Goal: Find specific page/section: Find specific page/section

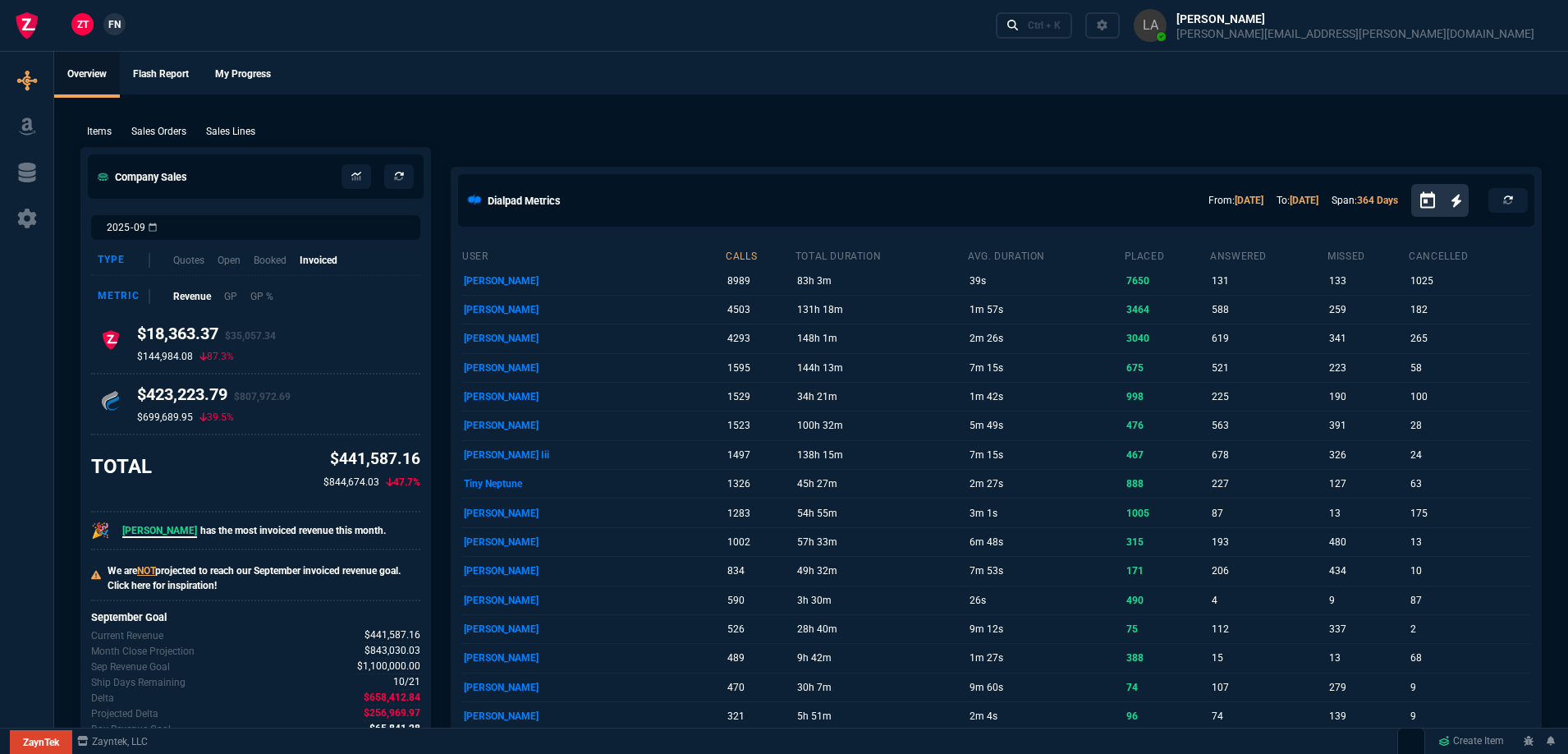
drag, startPoint x: 231, startPoint y: 128, endPoint x: 1533, endPoint y: 236, distance: 1306.5
click at [232, 128] on p "Sales Lines" at bounding box center [231, 132] width 50 height 15
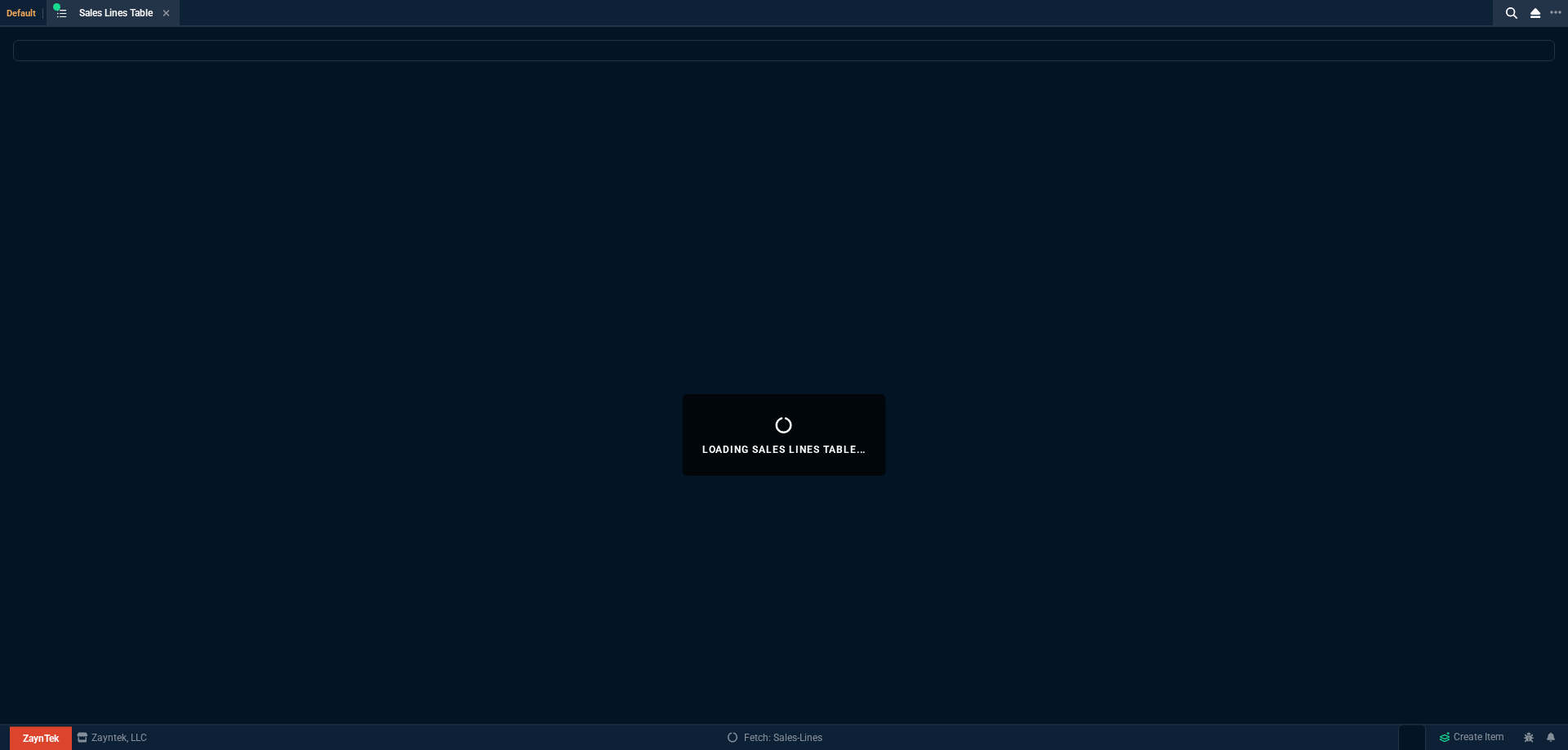
select select
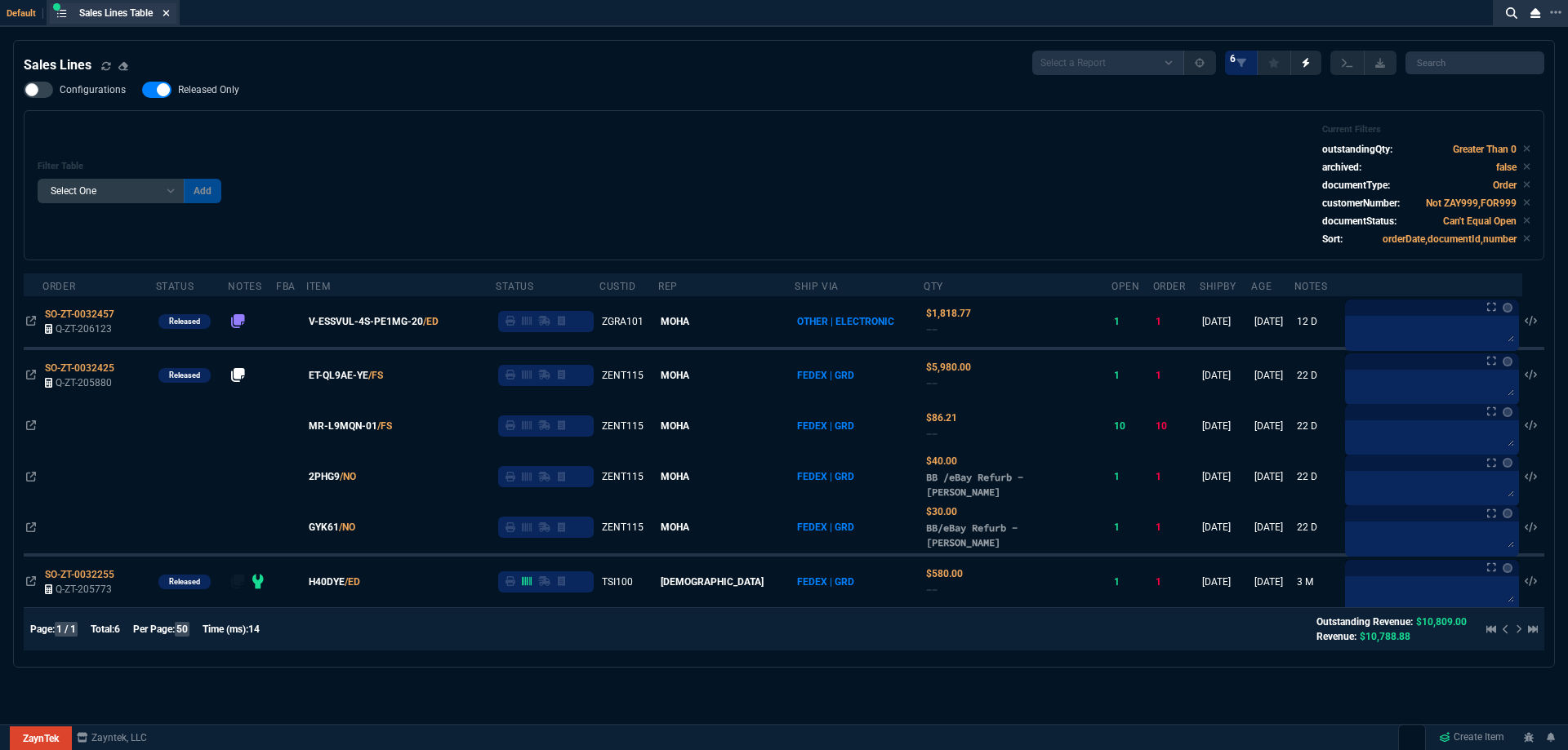
click at [166, 15] on icon at bounding box center [166, 13] width 8 height 9
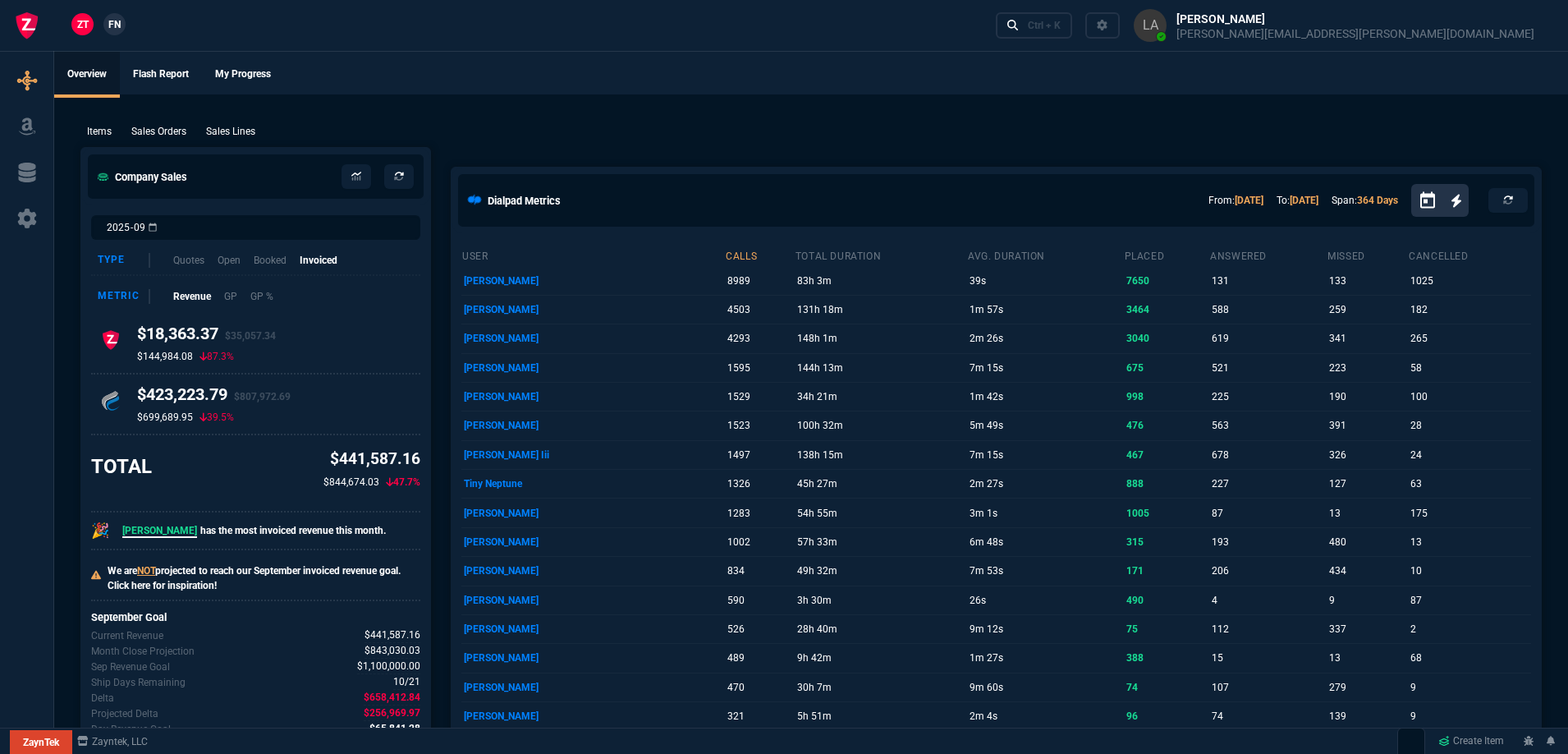
click at [110, 28] on span "FN" at bounding box center [114, 25] width 12 height 15
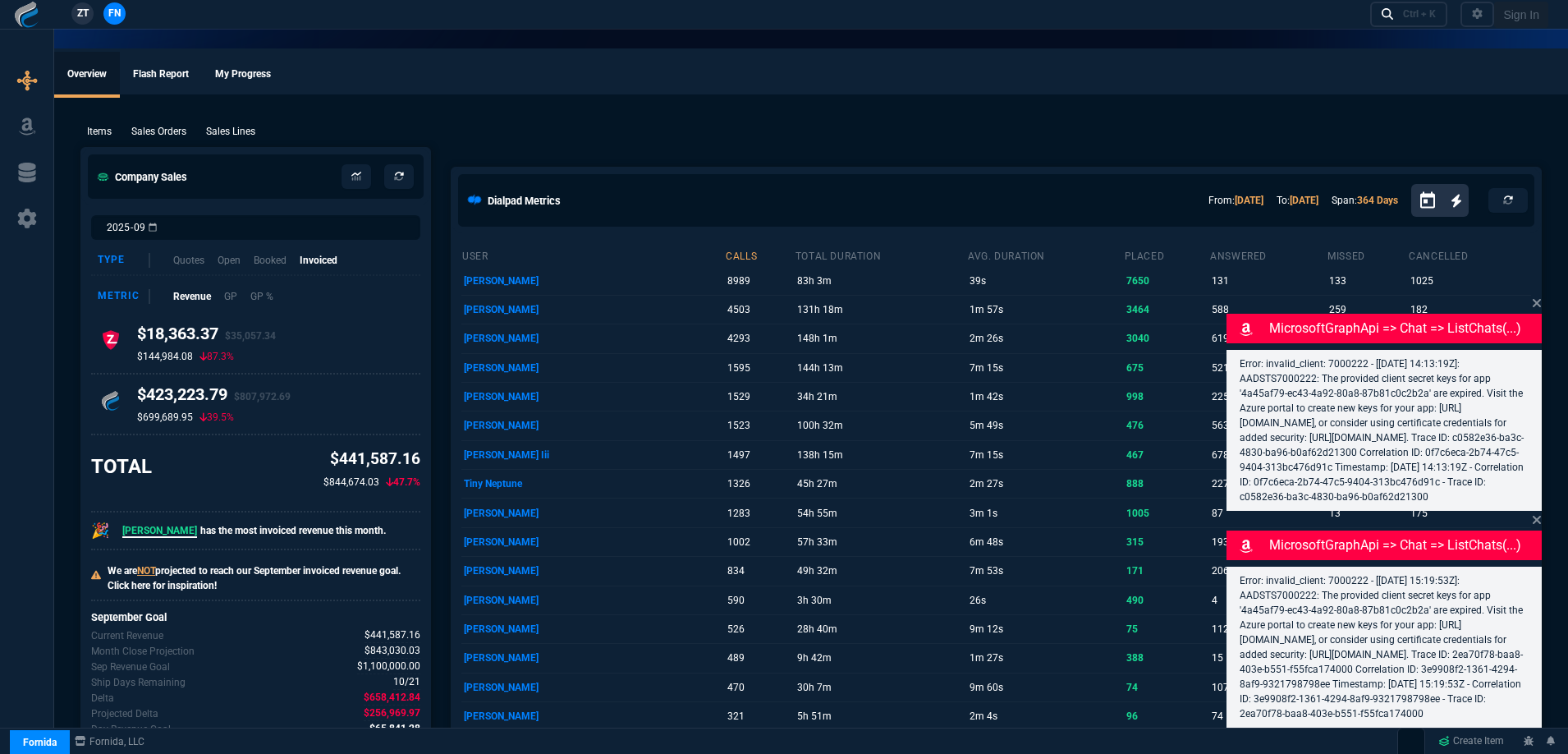
drag, startPoint x: 231, startPoint y: 132, endPoint x: 261, endPoint y: 128, distance: 30.3
click at [231, 132] on p "Sales Lines" at bounding box center [231, 132] width 50 height 15
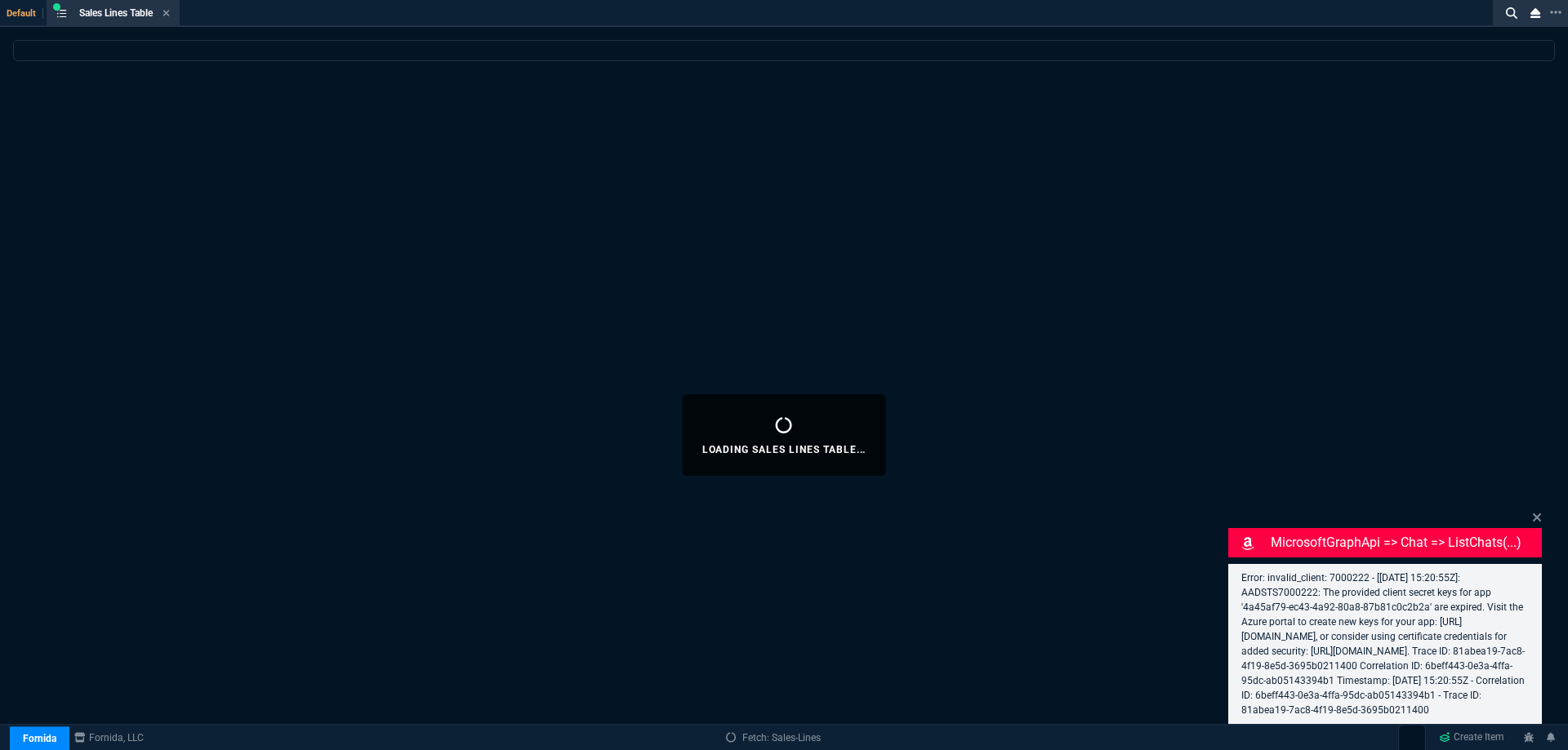
select select
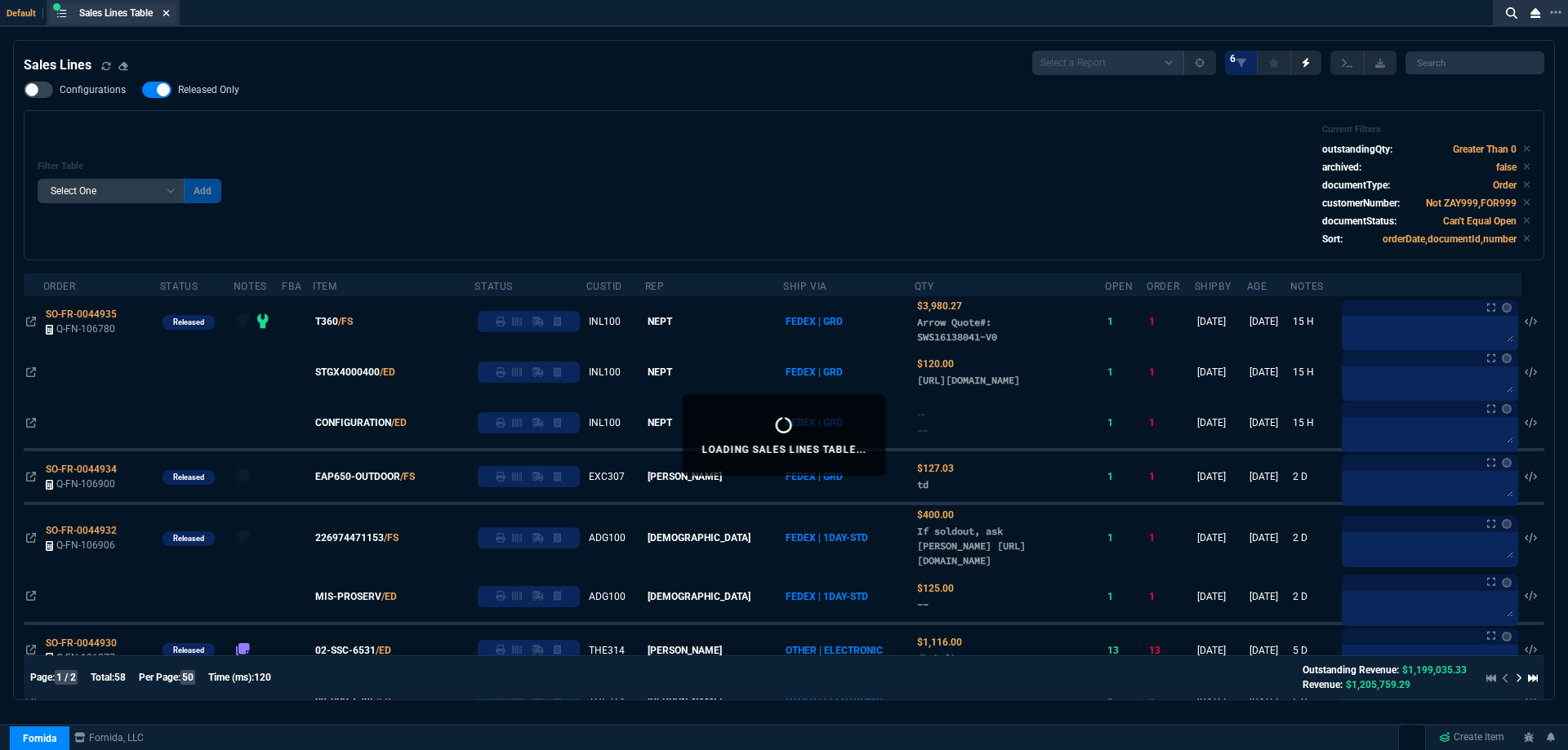
click at [169, 11] on icon at bounding box center [166, 13] width 8 height 9
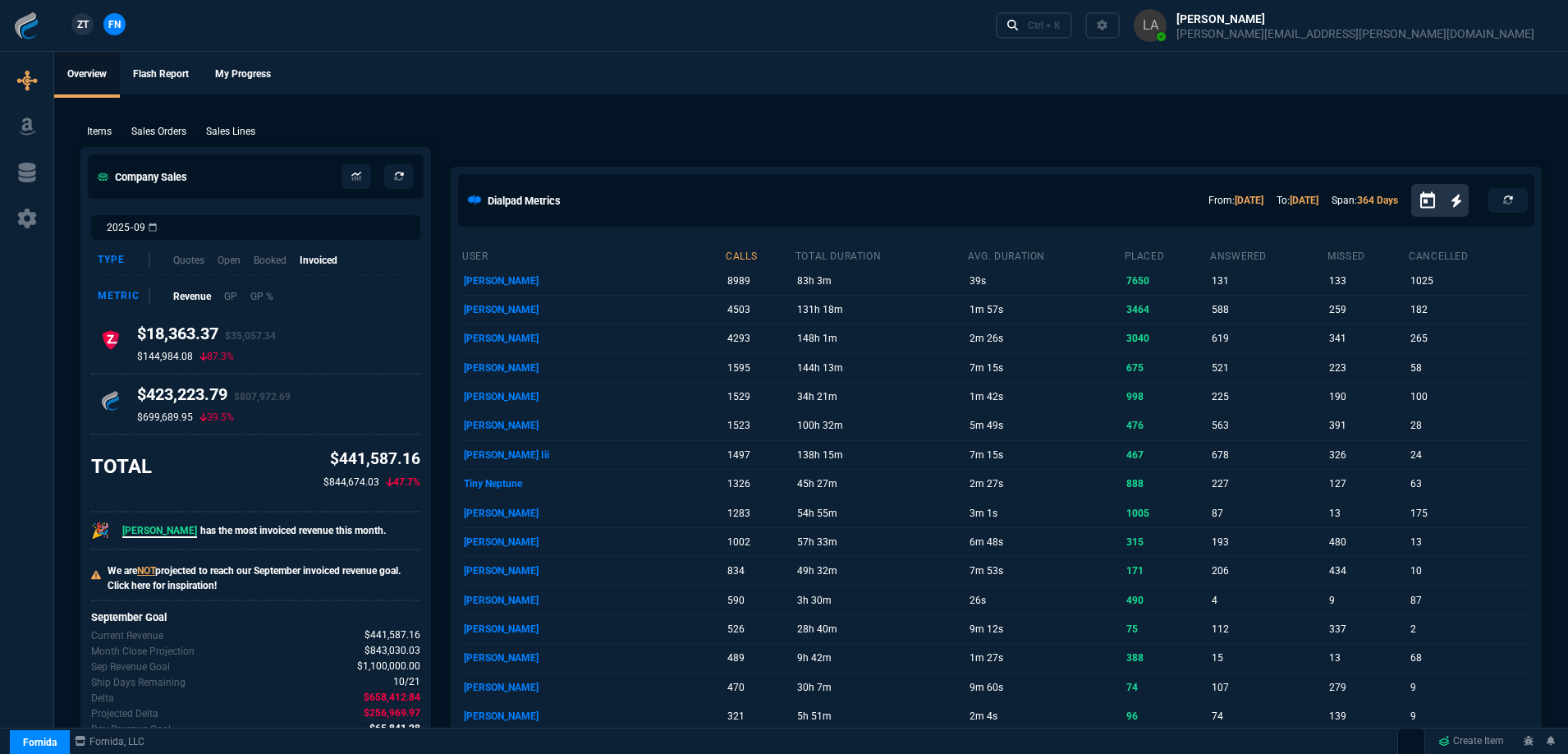
click at [84, 28] on span "ZT" at bounding box center [83, 25] width 11 height 15
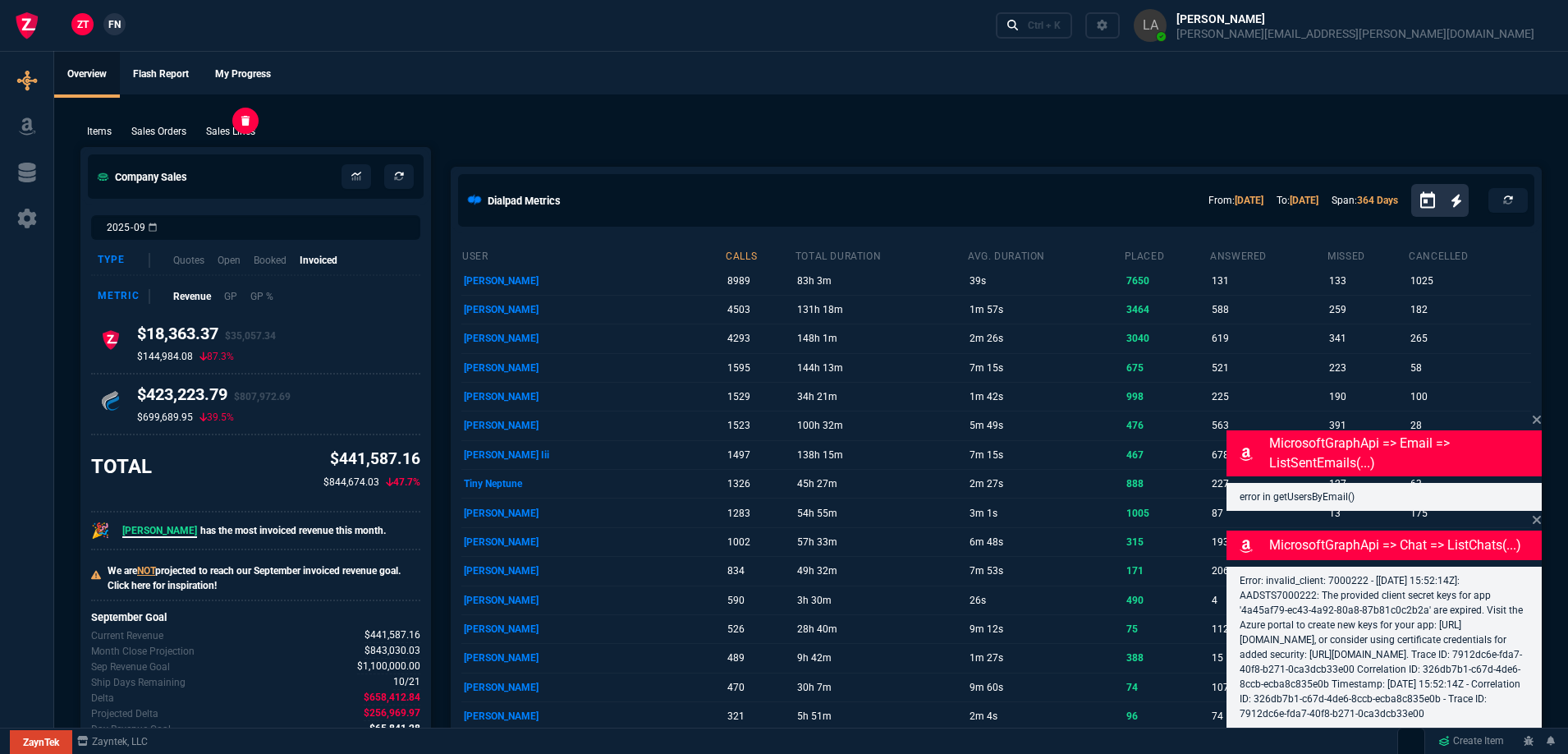
click at [228, 128] on p "Sales Lines" at bounding box center [231, 132] width 50 height 15
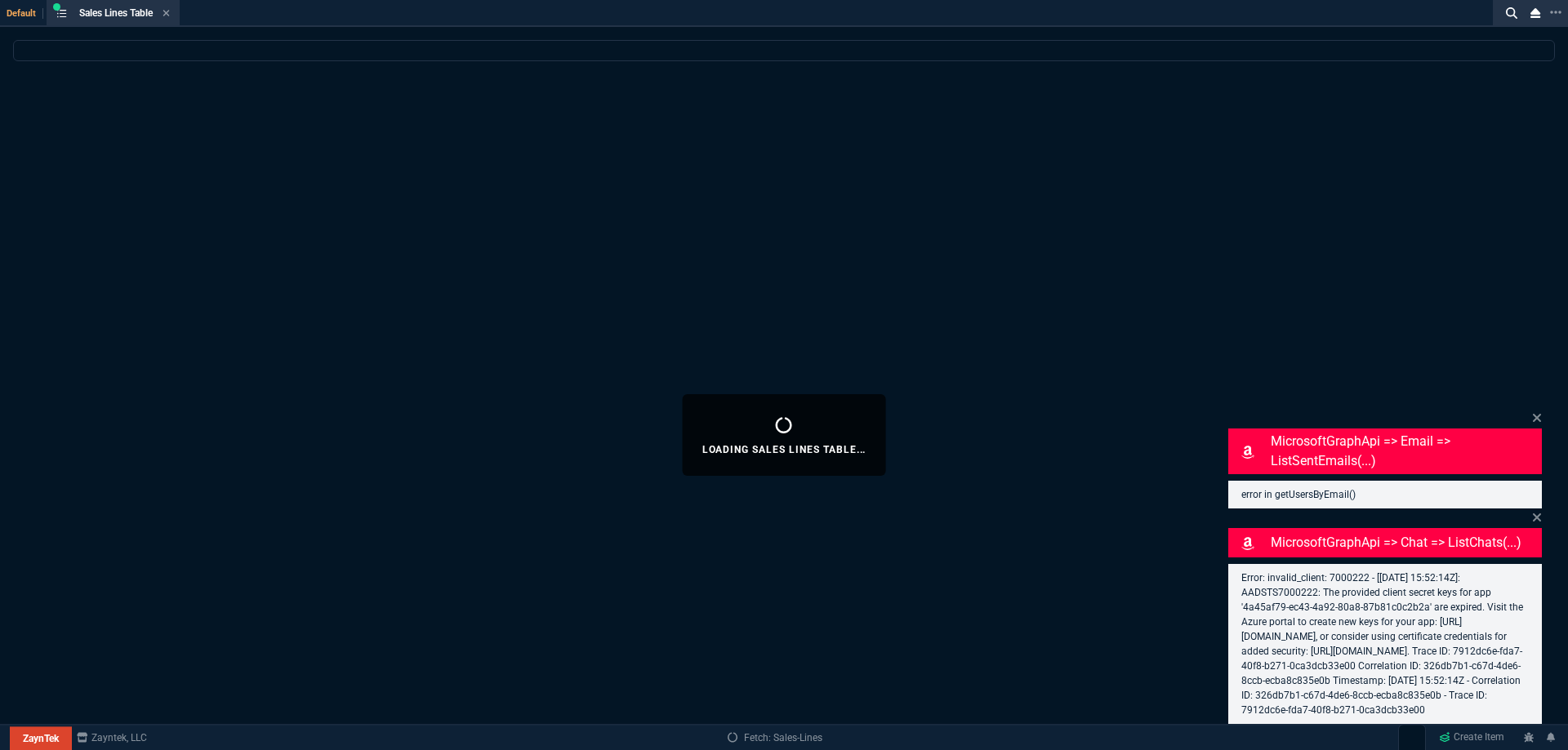
select select
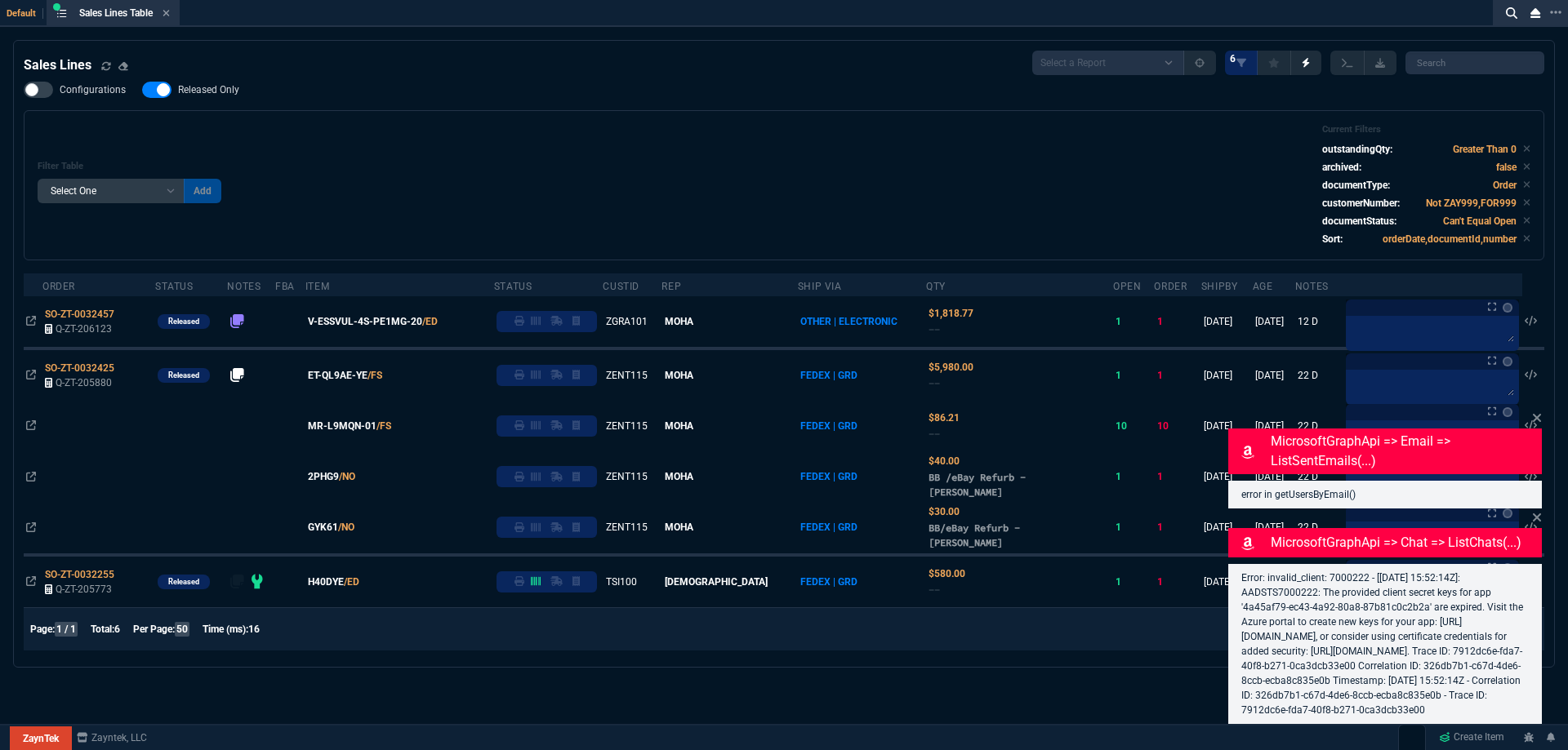
click at [208, 89] on span "Released Only" at bounding box center [208, 90] width 62 height 13
click at [142, 90] on input "Released Only" at bounding box center [141, 90] width 1 height 1
checkbox input "false"
click at [476, 138] on div "Filter Table Select One Add Filter () Age () ATS () Cond (itemVariantCode) Cust…" at bounding box center [784, 185] width 1492 height 122
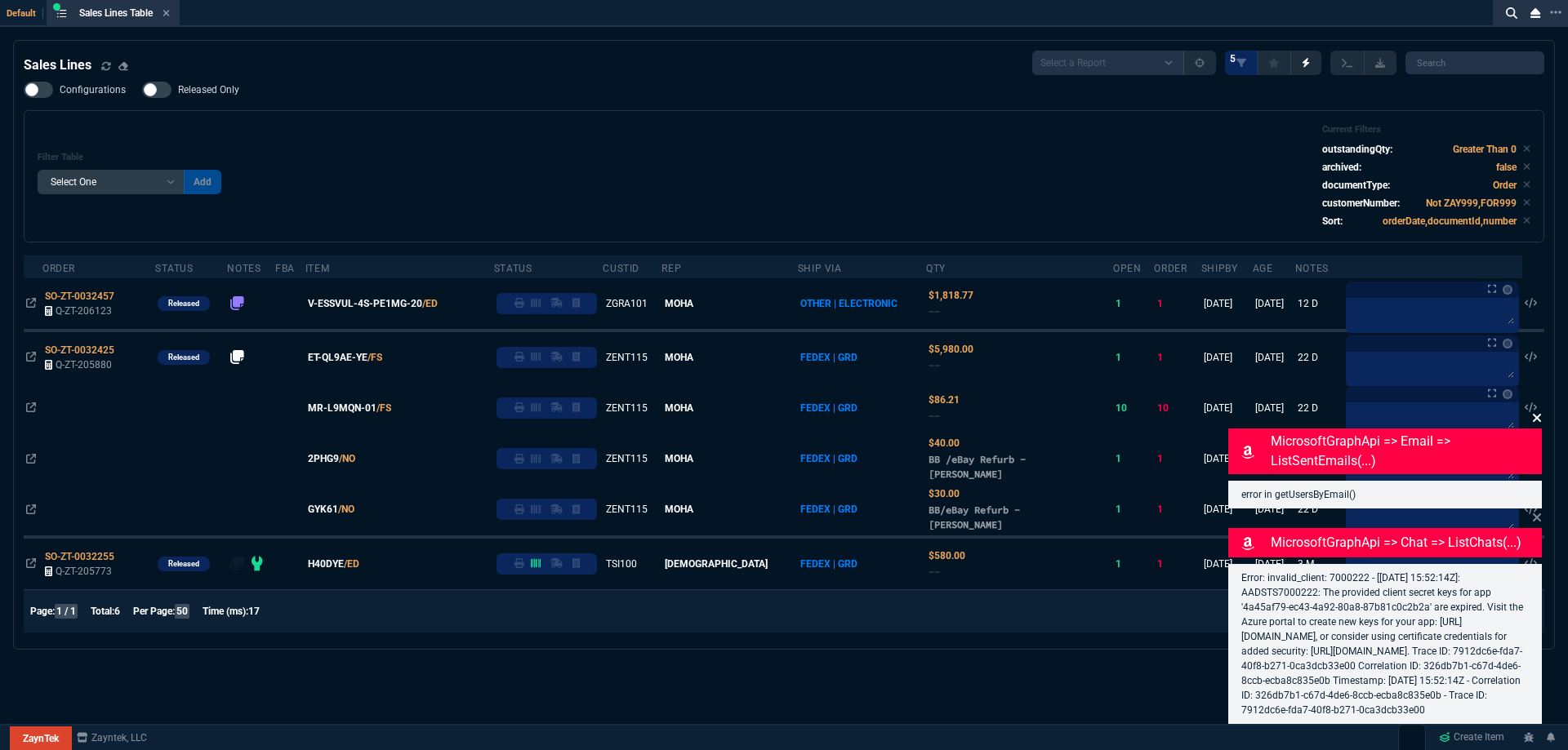
click at [1538, 411] on icon at bounding box center [1537, 418] width 9 height 13
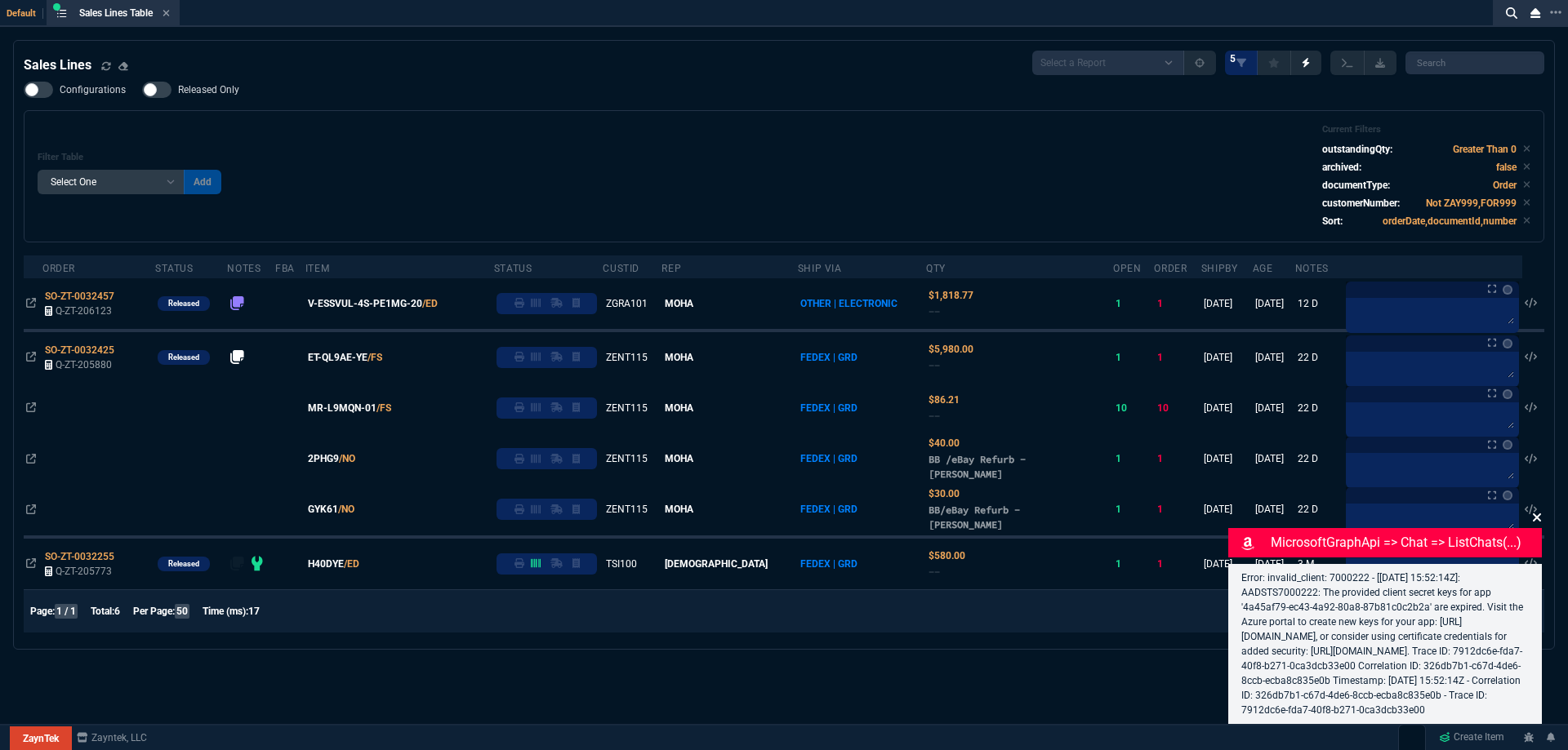
click at [1536, 510] on icon at bounding box center [1537, 517] width 9 height 13
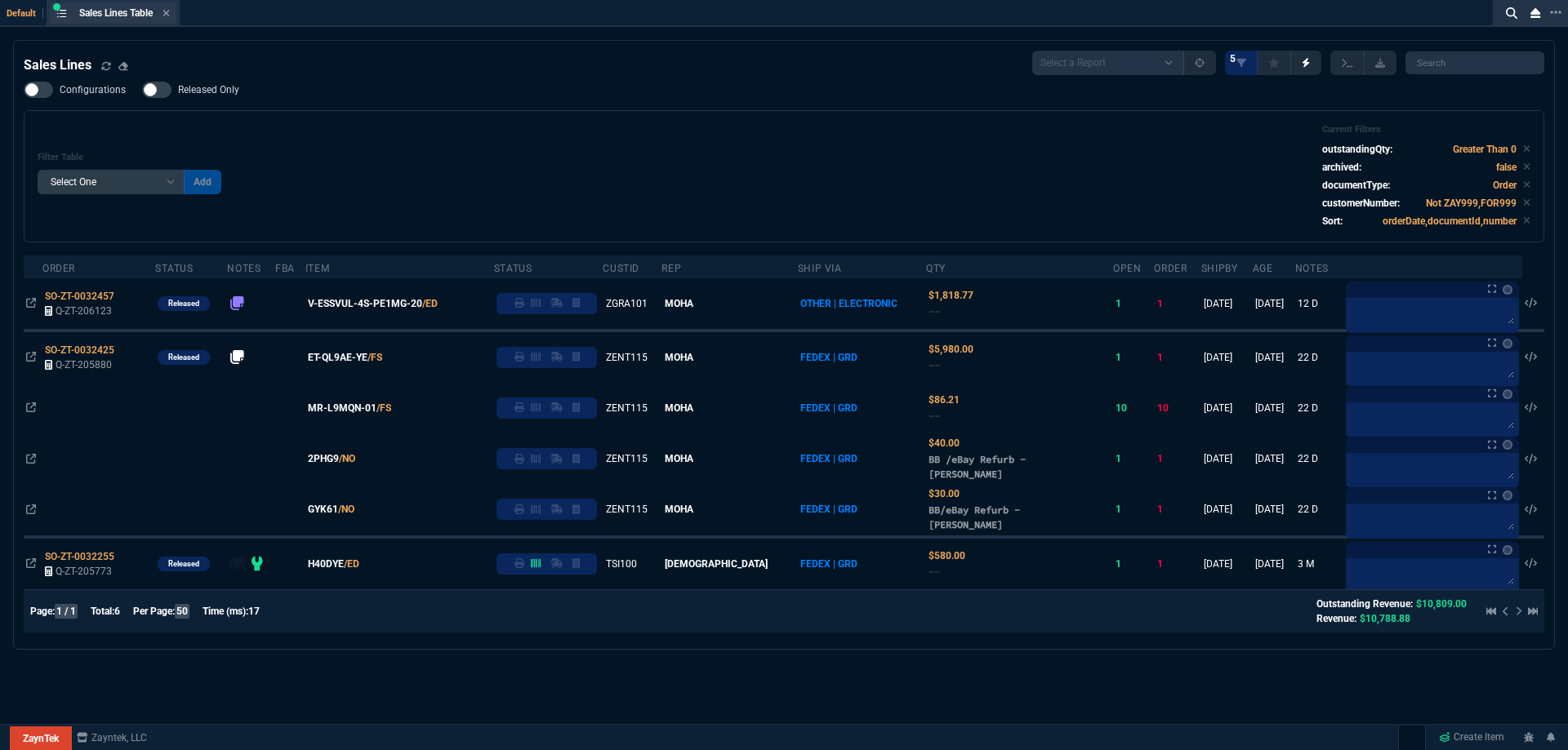
click at [168, 21] on div "Sales Lines Table Sales Line" at bounding box center [114, 13] width 127 height 21
click at [168, 20] on nx-icon at bounding box center [166, 14] width 8 height 13
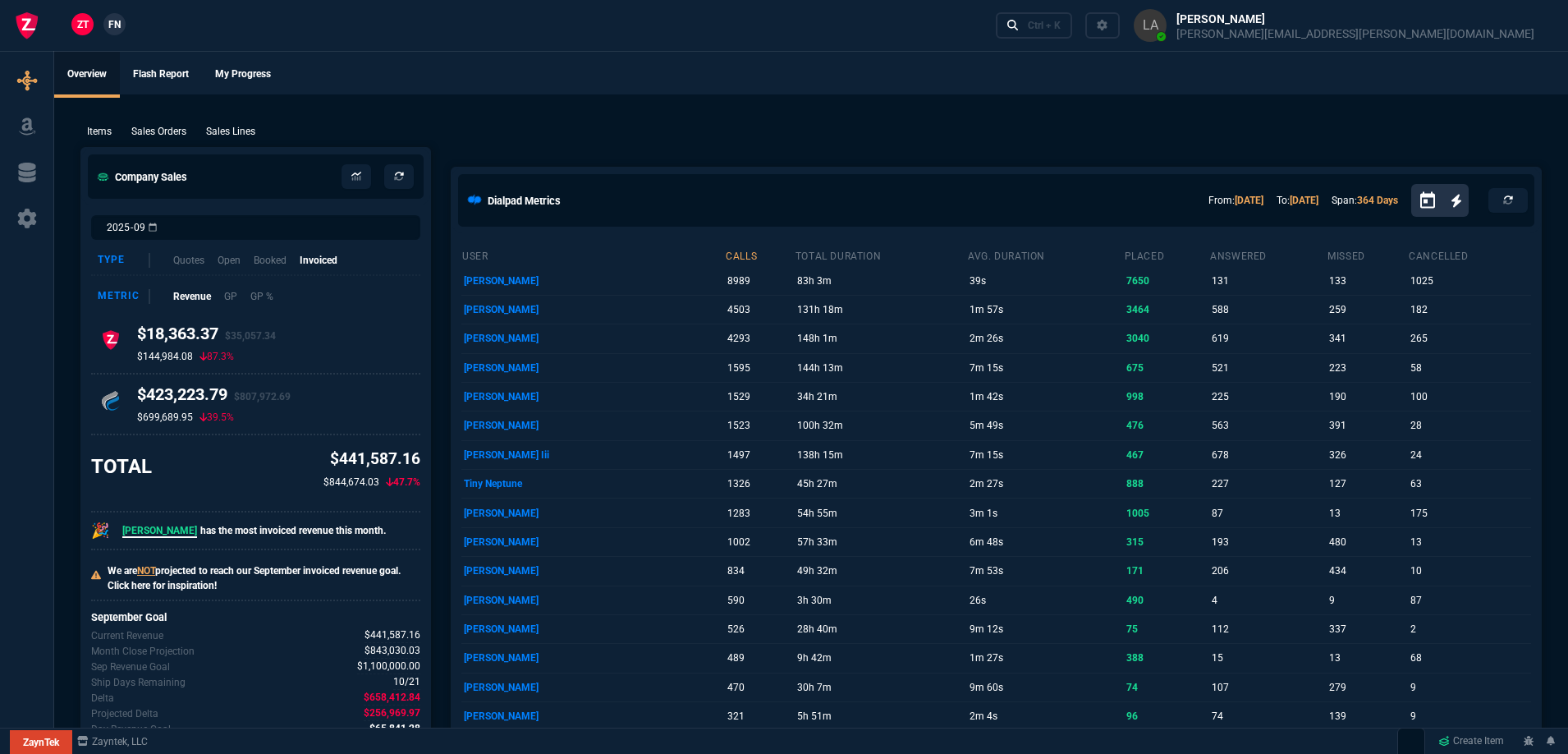
click at [111, 27] on span "FN" at bounding box center [114, 25] width 12 height 15
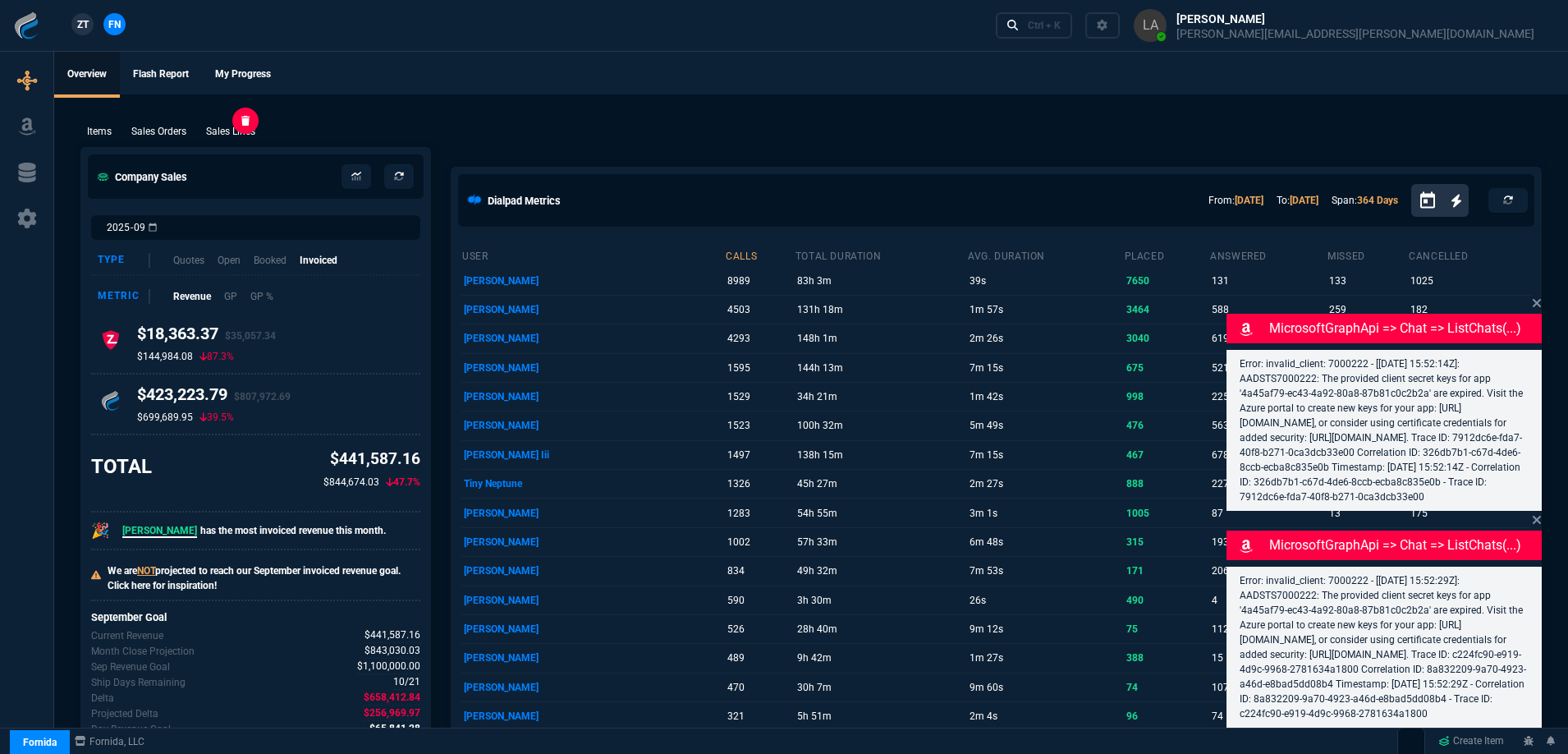
click at [233, 133] on p "Sales Lines" at bounding box center [231, 132] width 50 height 15
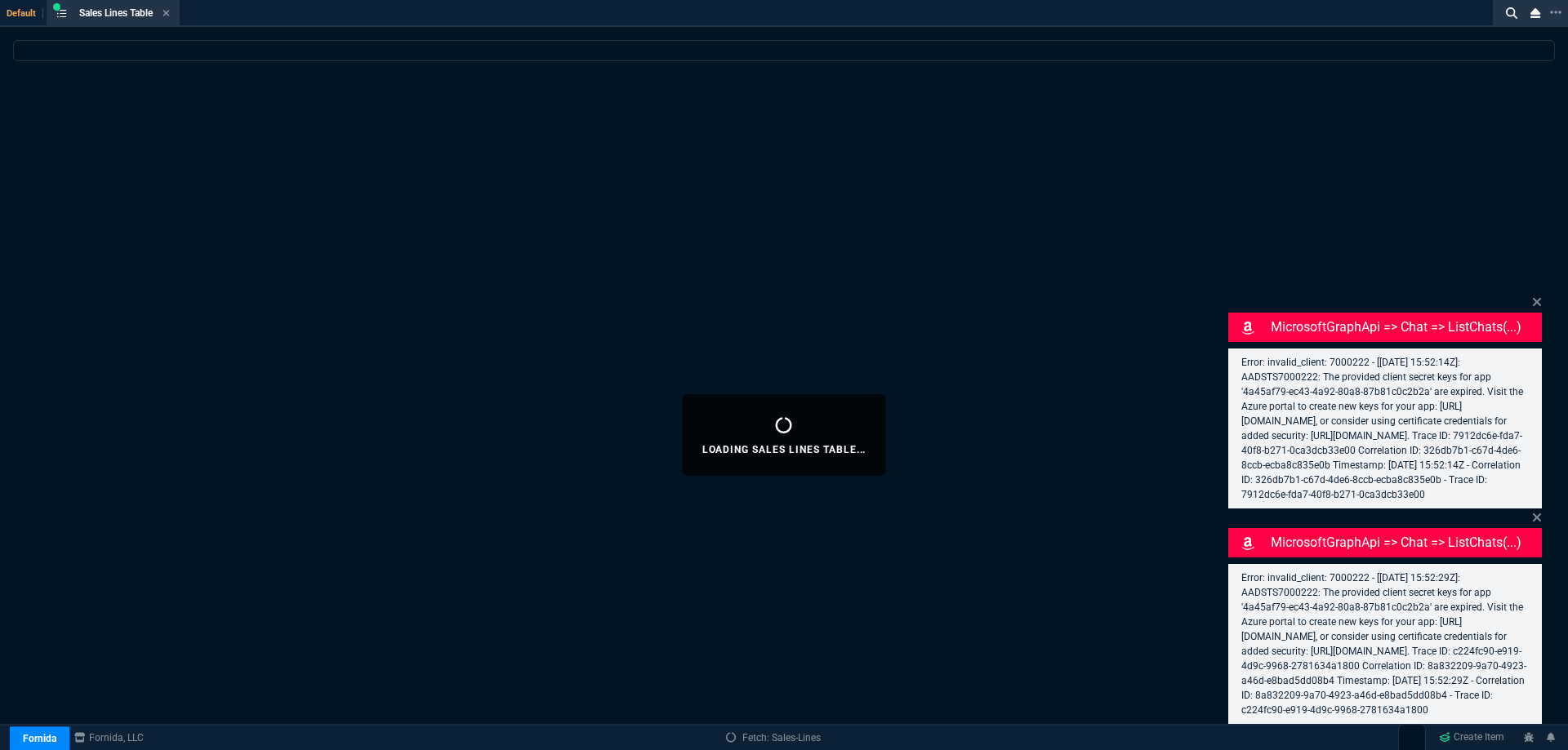
select select
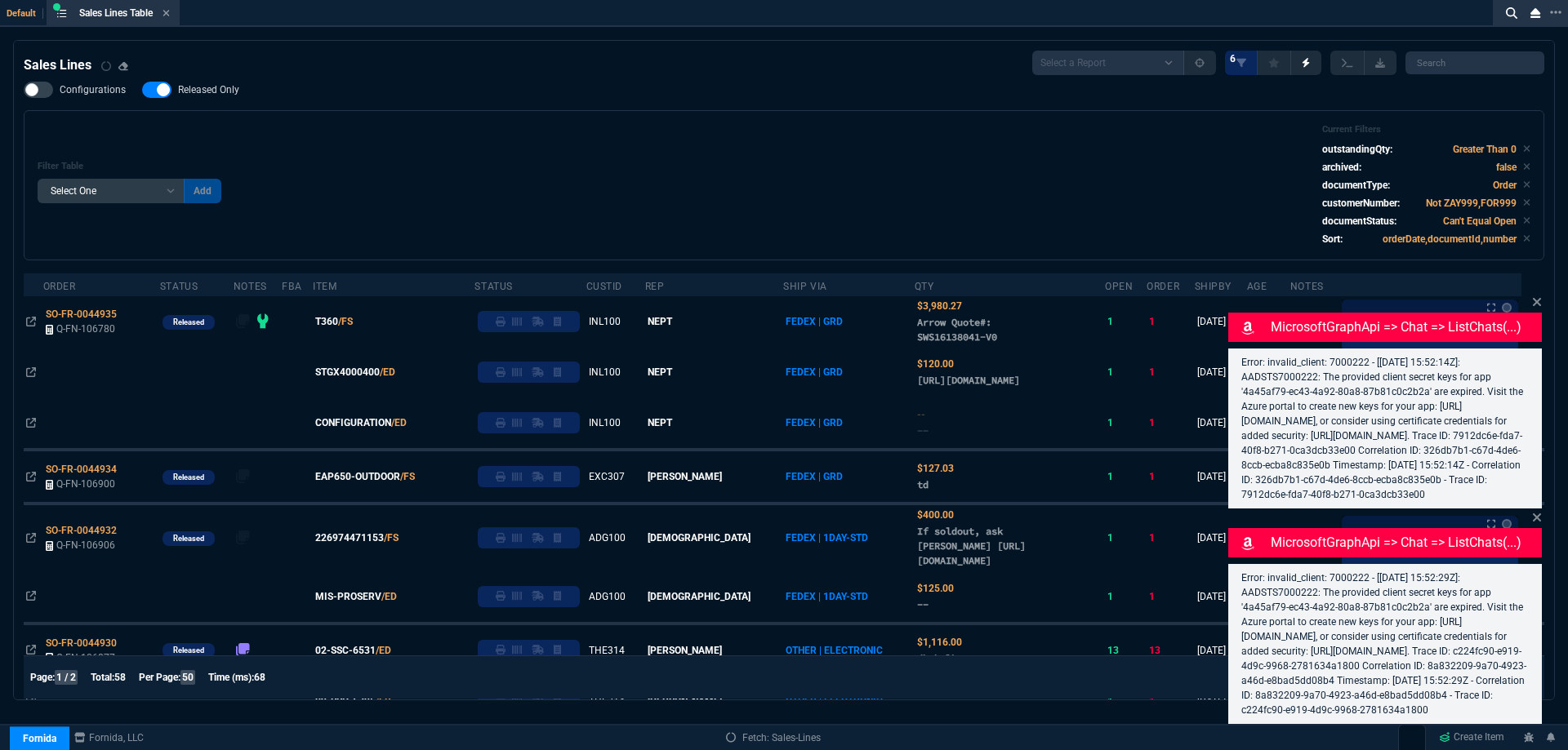
click at [224, 91] on span "Released Only" at bounding box center [208, 90] width 62 height 13
click at [142, 91] on input "Released Only" at bounding box center [141, 90] width 1 height 1
click at [508, 130] on div "Filter Table Select One Add Filter () Age () ATS () Cond (itemVariantCode) Cust…" at bounding box center [784, 185] width 1492 height 122
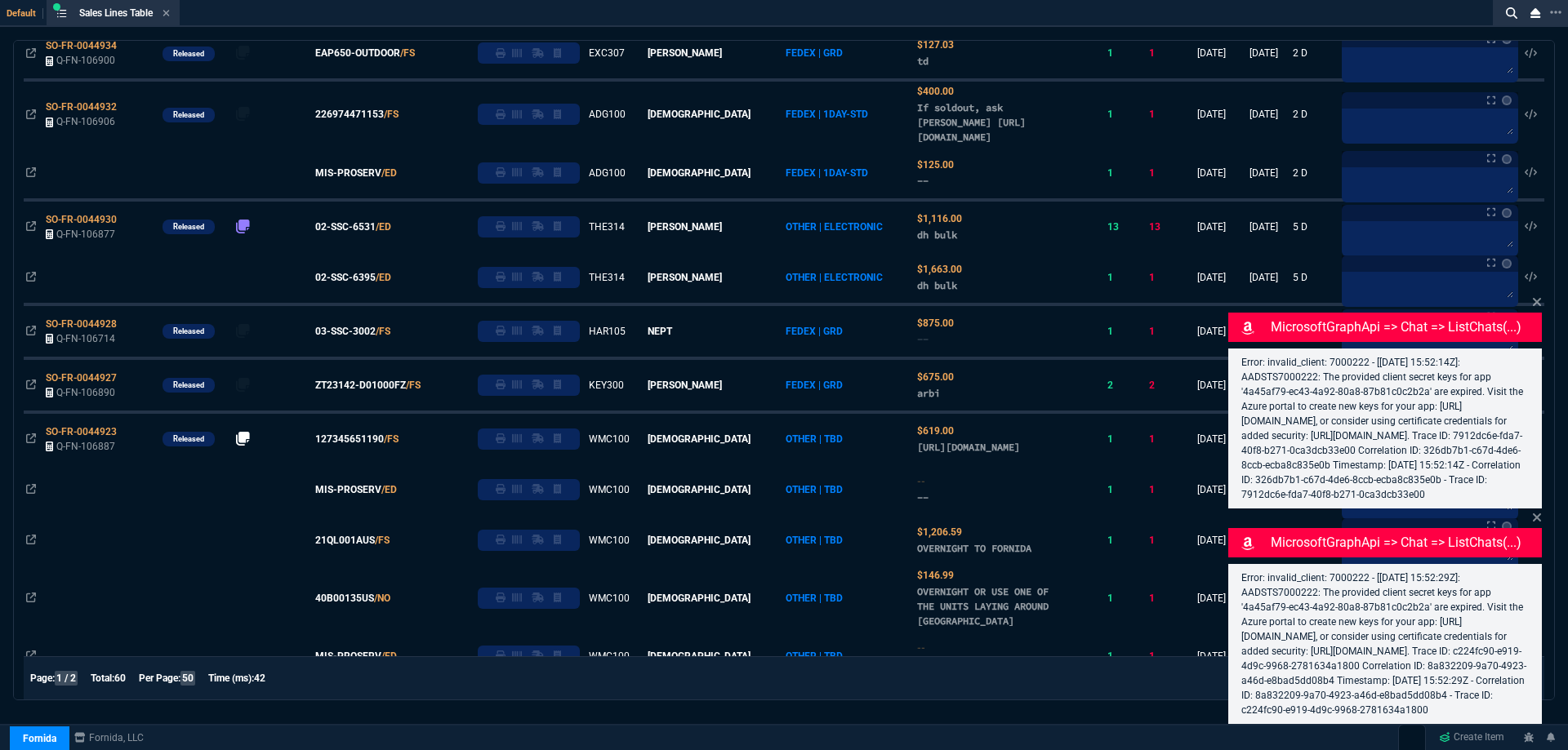
scroll to position [408, 0]
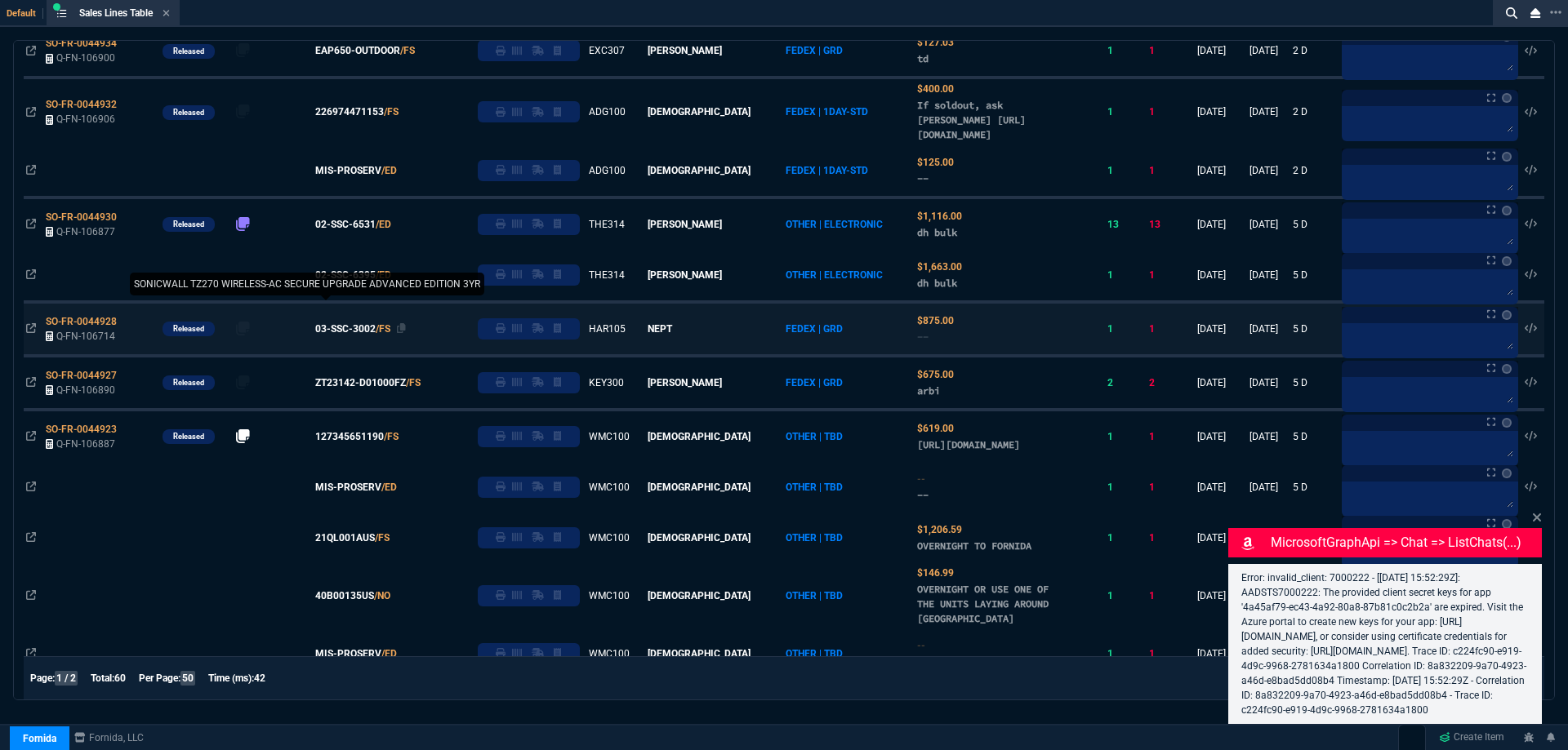
click at [368, 336] on span "03-SSC-3002" at bounding box center [346, 330] width 61 height 15
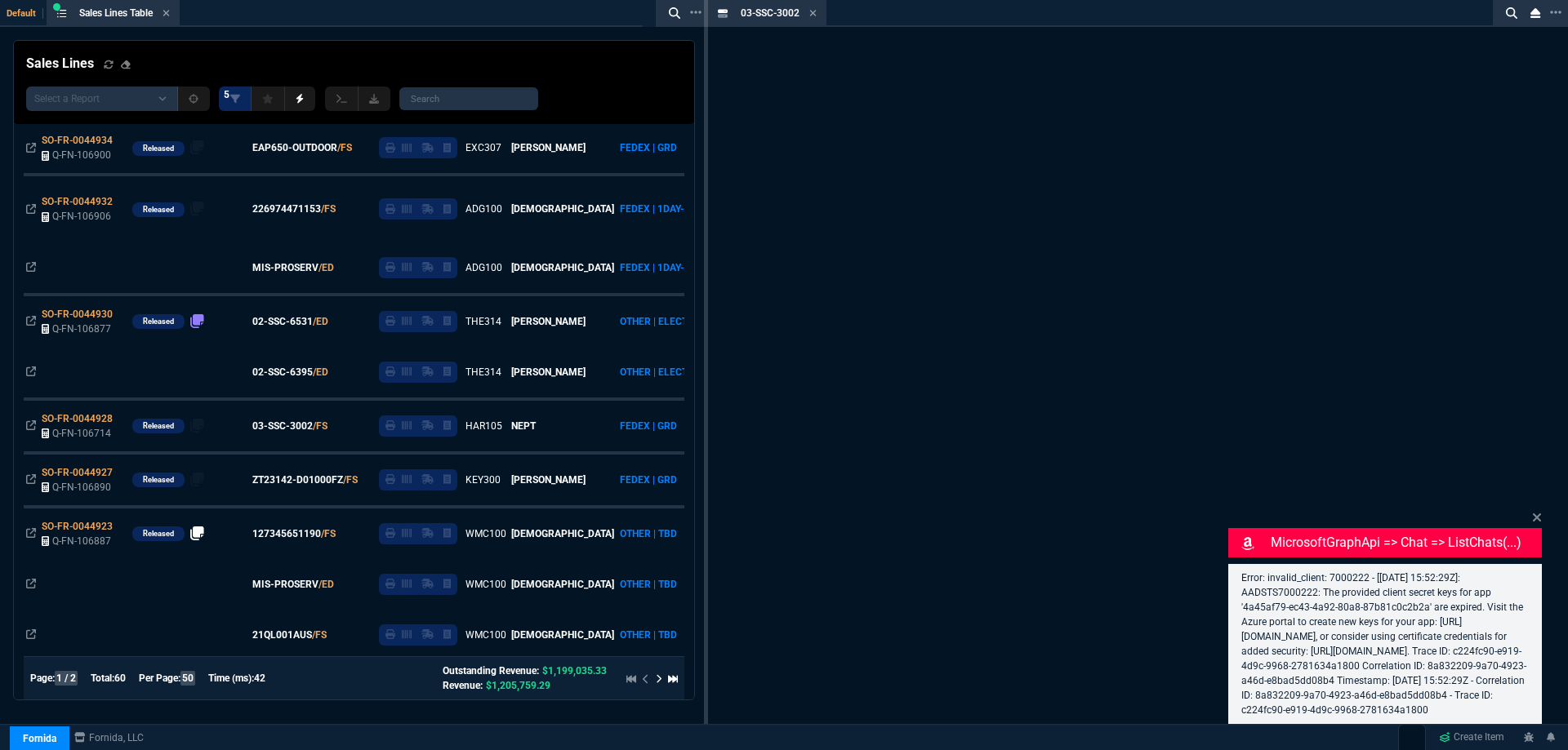
scroll to position [505, 0]
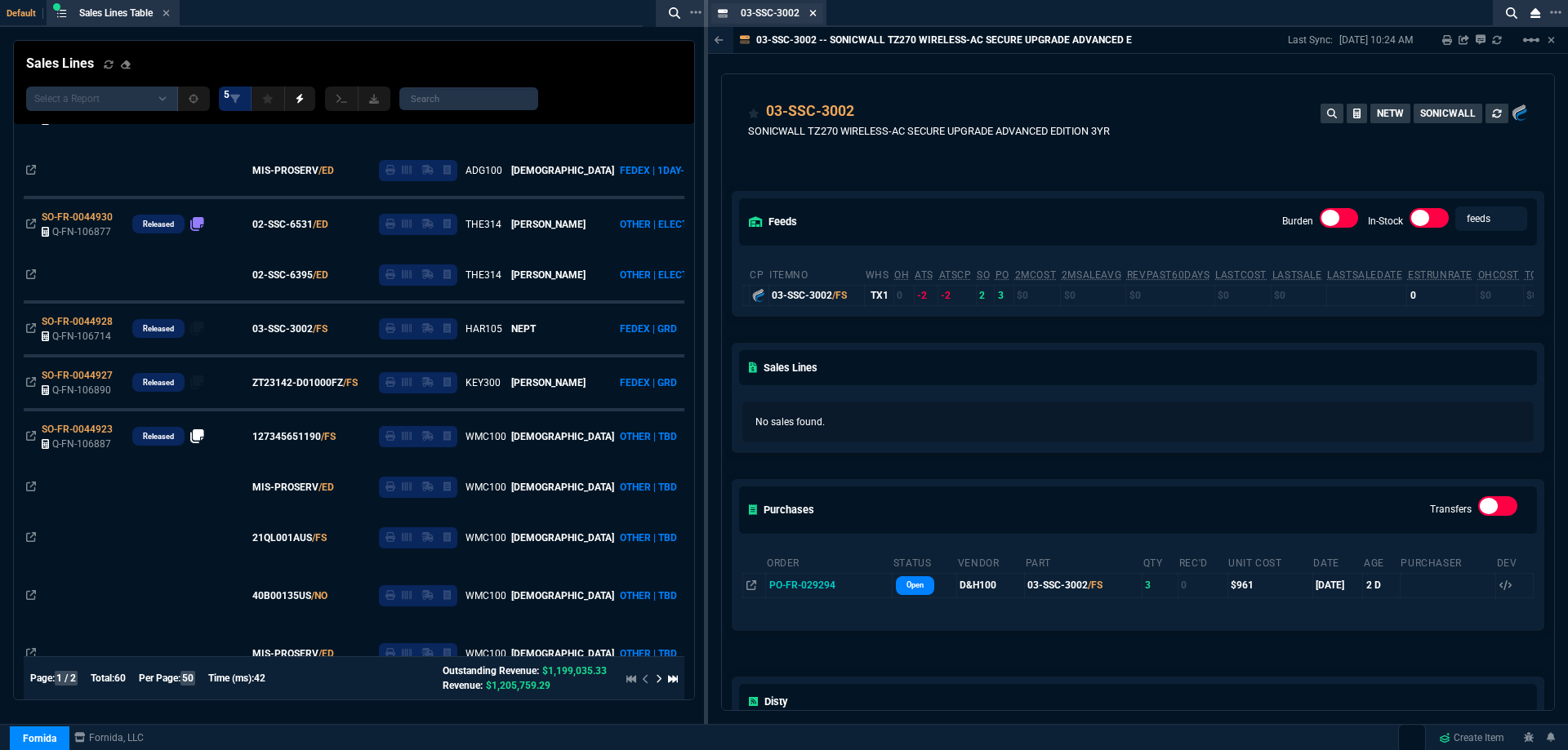
click at [815, 12] on icon at bounding box center [813, 12] width 7 height 7
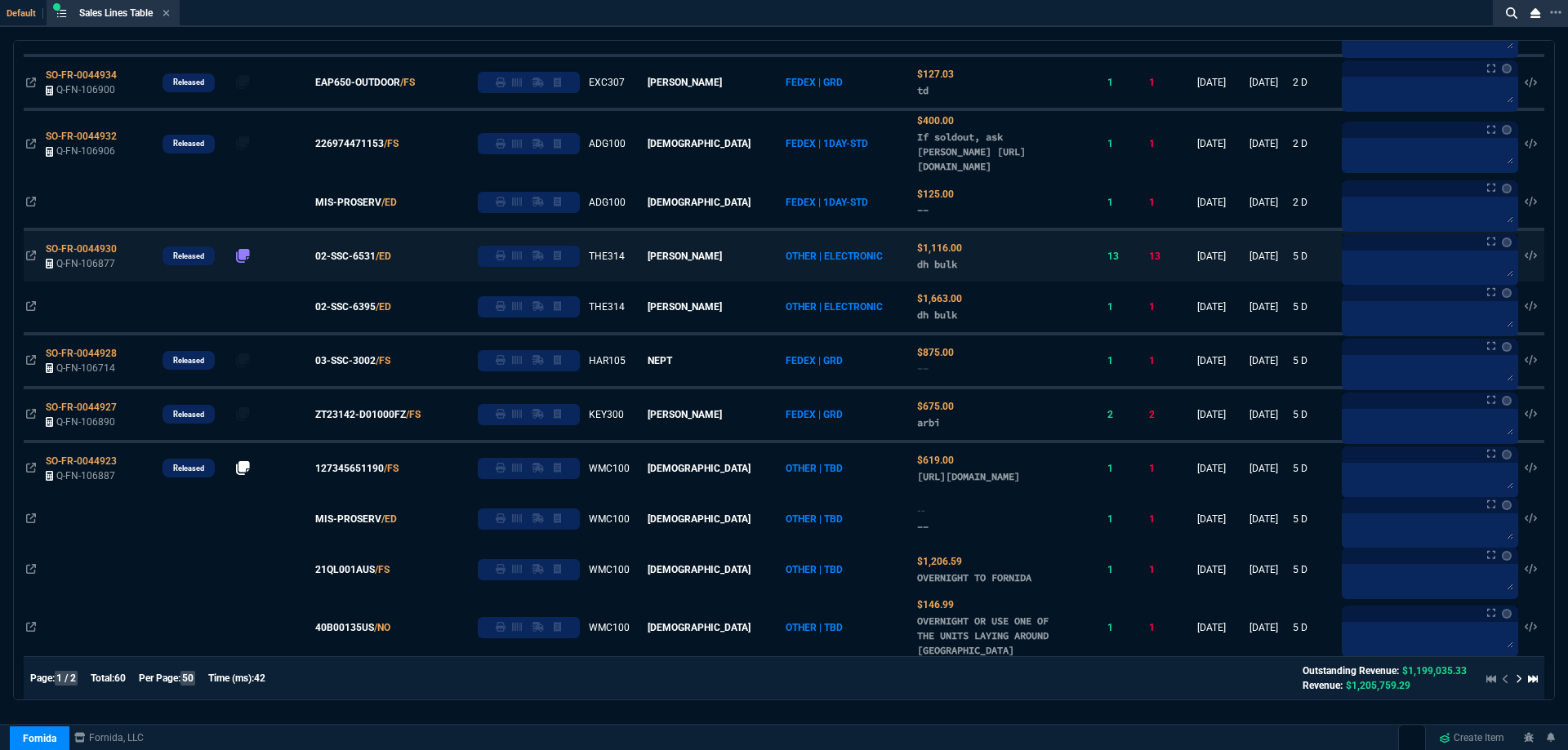
scroll to position [0, 0]
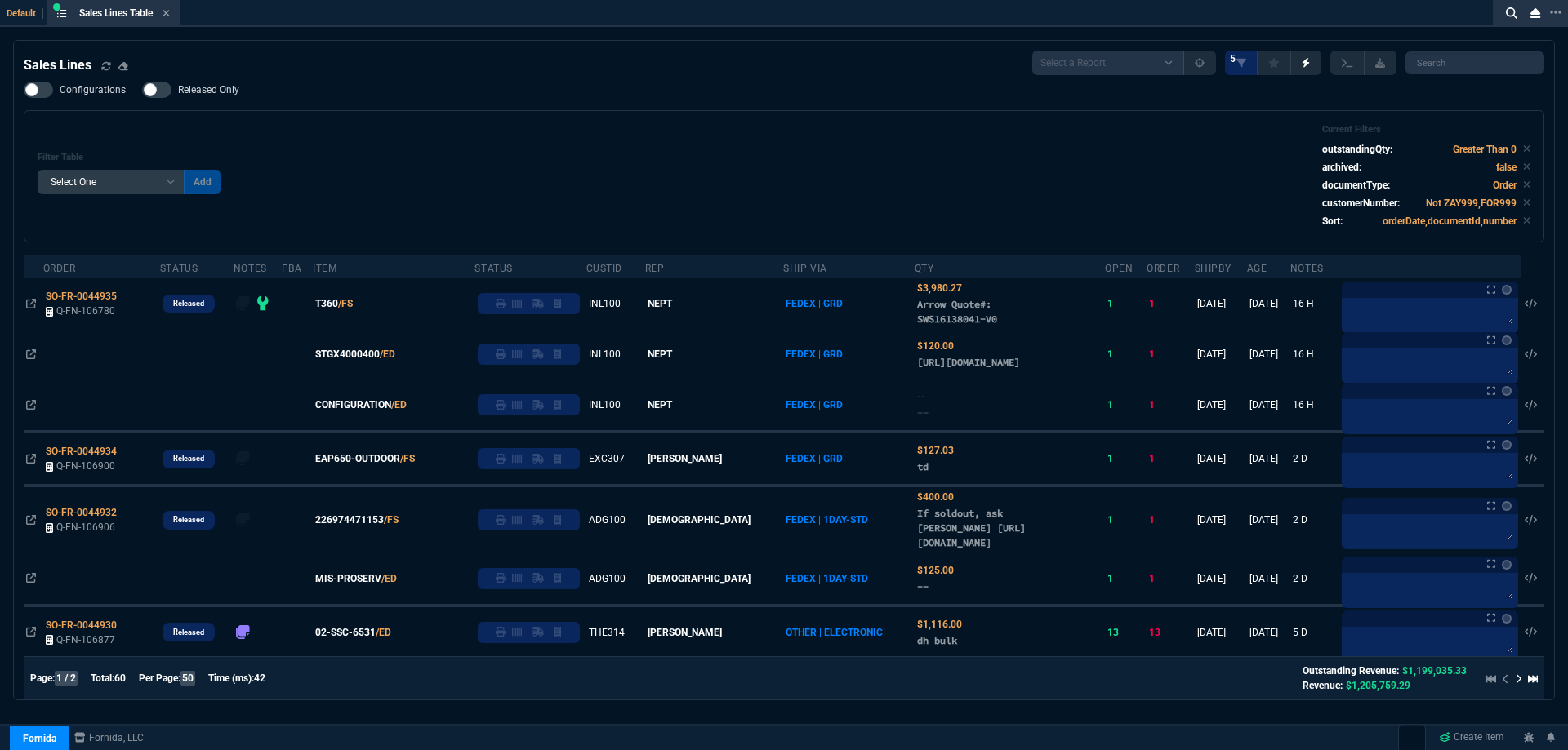
click at [202, 87] on span "Released Only" at bounding box center [208, 90] width 62 height 13
click at [142, 90] on input "Released Only" at bounding box center [141, 90] width 1 height 1
checkbox input "true"
click at [723, 100] on div "Configurations Released Only Filter Table Select One Add Filter () Age () ATS (…" at bounding box center [784, 162] width 1521 height 161
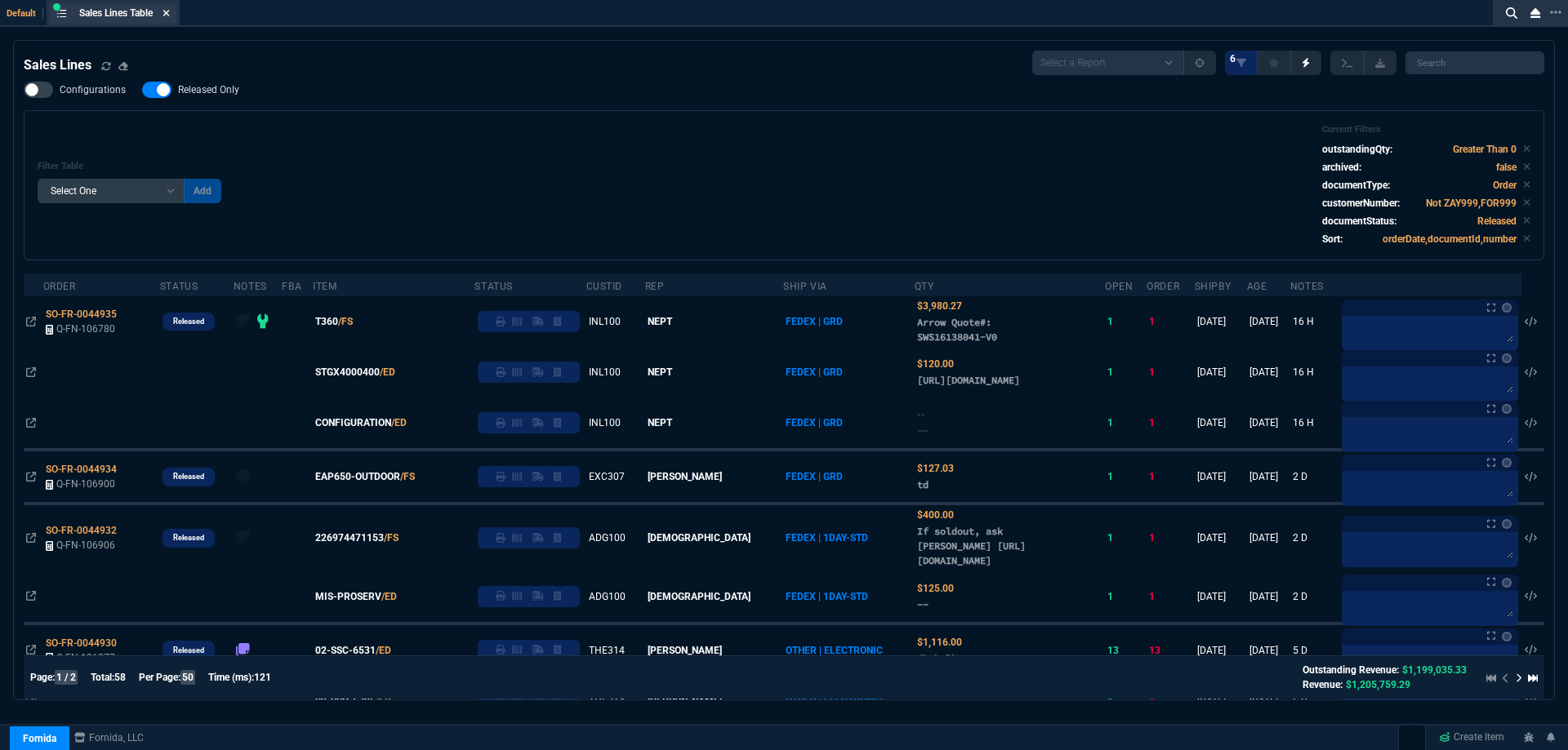
click at [168, 15] on icon at bounding box center [166, 12] width 7 height 7
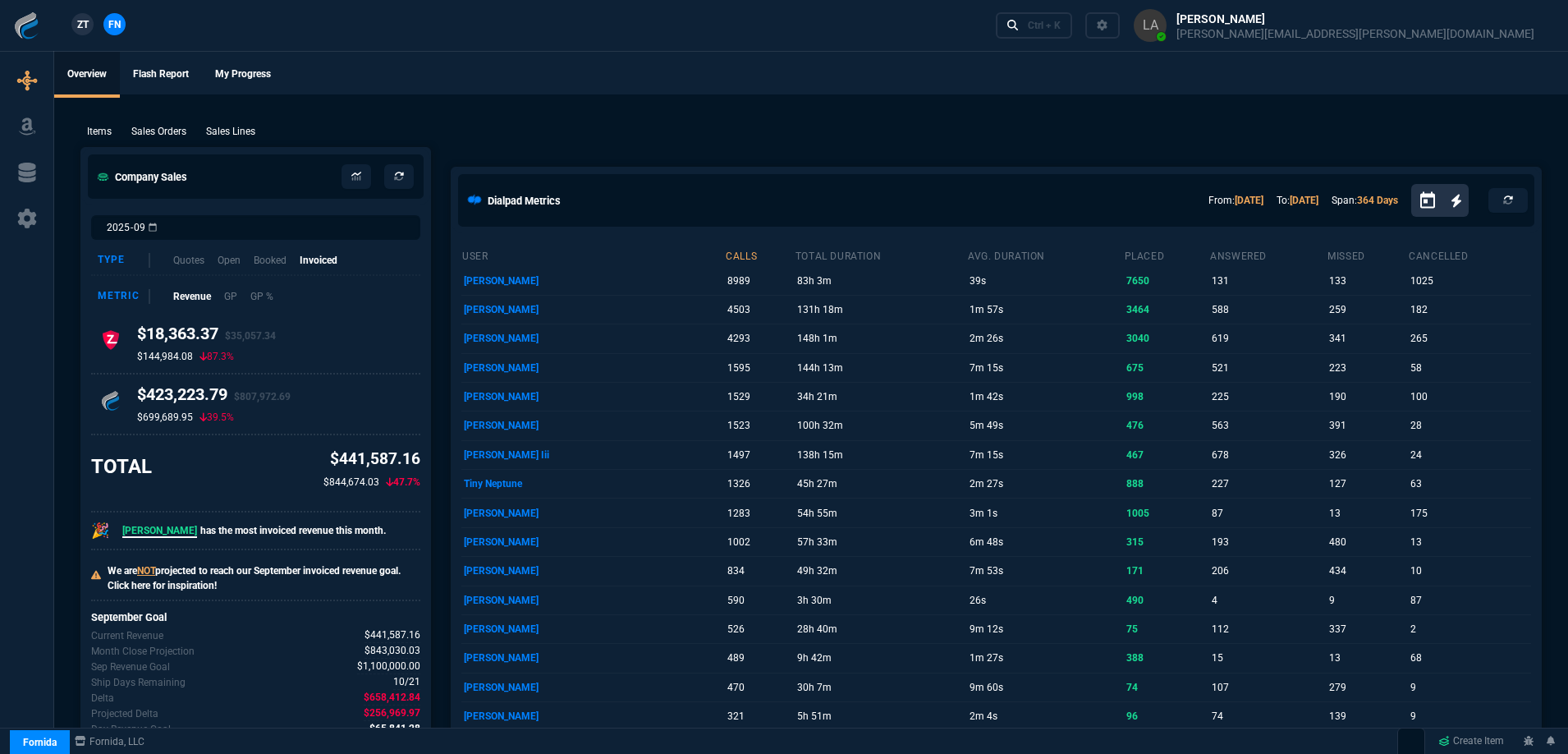
click at [81, 29] on span "ZT" at bounding box center [83, 25] width 11 height 15
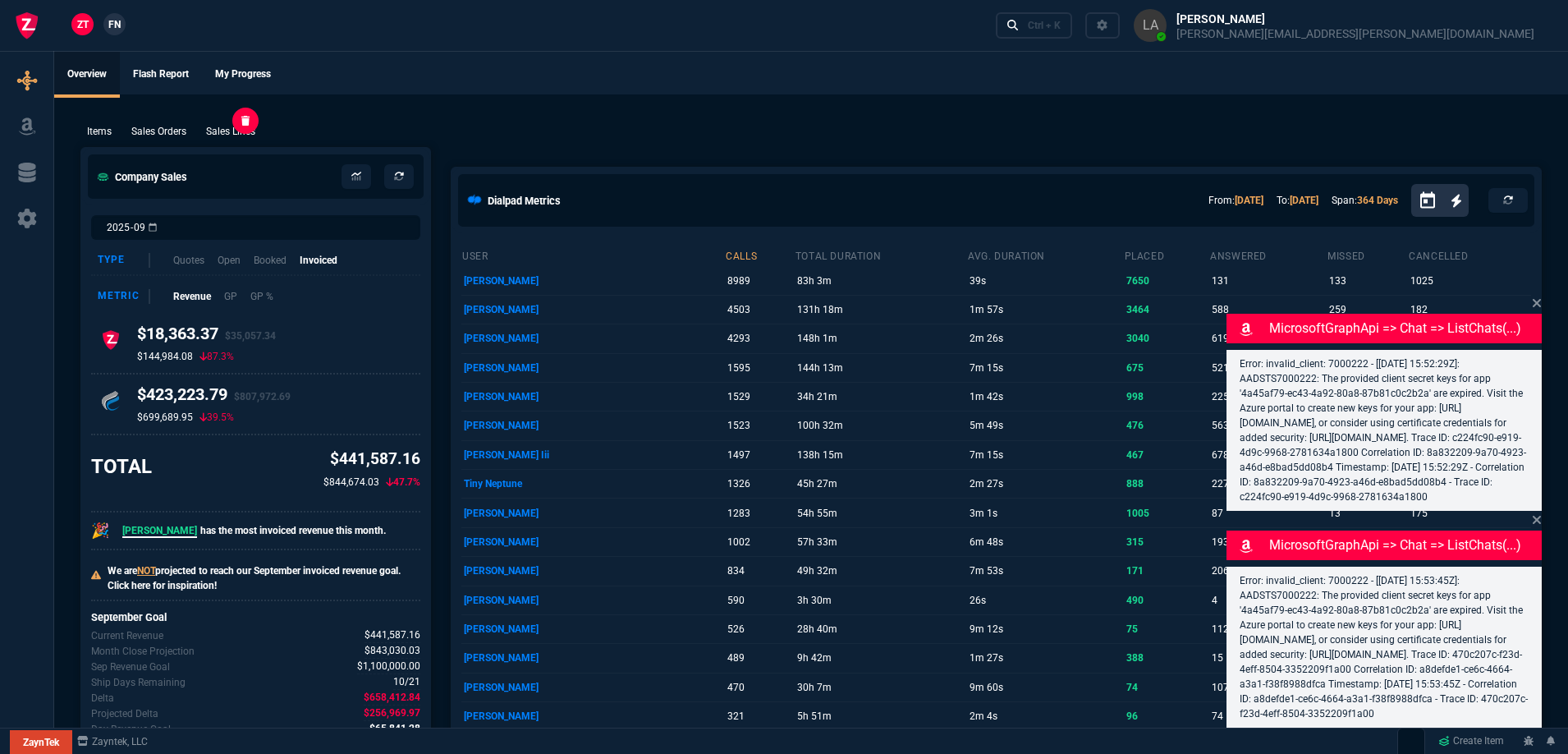
click at [232, 136] on p "Sales Lines" at bounding box center [231, 132] width 50 height 15
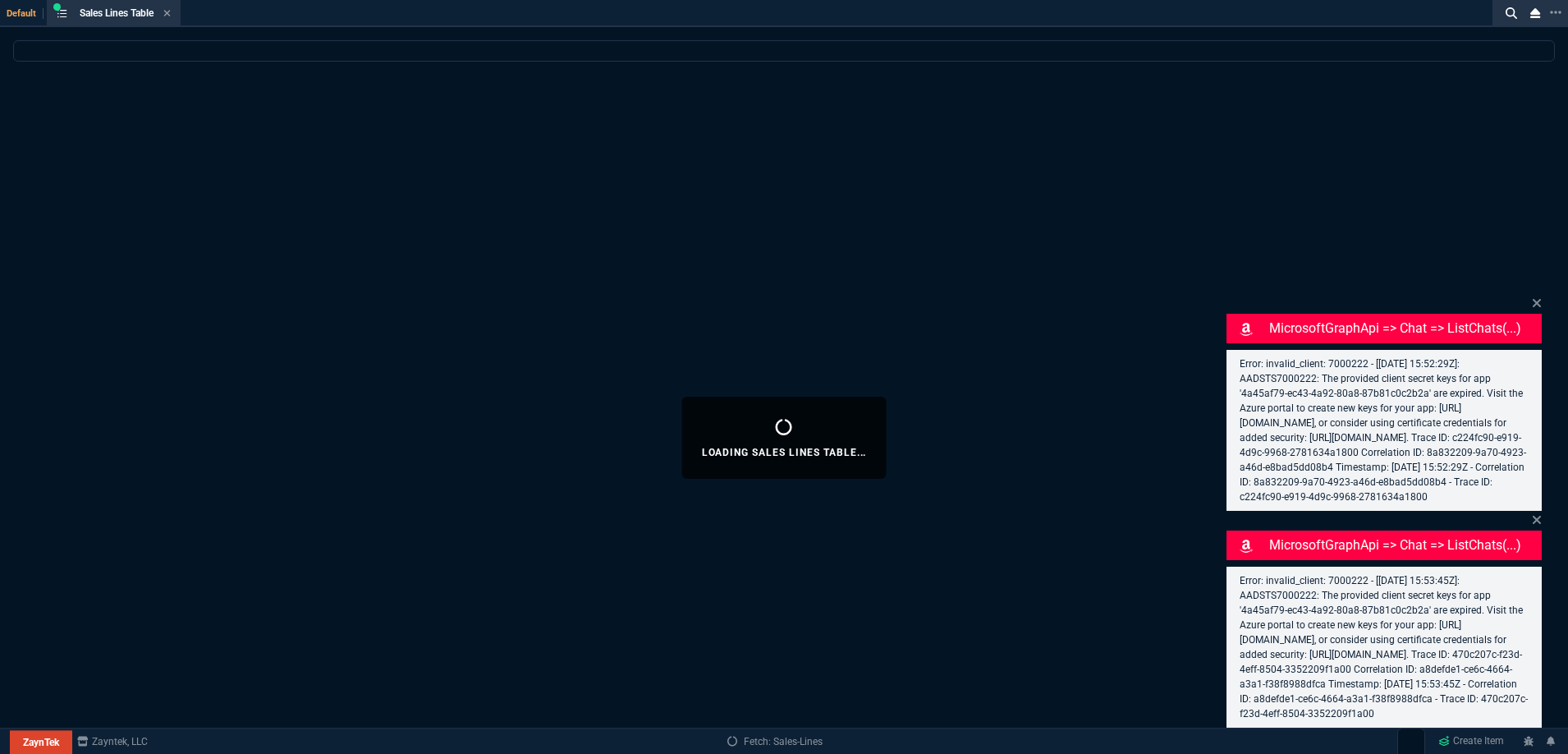
select select
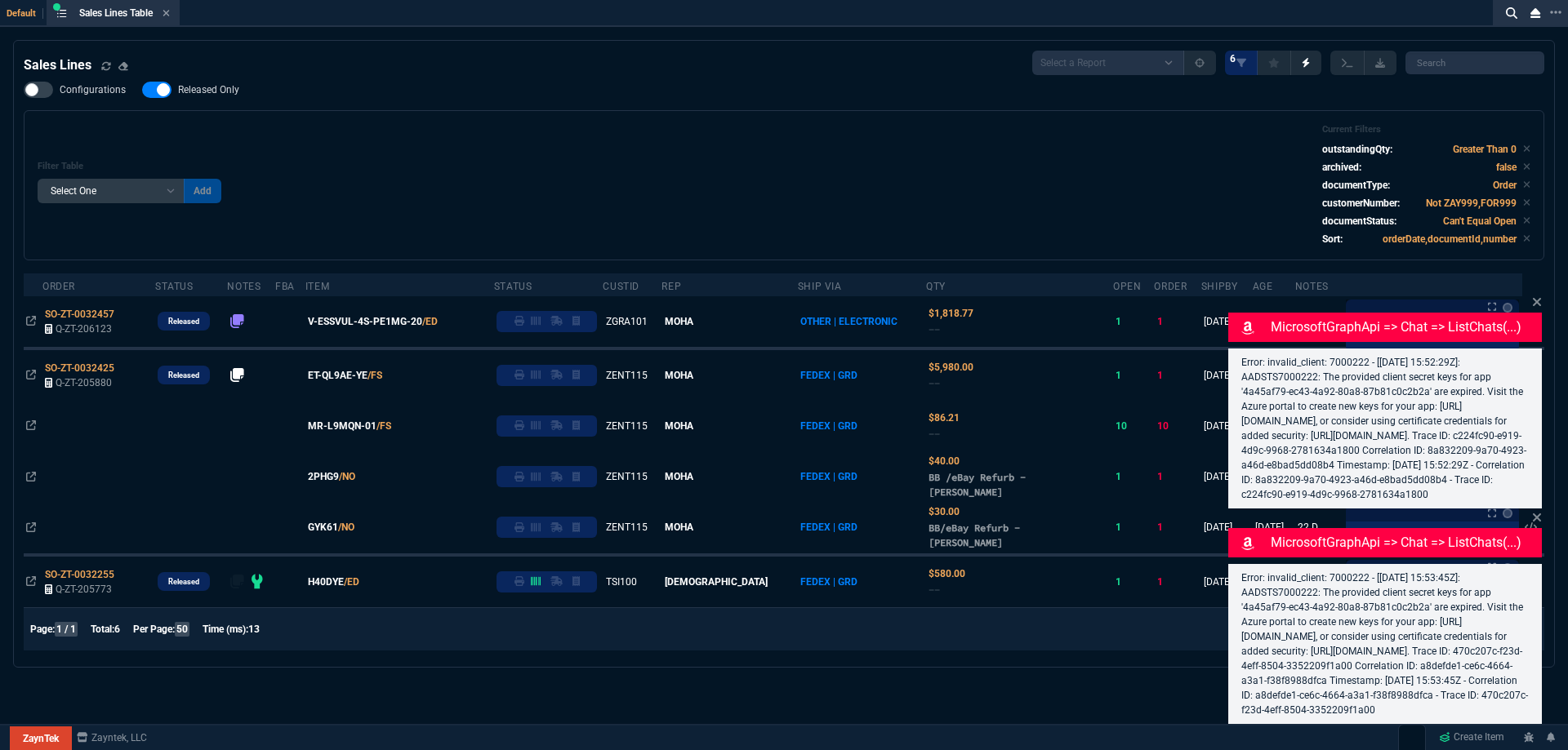
click at [205, 89] on span "Released Only" at bounding box center [208, 90] width 62 height 13
click at [142, 90] on input "Released Only" at bounding box center [141, 90] width 1 height 1
checkbox input "false"
click at [635, 134] on div "Filter Table Select One Add Filter () Age () ATS () Cond (itemVariantCode) Cust…" at bounding box center [784, 185] width 1492 height 122
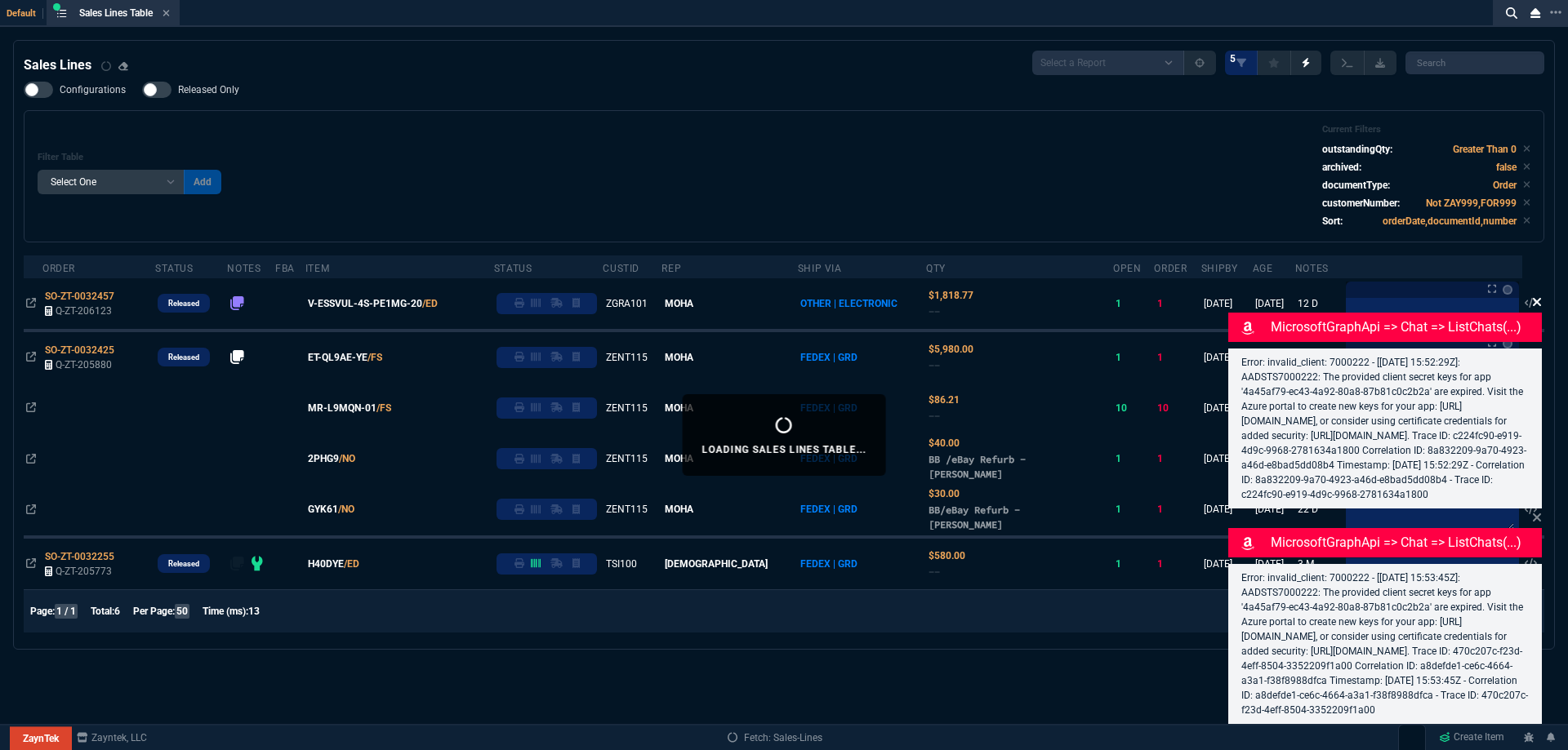
click at [1538, 295] on icon at bounding box center [1537, 302] width 9 height 13
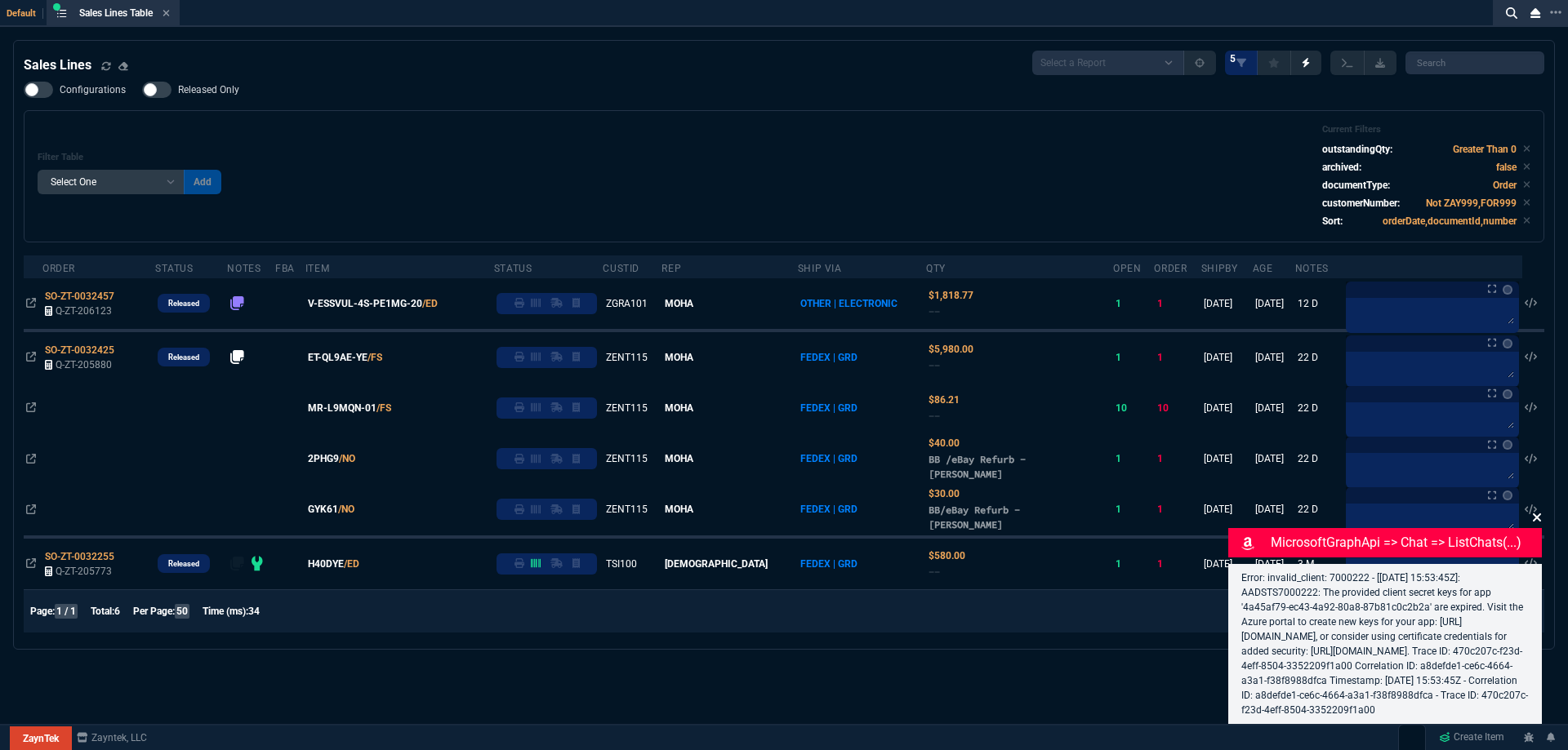
click at [1536, 515] on icon at bounding box center [1537, 517] width 9 height 13
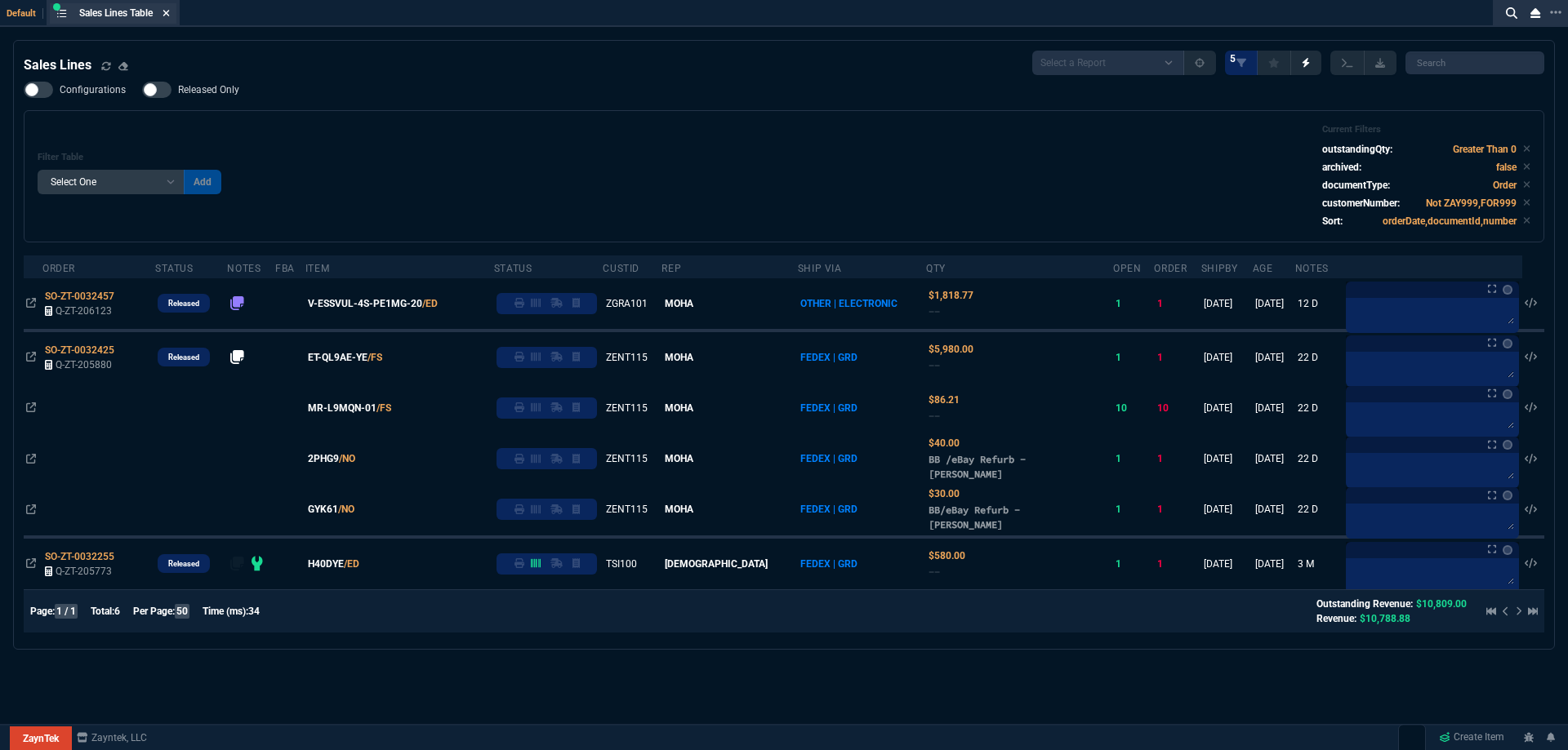
click at [170, 16] on icon at bounding box center [166, 13] width 8 height 9
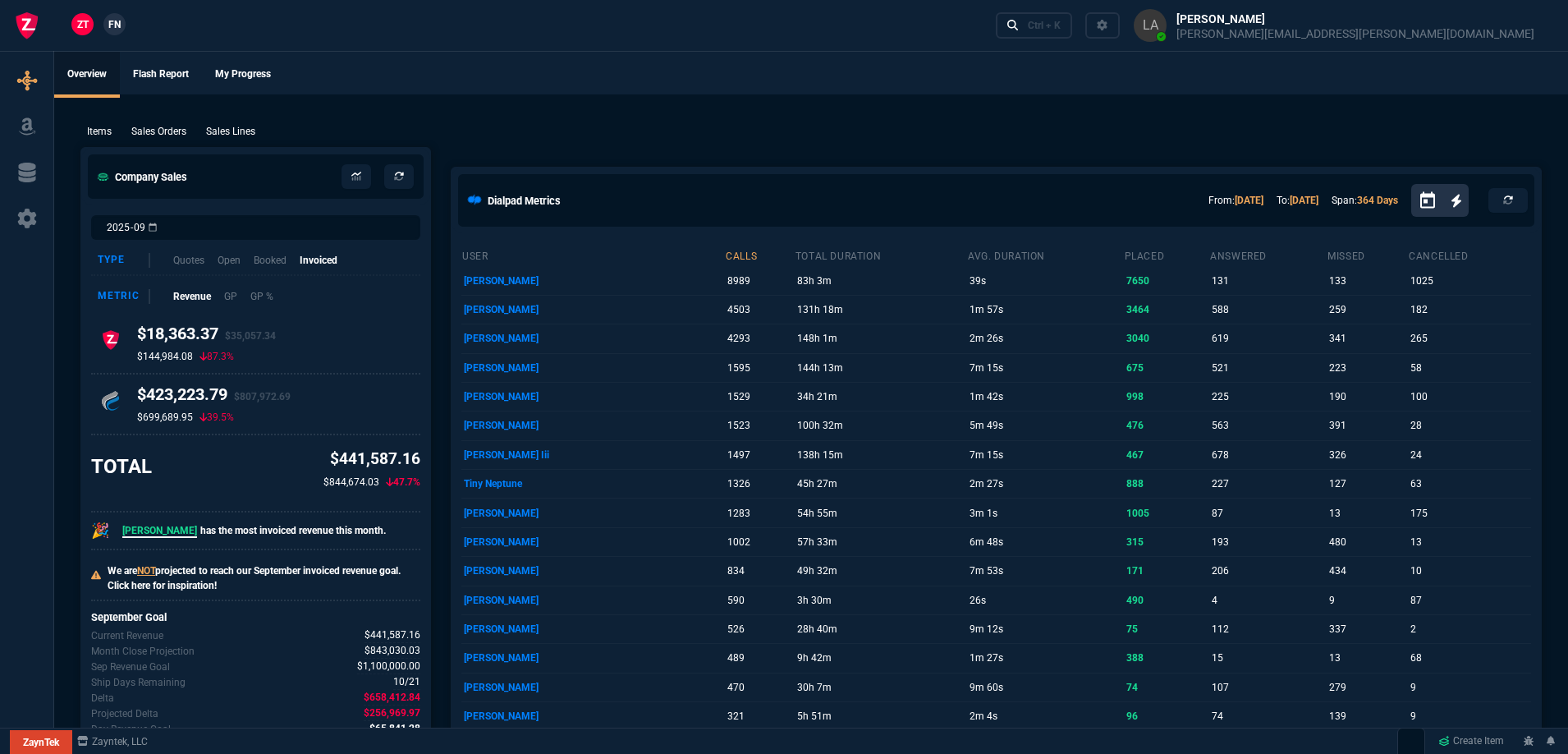
click at [110, 24] on span "FN" at bounding box center [114, 25] width 12 height 15
click at [88, 23] on span "ZT" at bounding box center [83, 25] width 11 height 15
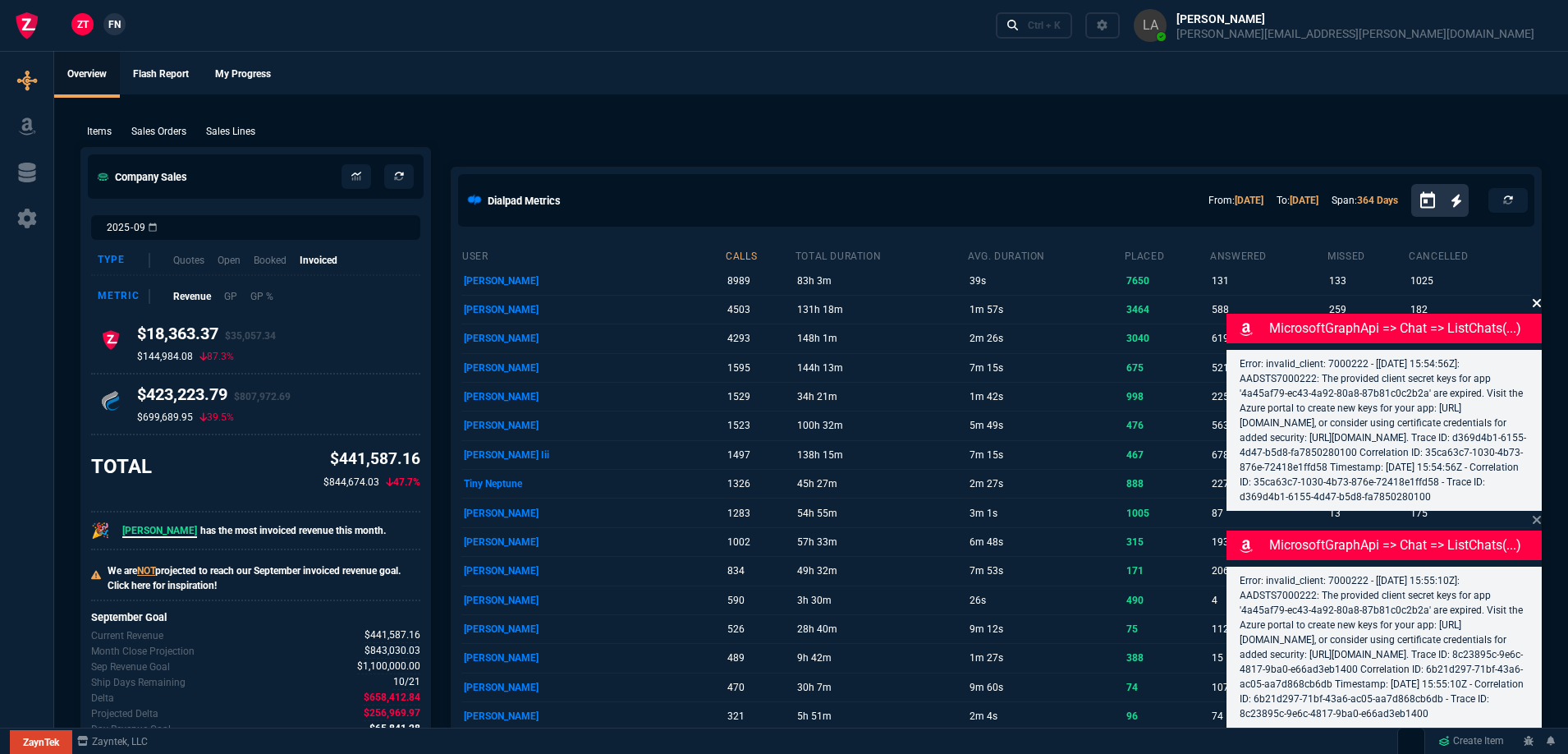
click at [1536, 299] on icon at bounding box center [1537, 303] width 9 height 9
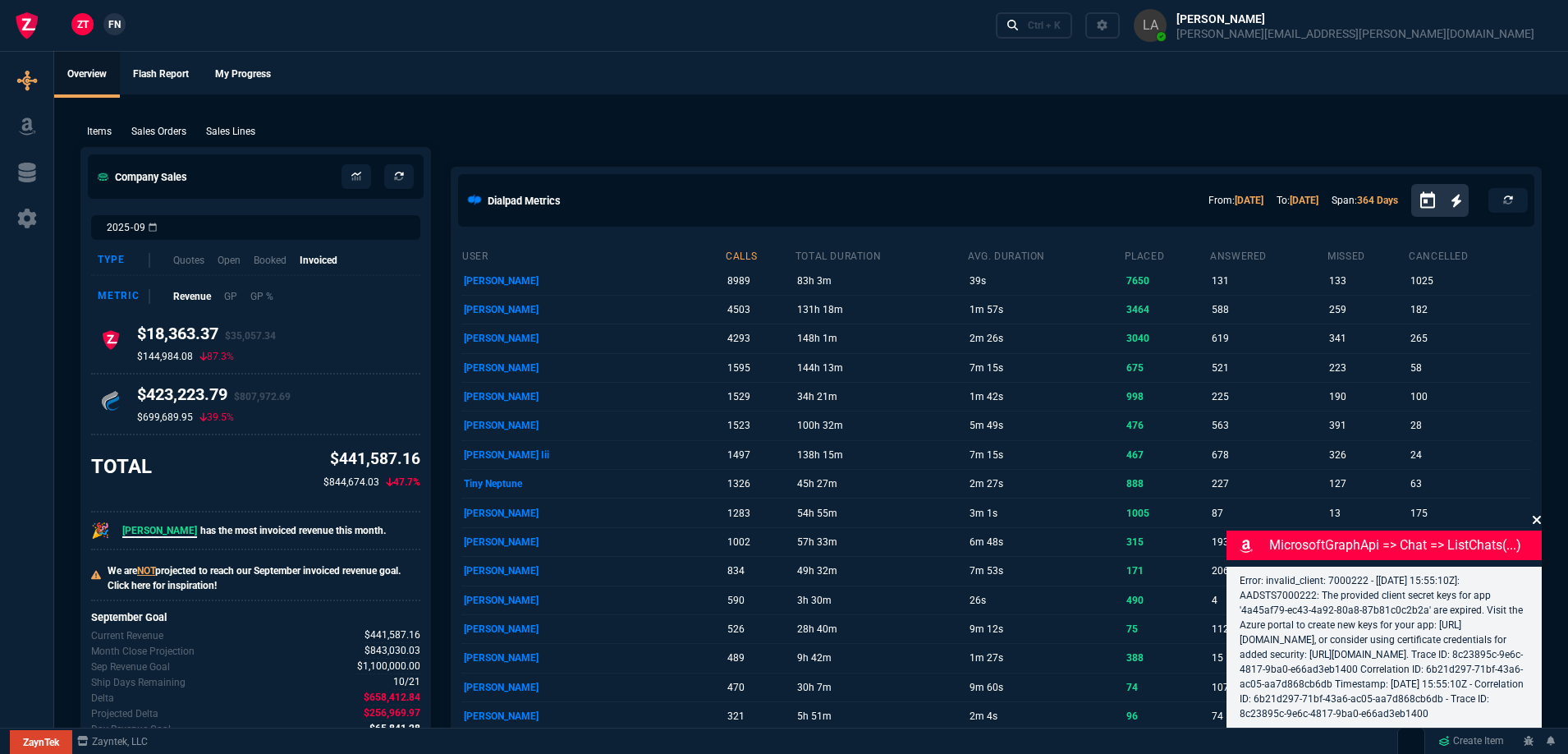
click at [1538, 516] on icon at bounding box center [1537, 520] width 9 height 9
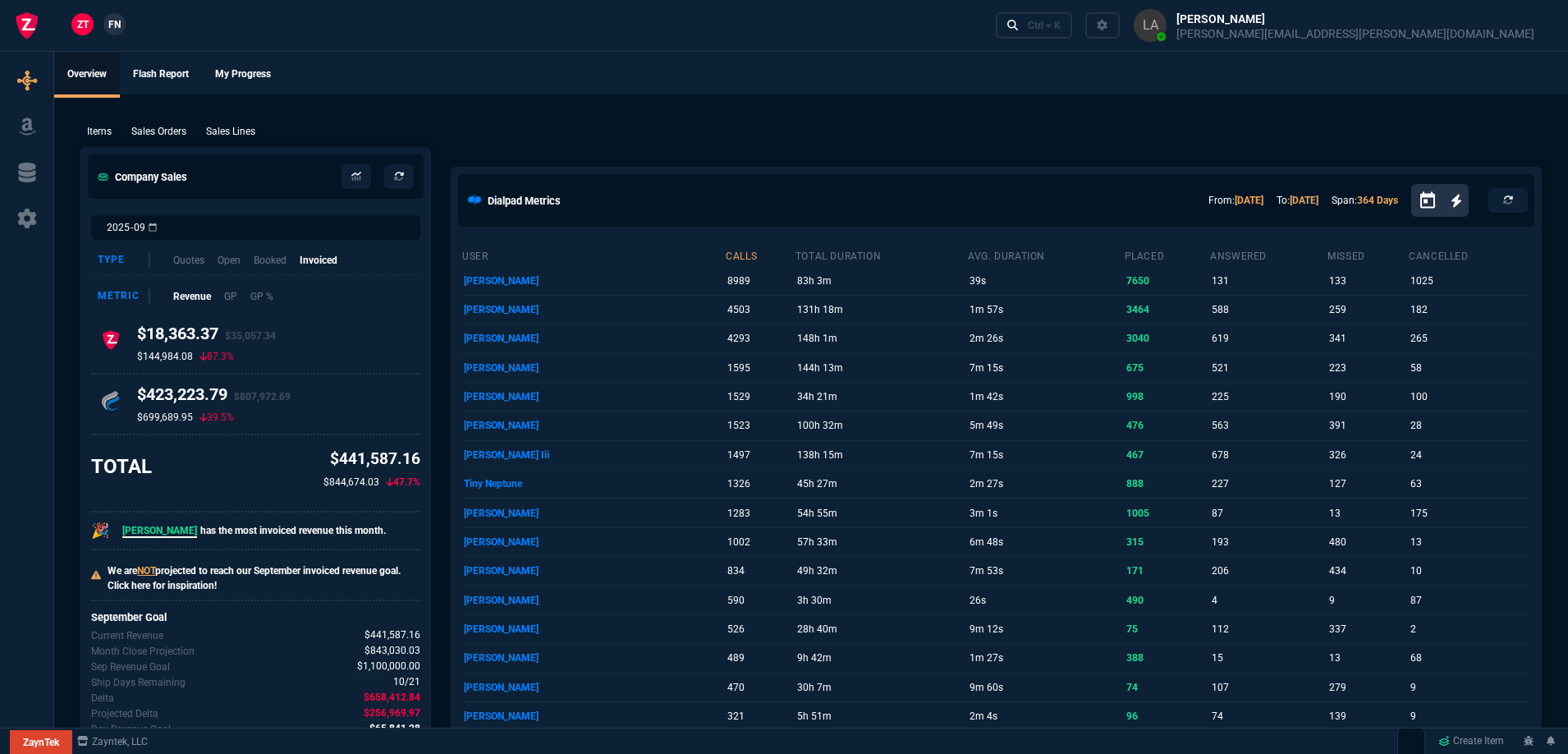
click at [116, 31] on span "FN" at bounding box center [114, 25] width 12 height 15
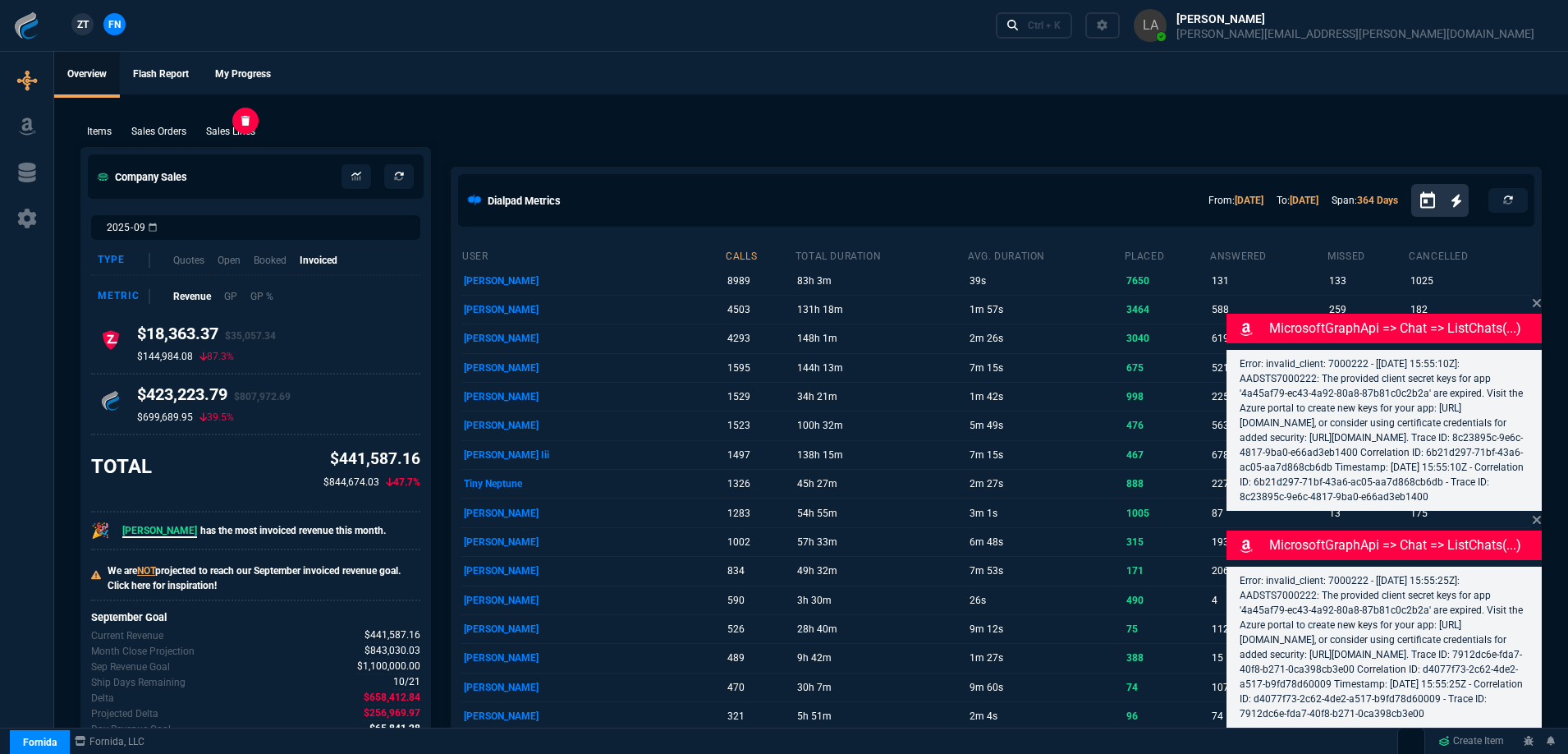
click at [239, 127] on p "Sales Lines" at bounding box center [231, 132] width 50 height 15
click at [739, 162] on div "New Quote New Purchase Order Close Workbench Collections Items Go To Table Quot…" at bounding box center [784, 336] width 1568 height 782
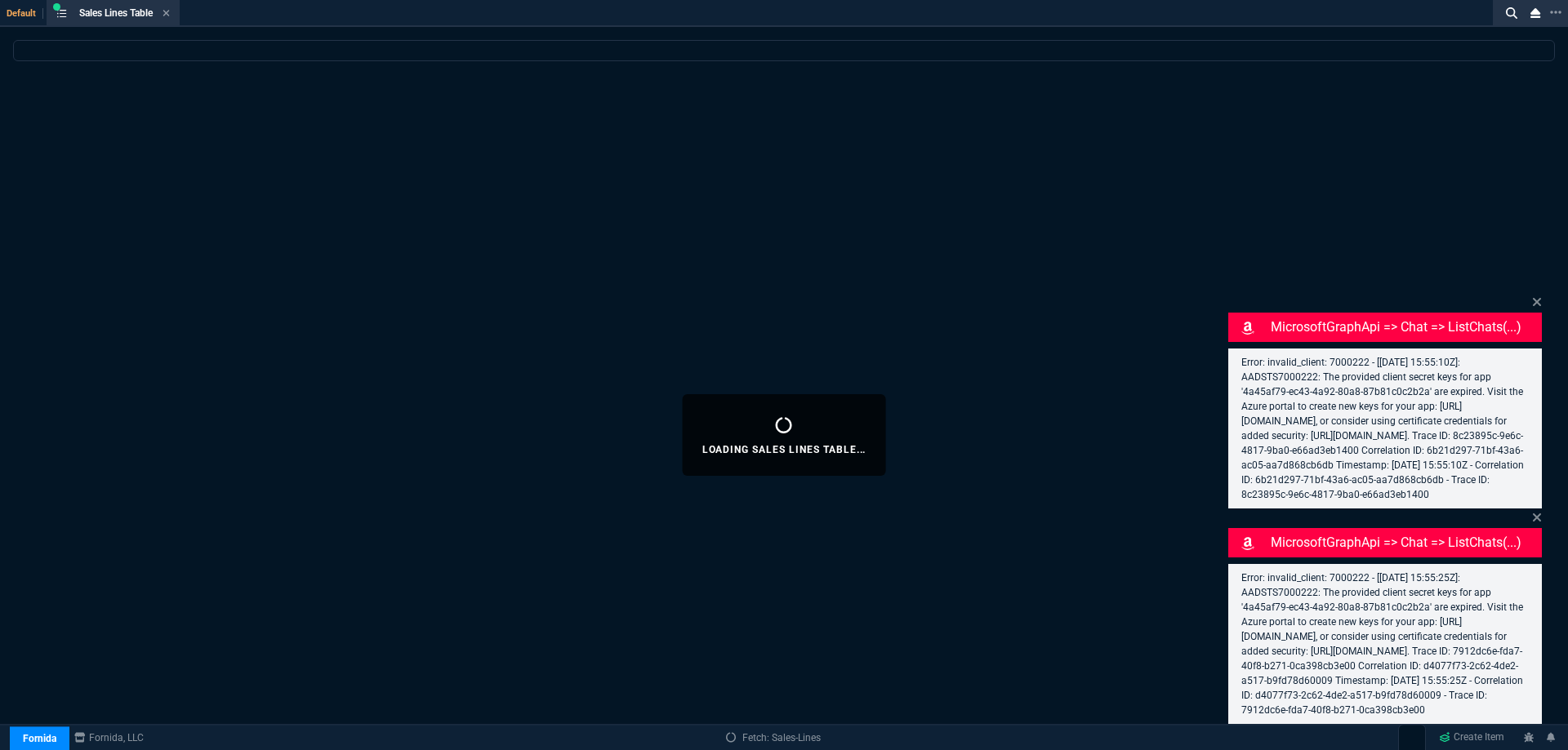
select select
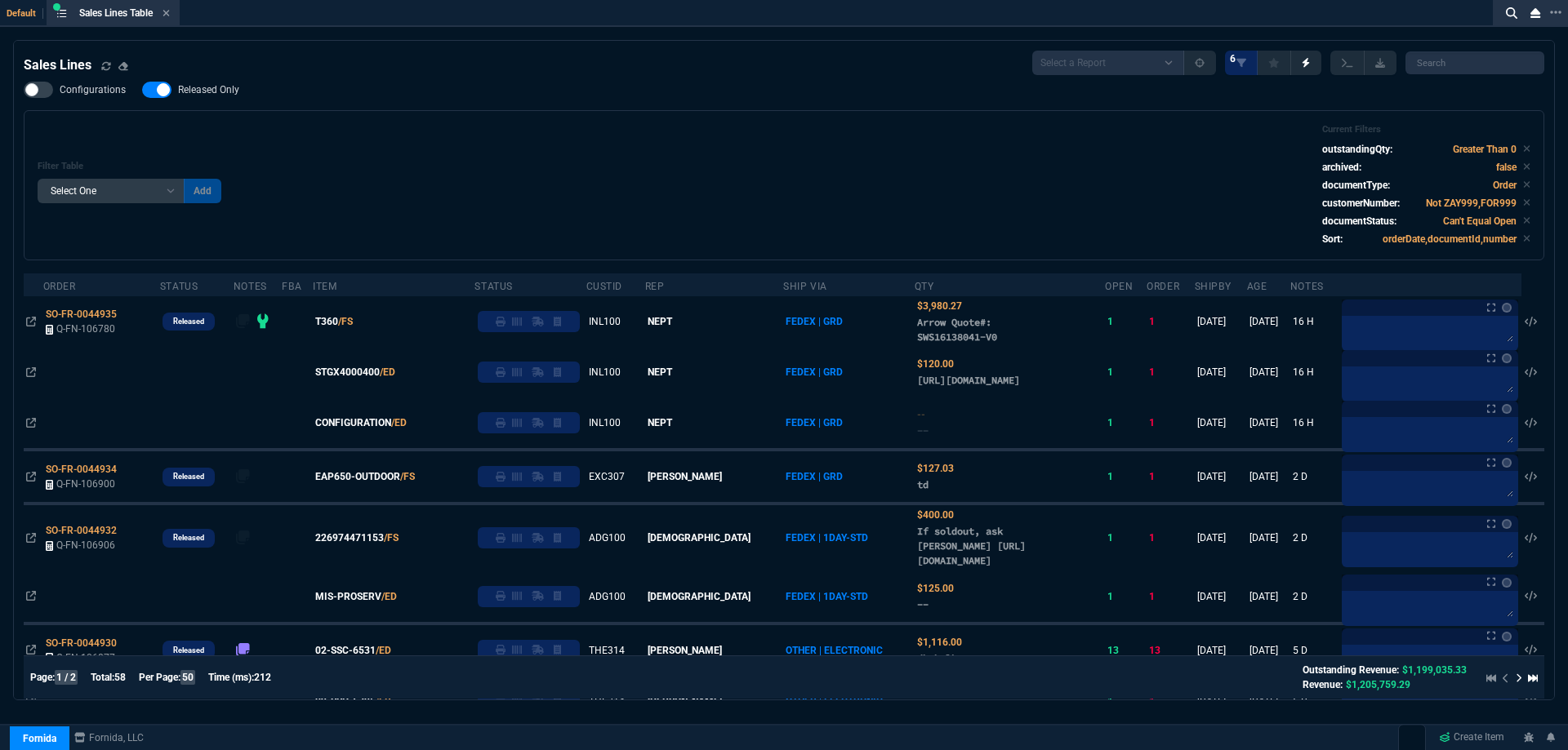
click at [210, 98] on label "Released Only" at bounding box center [199, 89] width 114 height 16
click at [142, 91] on input "Released Only" at bounding box center [141, 90] width 1 height 1
checkbox input "false"
click at [751, 166] on div "Filter Table Select One Add Filter () Age () ATS () Cond (itemVariantCode) Cust…" at bounding box center [784, 185] width 1492 height 122
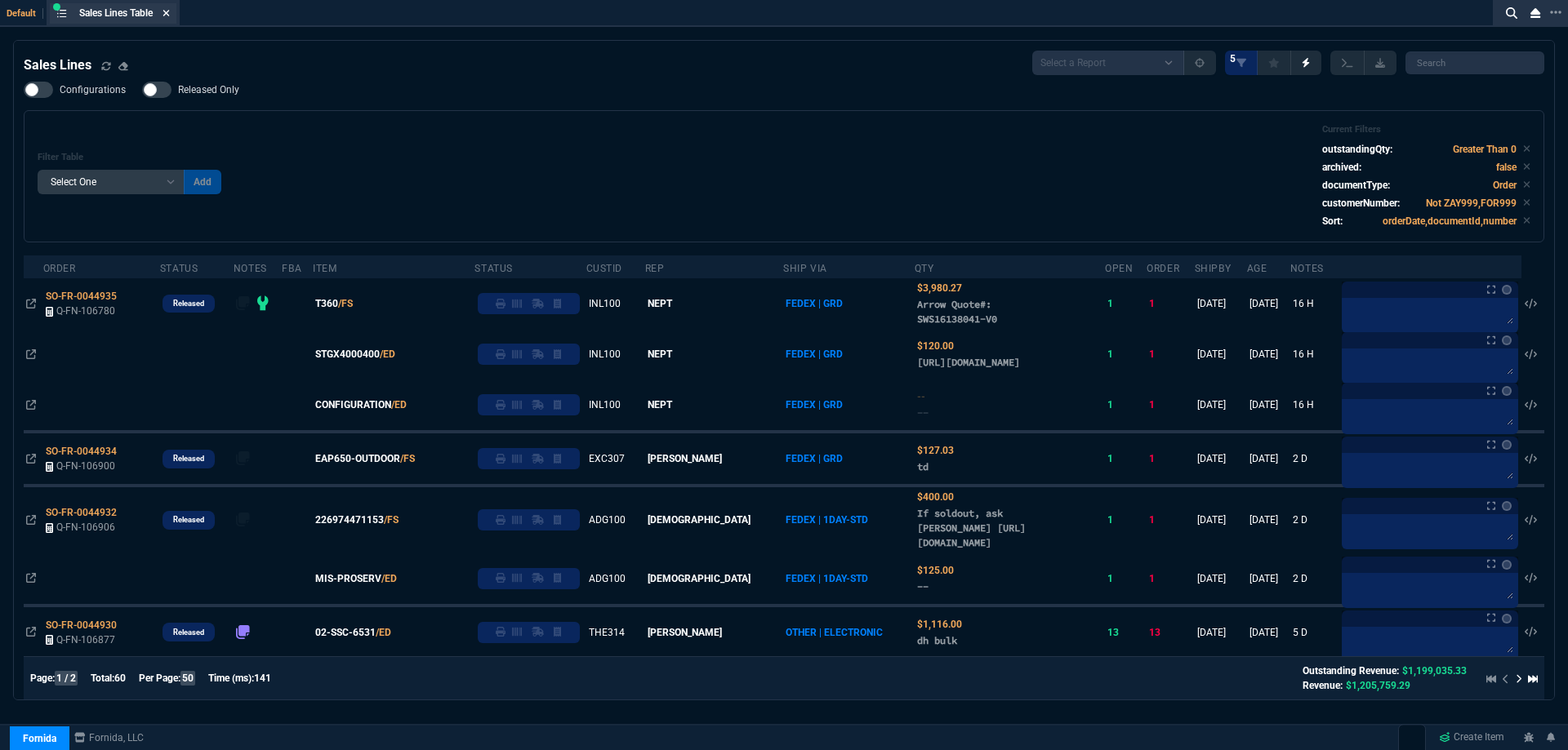
click at [170, 16] on icon at bounding box center [166, 13] width 8 height 9
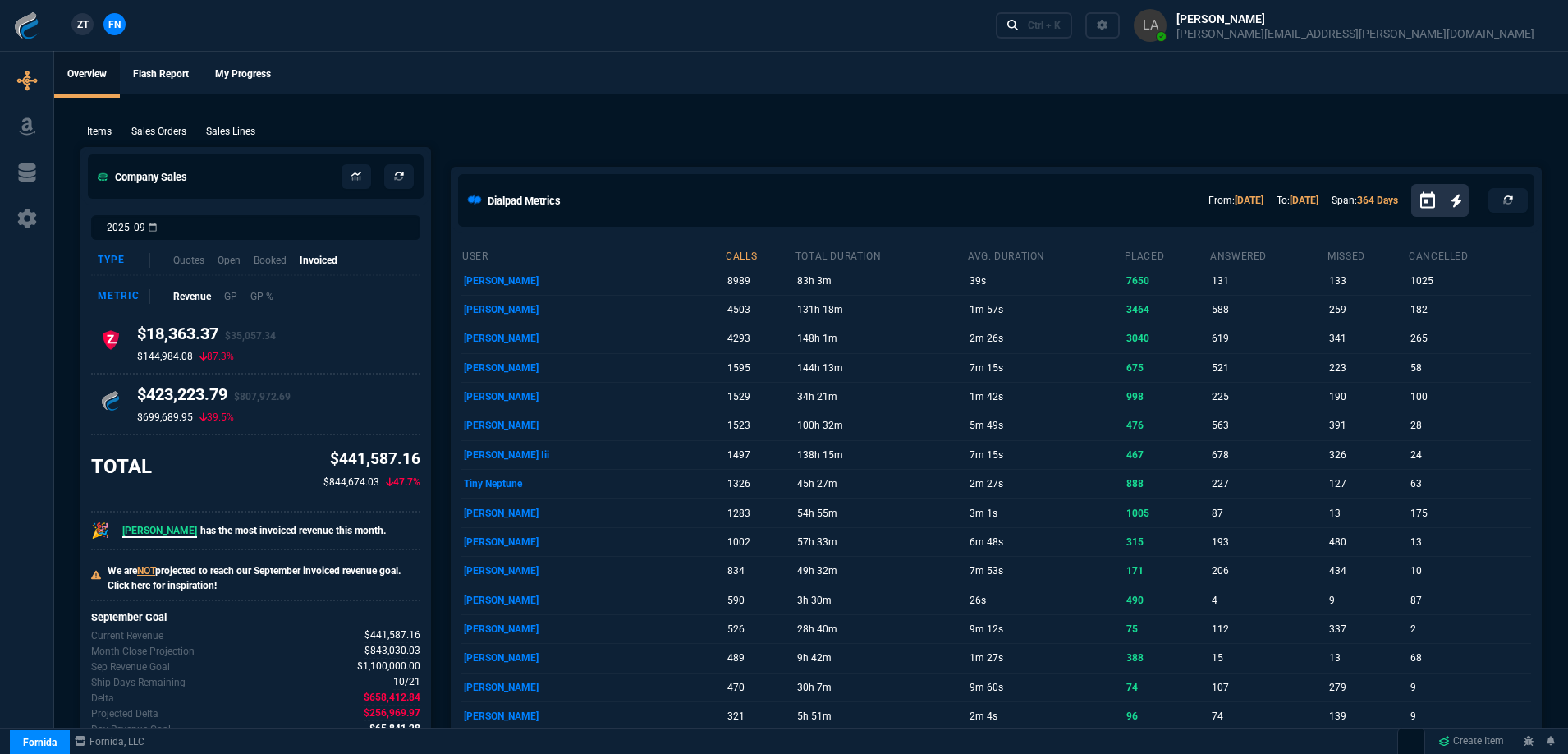
click at [85, 22] on span "ZT" at bounding box center [83, 25] width 11 height 15
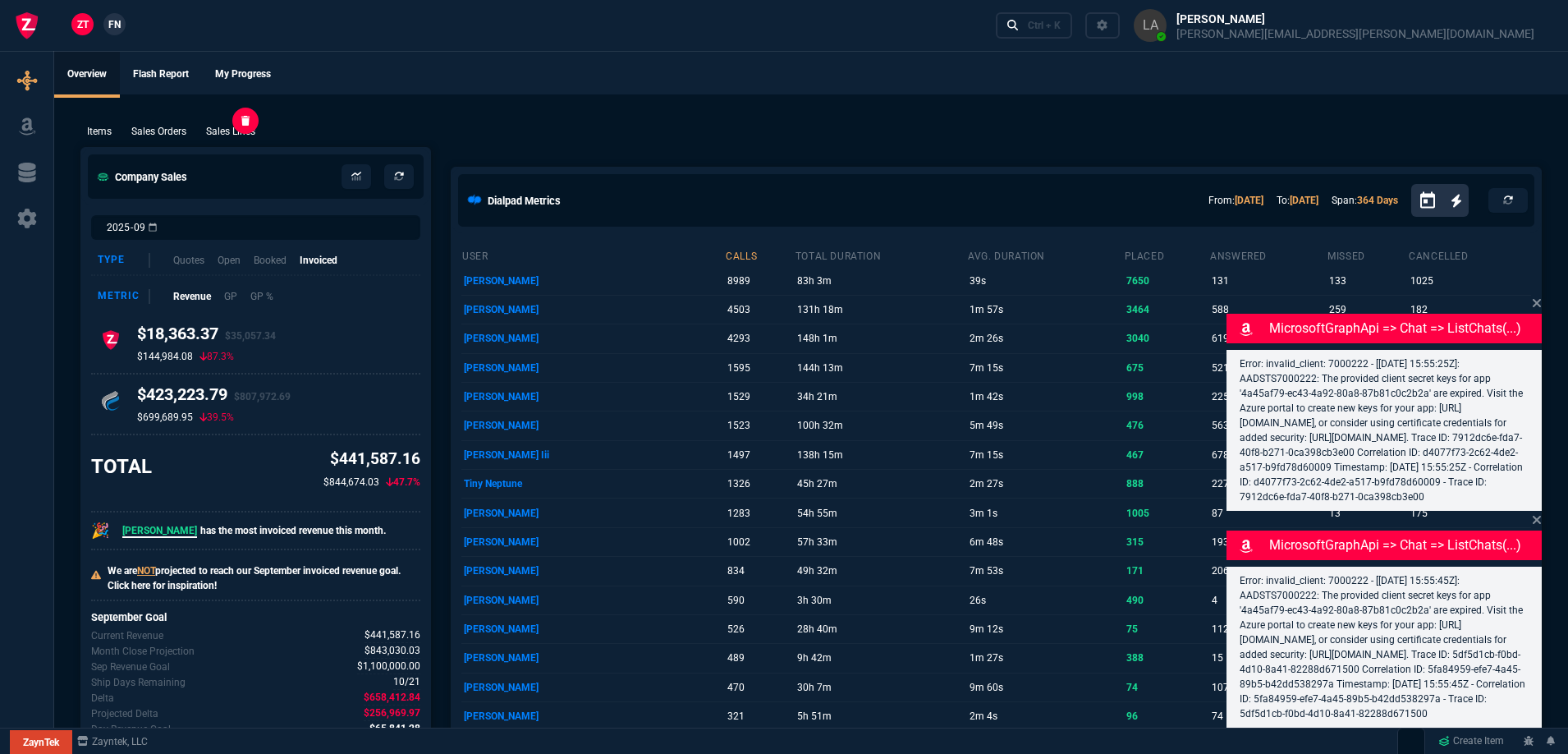
click at [251, 138] on p "Sales Lines" at bounding box center [231, 132] width 50 height 15
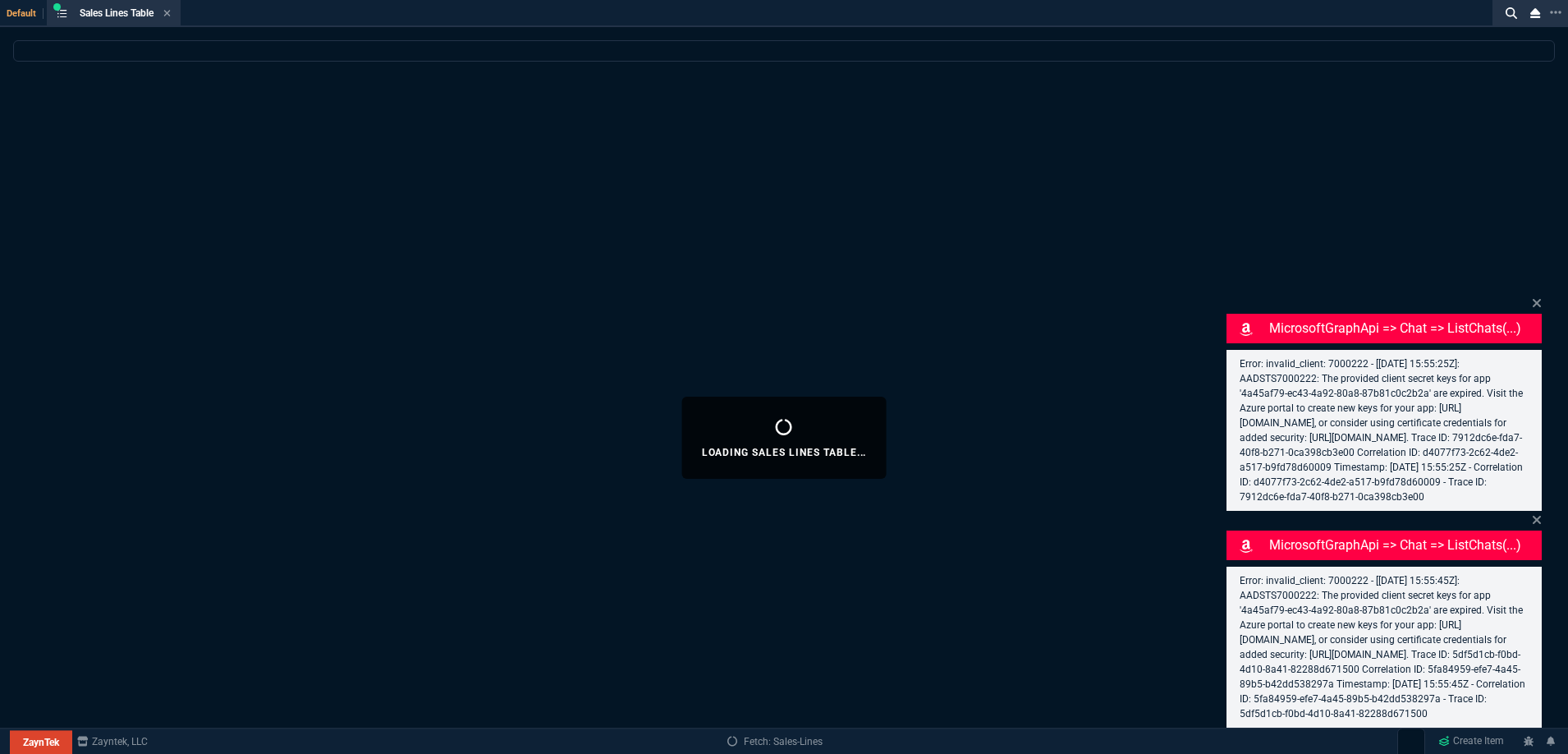
select select
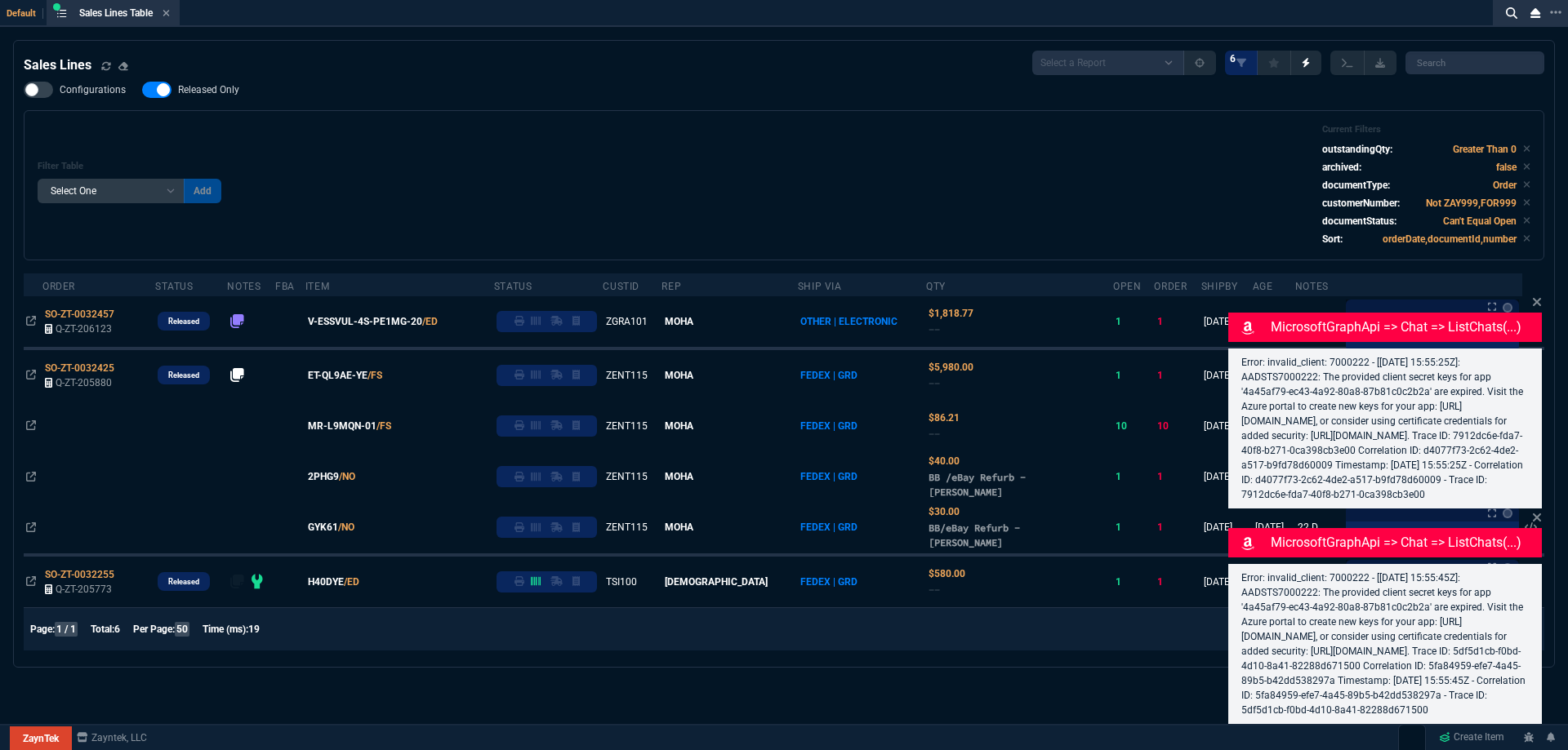
click at [227, 97] on span "Released Only" at bounding box center [208, 90] width 62 height 13
click at [142, 91] on input "Released Only" at bounding box center [141, 90] width 1 height 1
checkbox input "false"
click at [700, 108] on div "Configurations Released Only Filter Table Select One Add Filter () Age () ATS (…" at bounding box center [784, 170] width 1521 height 179
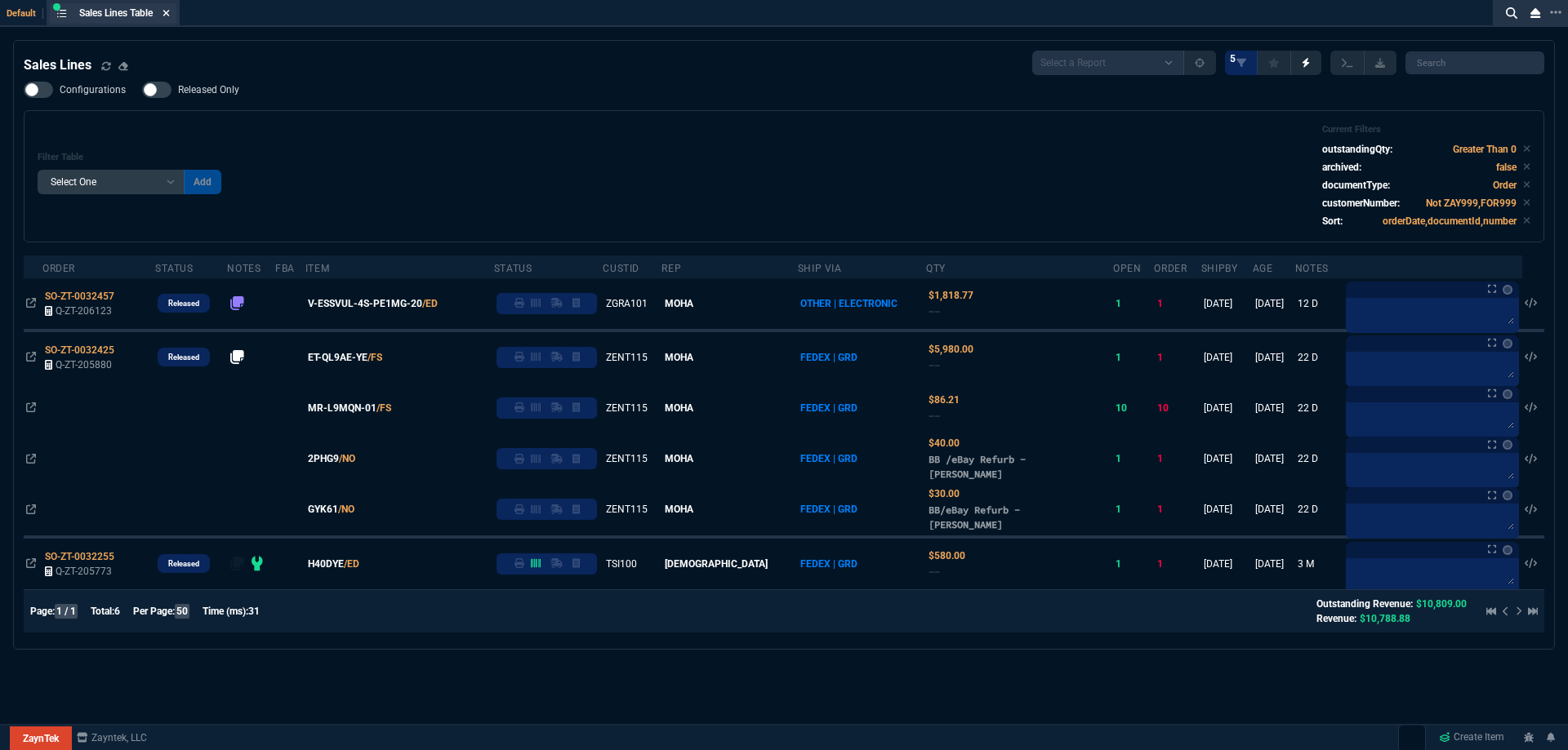
click at [167, 12] on icon at bounding box center [166, 13] width 8 height 9
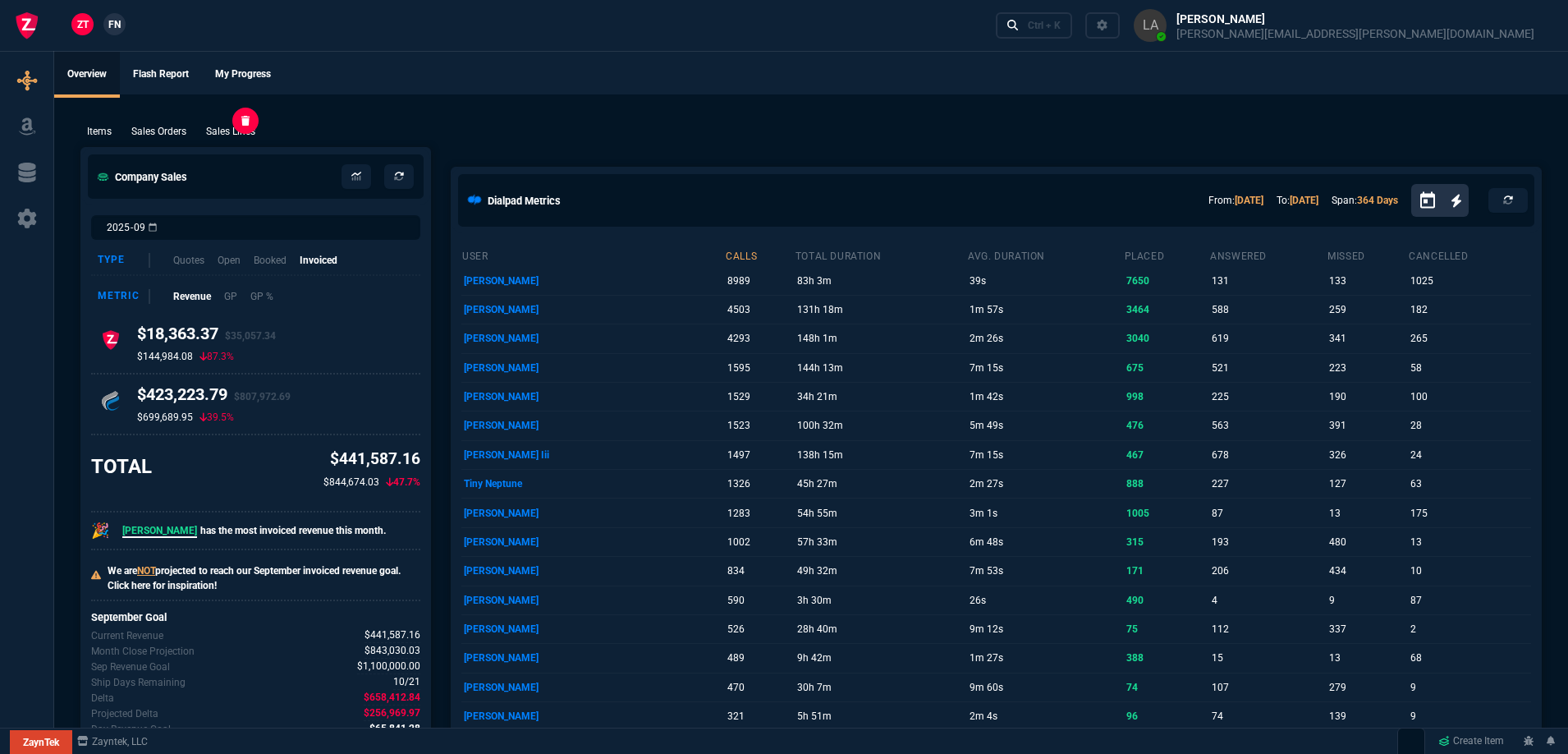
click at [241, 132] on p "Sales Lines" at bounding box center [231, 132] width 50 height 15
select select
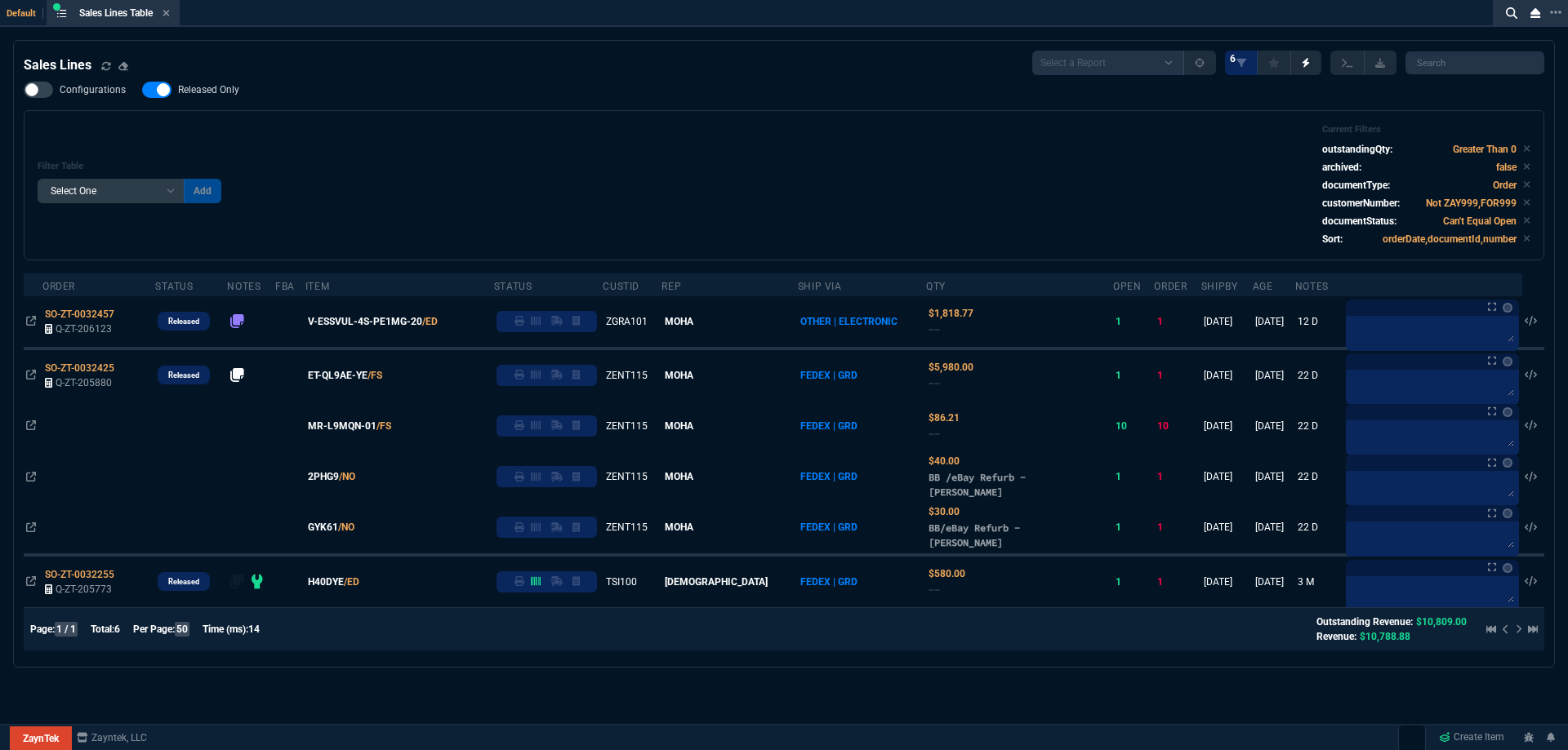
click at [210, 85] on span "Released Only" at bounding box center [208, 90] width 62 height 13
click at [142, 90] on input "Released Only" at bounding box center [141, 90] width 1 height 1
checkbox input "false"
click at [602, 103] on div "Configurations Released Only Filter Table Select One Add Filter () Age () ATS (…" at bounding box center [784, 170] width 1521 height 179
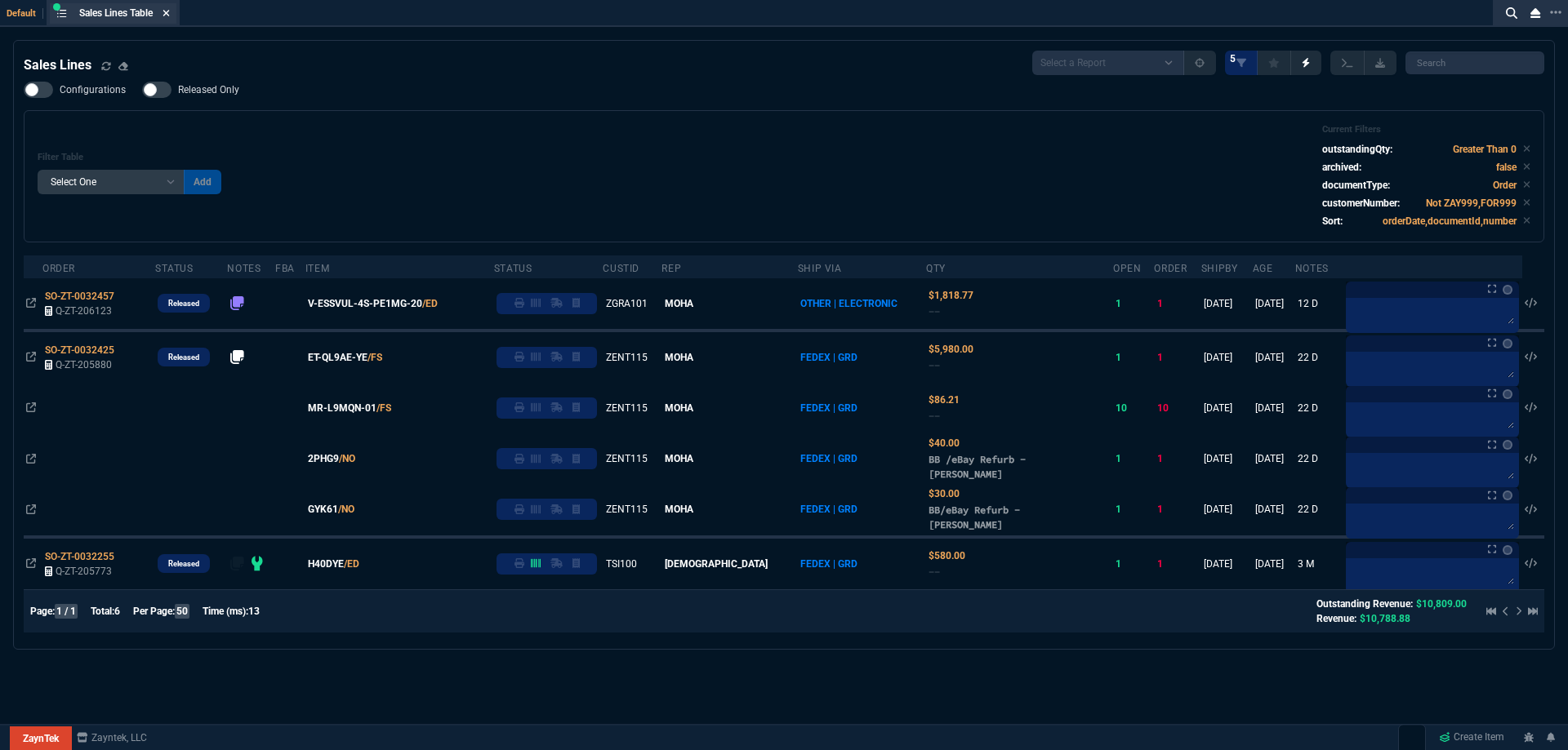
click at [166, 18] on fa-icon at bounding box center [166, 14] width 8 height 11
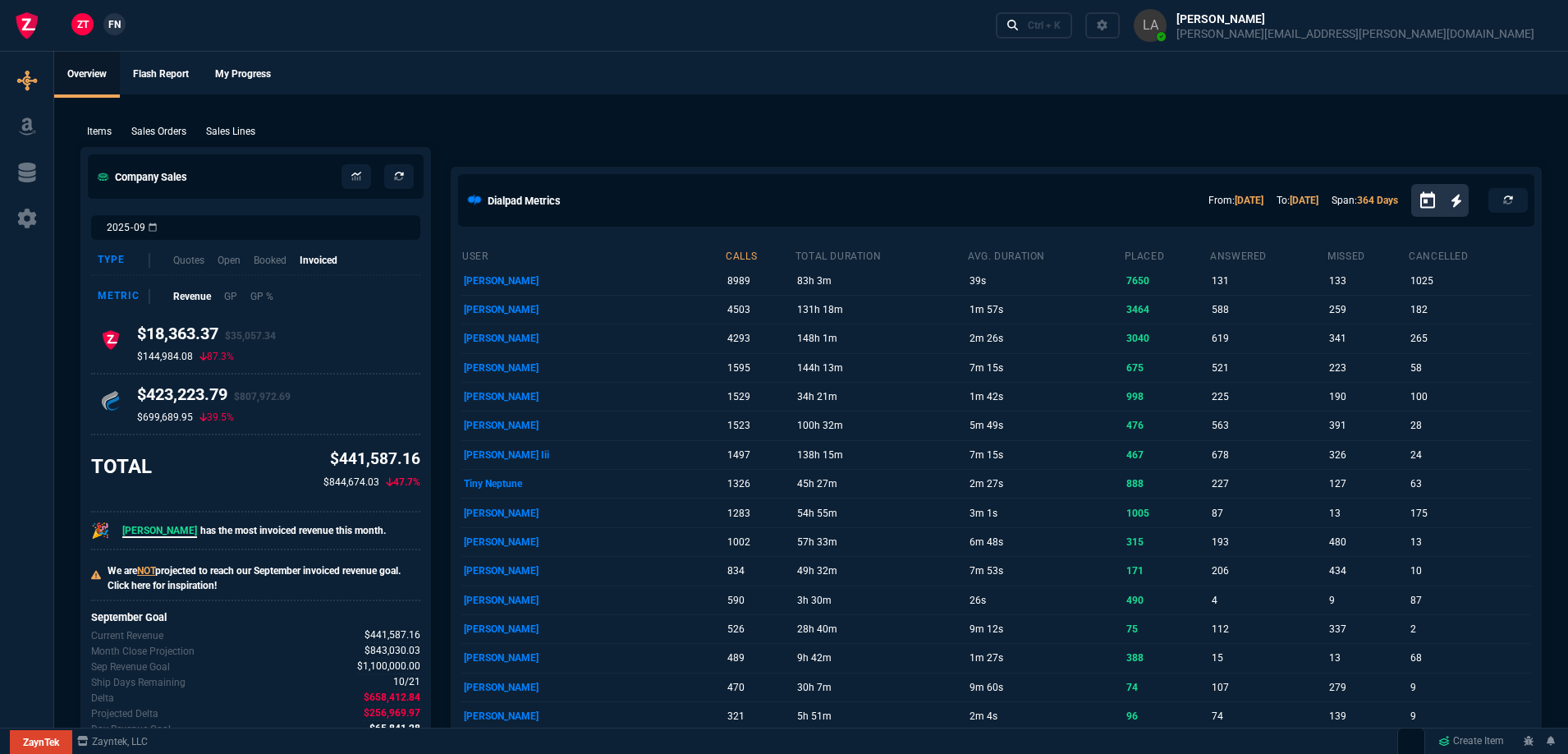
click at [116, 17] on span "FN" at bounding box center [114, 25] width 12 height 15
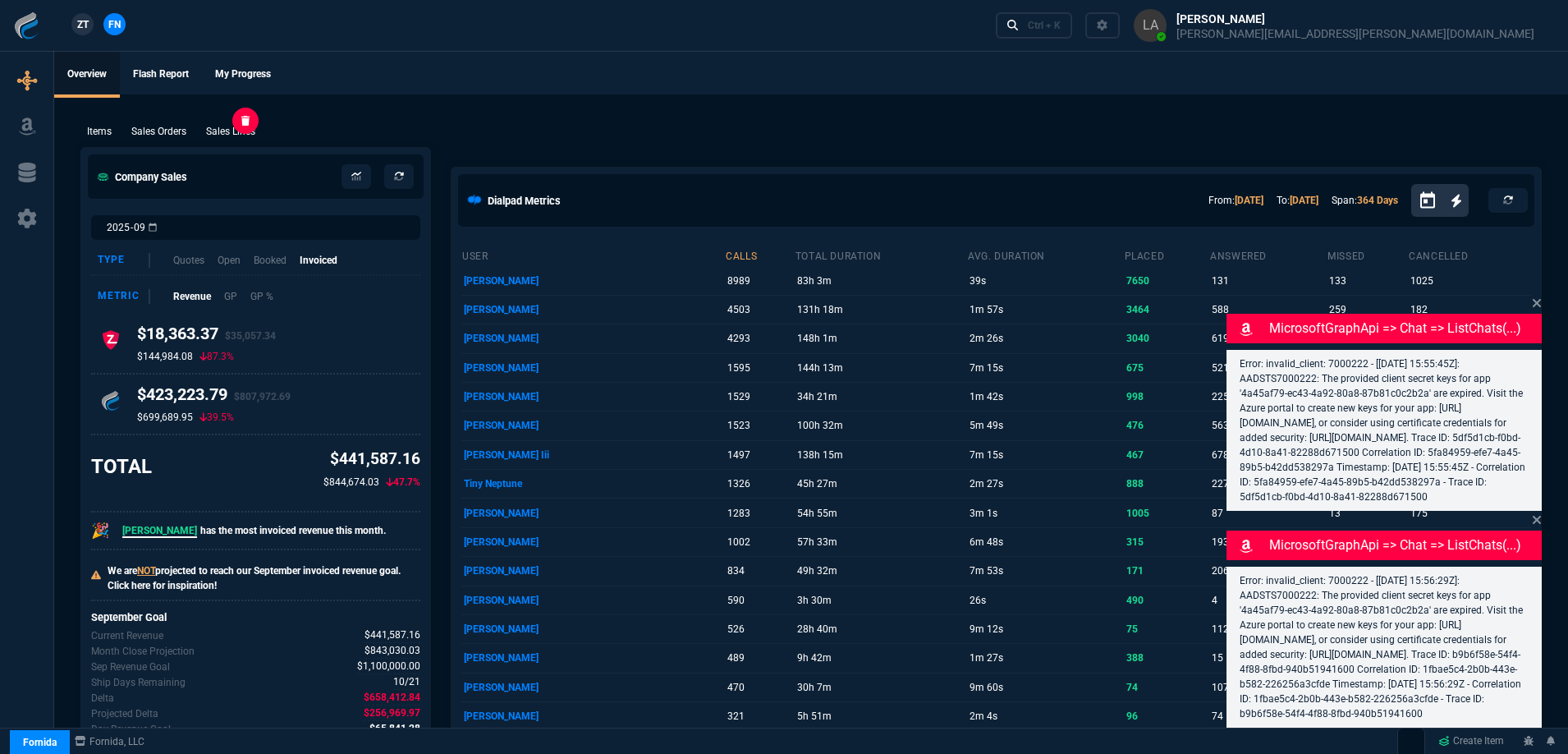
click at [252, 136] on p "Sales Lines" at bounding box center [231, 132] width 50 height 15
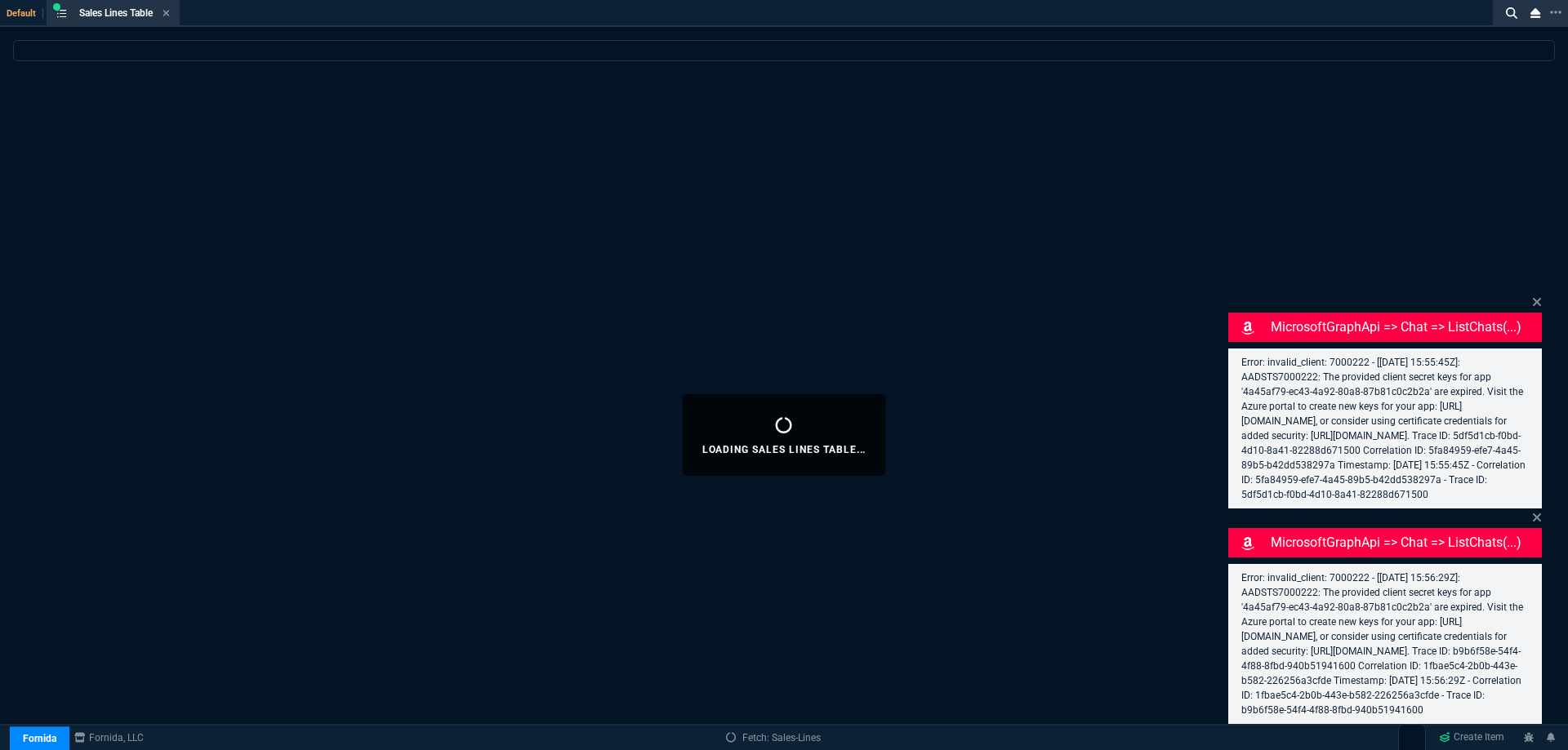
select select
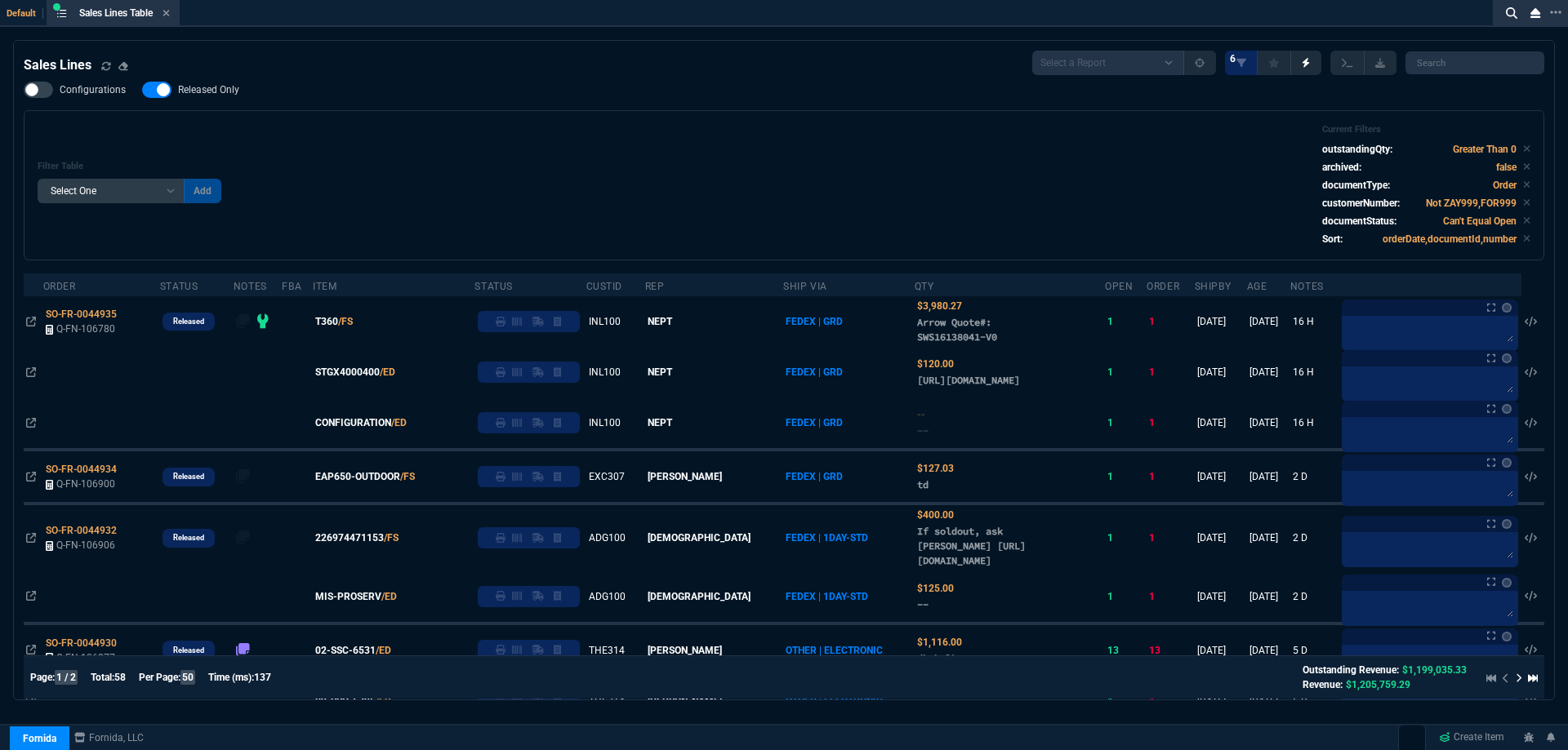
click at [217, 98] on label "Released Only" at bounding box center [199, 89] width 114 height 16
click at [142, 91] on input "Released Only" at bounding box center [141, 90] width 1 height 1
checkbox input "false"
click at [556, 168] on div "Filter Table Select One Add Filter () Age () ATS () Cond (itemVariantCode) Cust…" at bounding box center [784, 185] width 1492 height 122
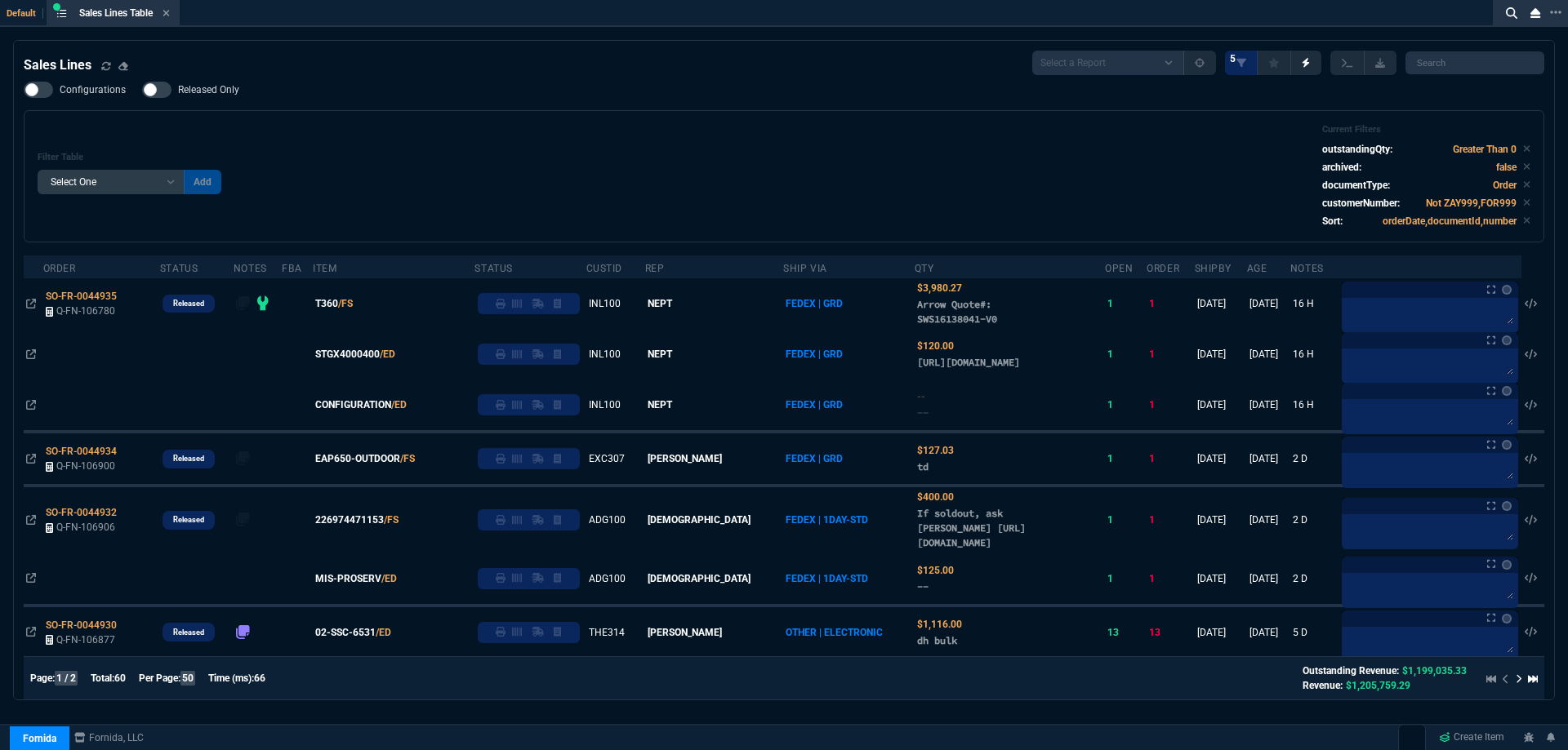
click at [684, 169] on div "Filter Table Select One Add Filter () Age () ATS () Cond (itemVariantCode) Cust…" at bounding box center [784, 176] width 1492 height 104
click at [691, 171] on div "Filter Table Select One Add Filter () Age () ATS () Cond (itemVariantCode) Cust…" at bounding box center [784, 176] width 1492 height 104
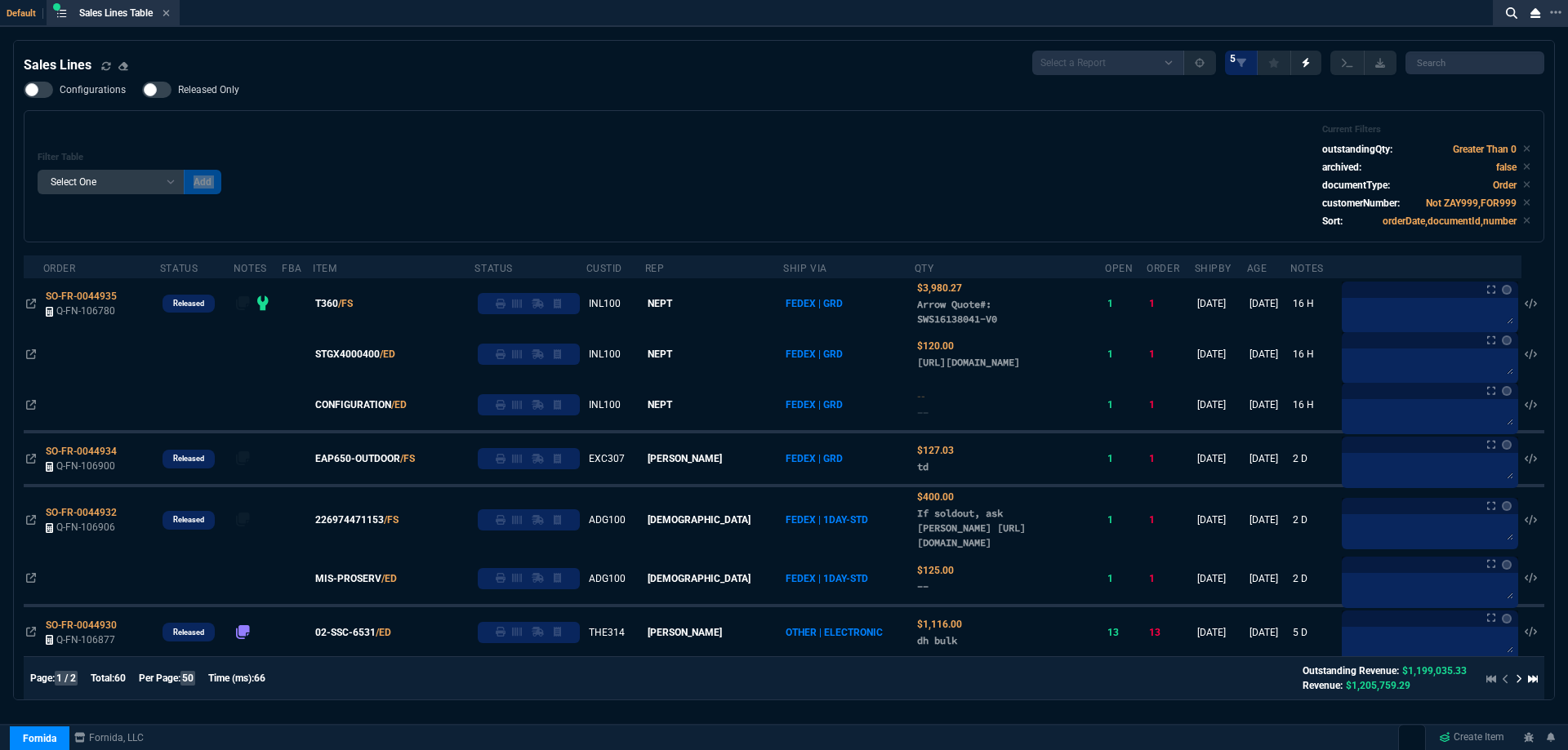
click at [683, 133] on div "Filter Table Select One Add Filter () Age () ATS () Cond (itemVariantCode) Cust…" at bounding box center [784, 176] width 1492 height 104
click at [671, 105] on div "Configurations Released Only Filter Table Select One Add Filter () Age () ATS (…" at bounding box center [784, 162] width 1521 height 161
click at [670, 103] on div "Configurations Released Only Filter Table Select One Add Filter () Age () ATS (…" at bounding box center [784, 162] width 1521 height 161
click at [668, 99] on div "Configurations Released Only Filter Table Select One Add Filter () Age () ATS (…" at bounding box center [784, 162] width 1521 height 161
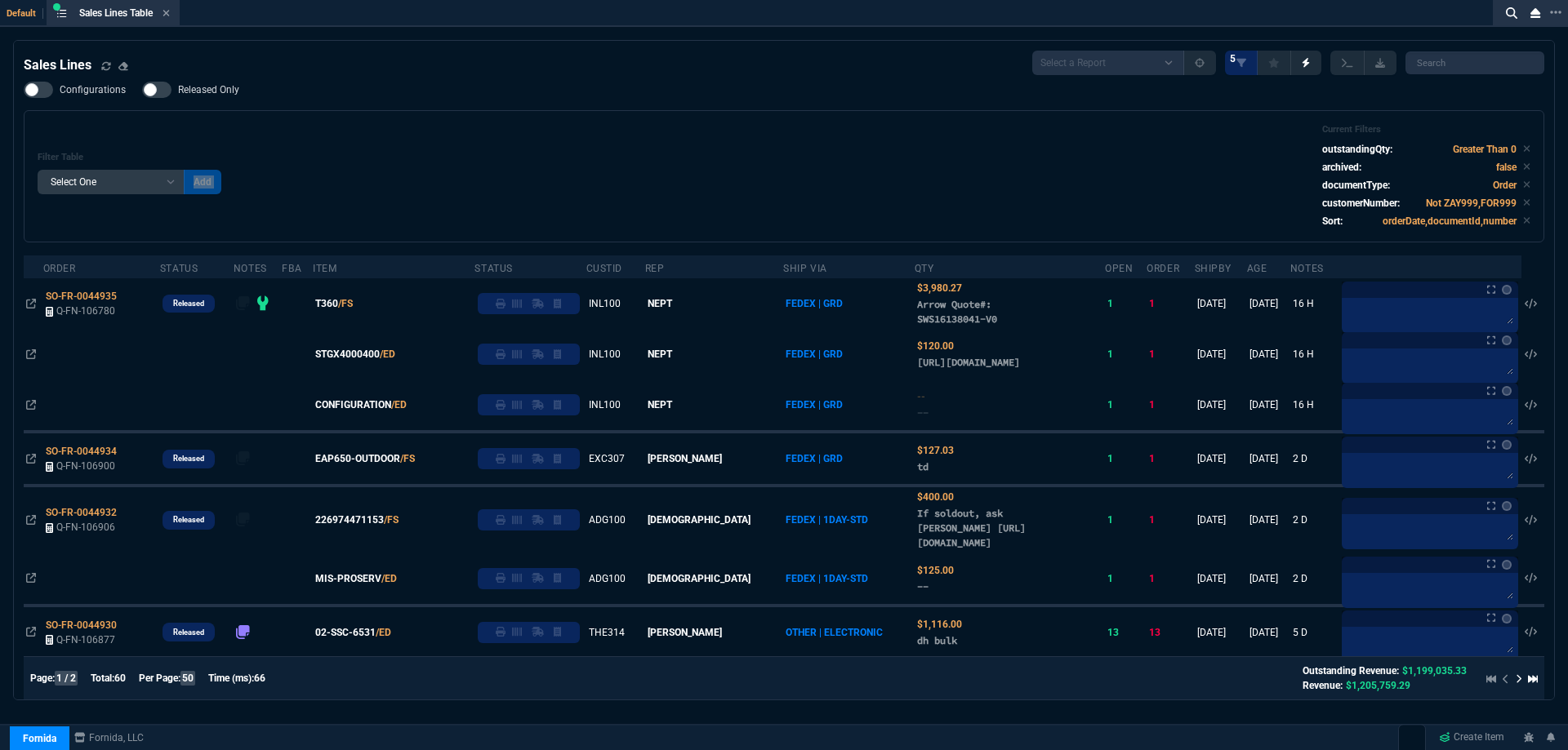
click at [668, 99] on div "Configurations Released Only Filter Table Select One Add Filter () Age () ATS (…" at bounding box center [784, 162] width 1521 height 161
click at [674, 100] on div "Configurations Released Only Filter Table Select One Add Filter () Age () ATS (…" at bounding box center [784, 162] width 1521 height 161
click at [675, 101] on div "Configurations Released Only Filter Table Select One Add Filter () Age () ATS (…" at bounding box center [784, 162] width 1521 height 161
click at [676, 102] on div "Configurations Released Only Filter Table Select One Add Filter () Age () ATS (…" at bounding box center [784, 162] width 1521 height 161
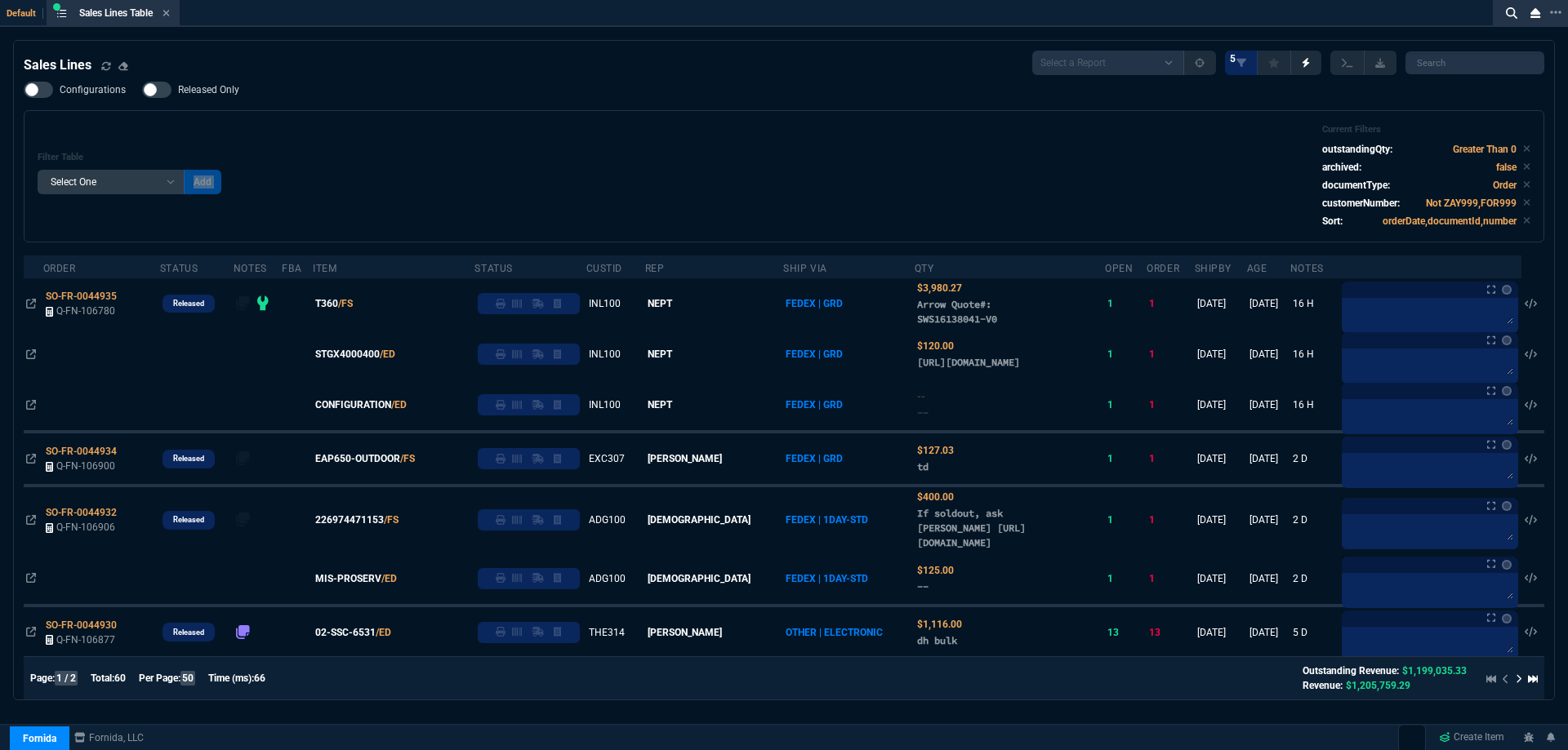
click at [676, 102] on div "Configurations Released Only Filter Table Select One Add Filter () Age () ATS (…" at bounding box center [784, 162] width 1521 height 161
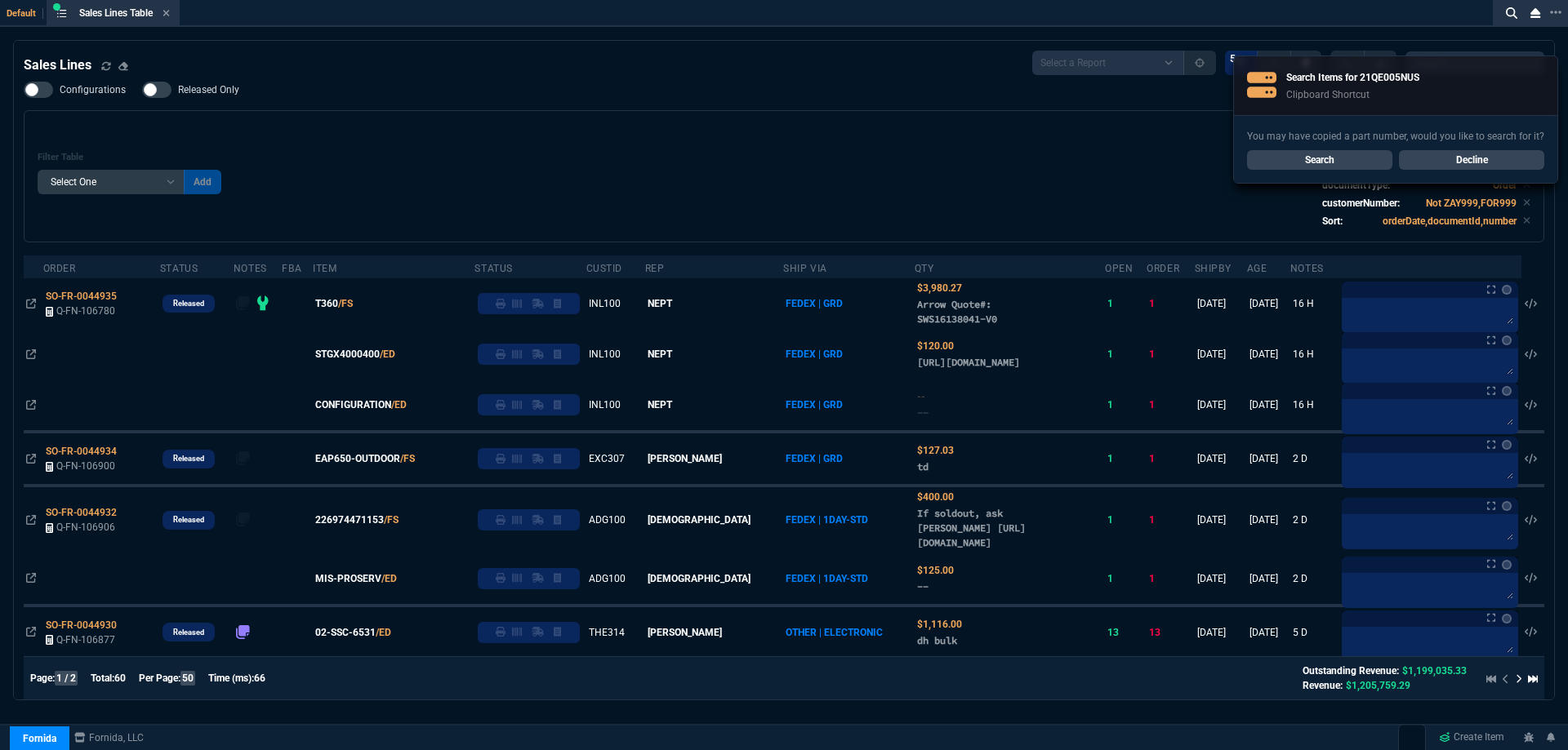
click at [1282, 165] on link "Search" at bounding box center [1319, 160] width 145 height 20
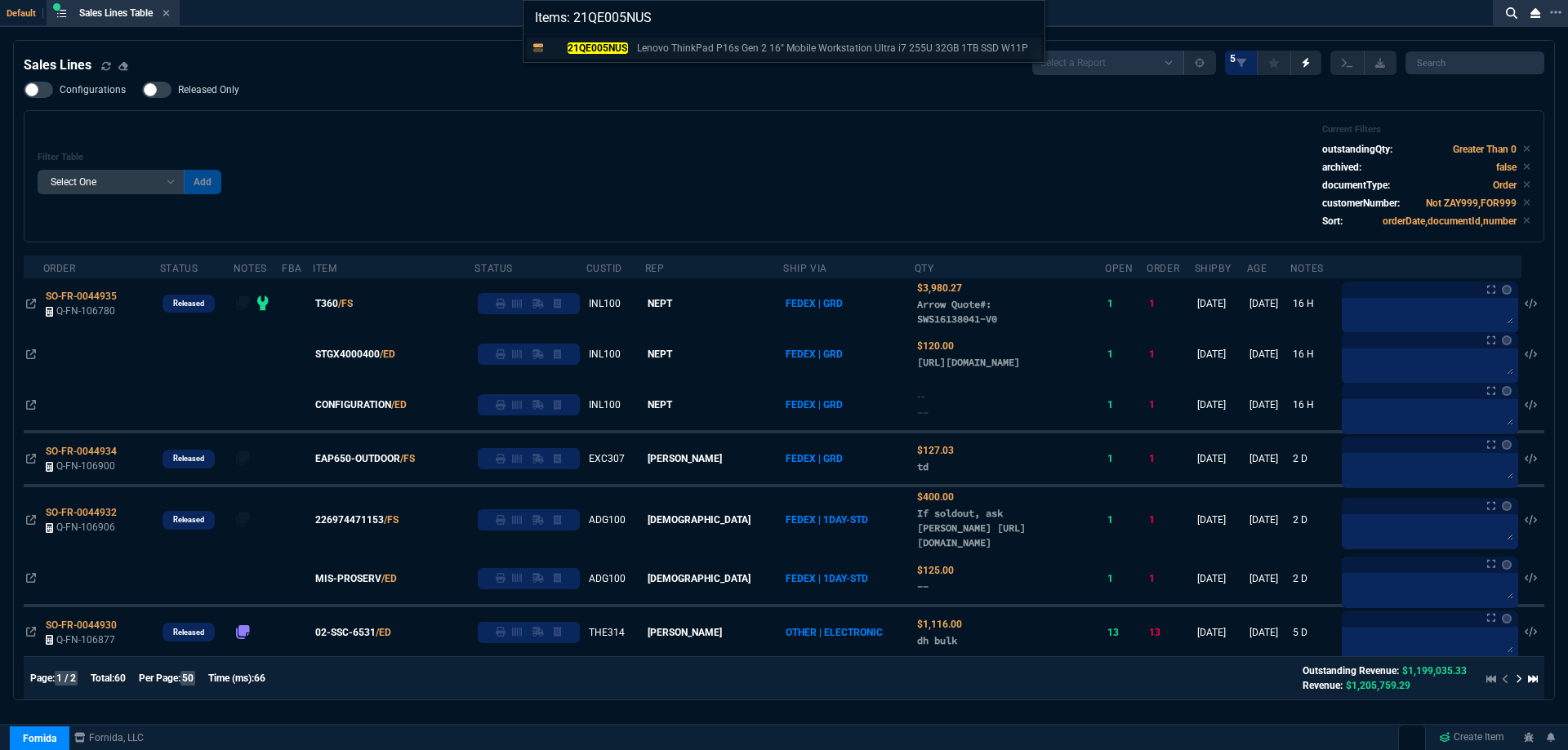
click at [599, 50] on mark "21QE005NUS" at bounding box center [598, 48] width 61 height 11
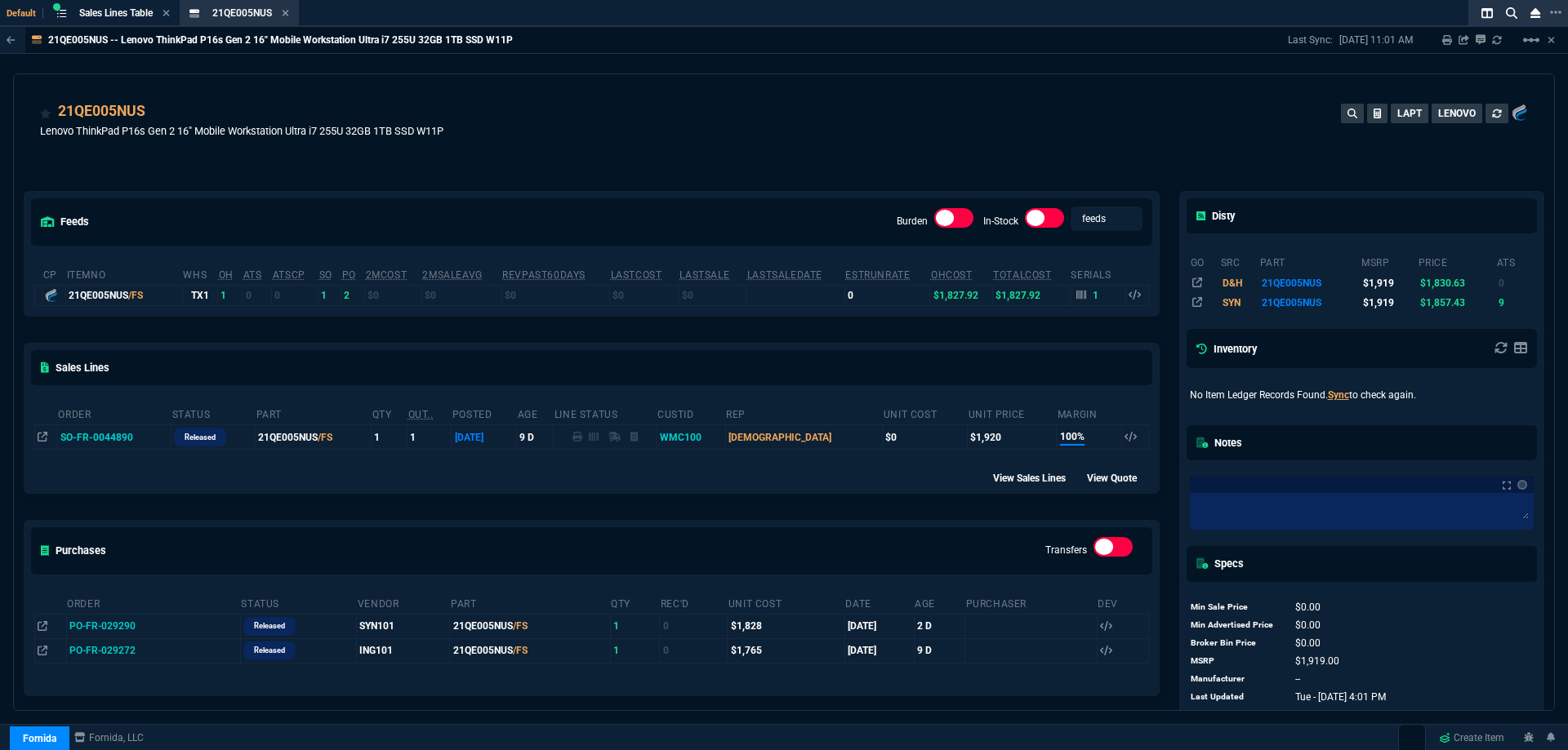
click at [547, 134] on div "21QE005NUS Lenovo ThinkPad P16s Gen 2 16" Mobile Workstation Ultra i7 255U 32GB…" at bounding box center [784, 129] width 1487 height 58
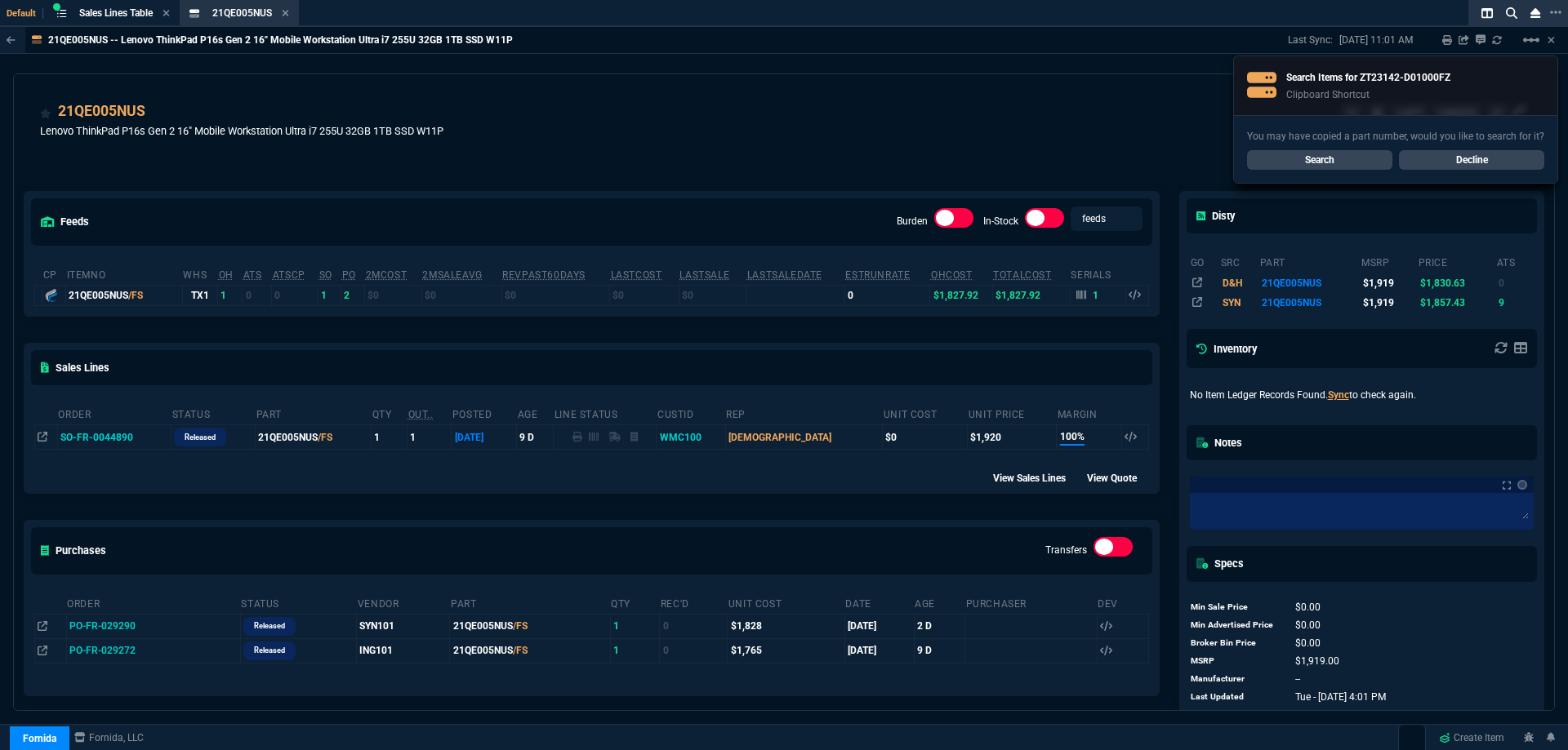
click at [548, 134] on div "21QE005NUS Lenovo ThinkPad P16s Gen 2 16" Mobile Workstation Ultra i7 255U 32GB…" at bounding box center [784, 129] width 1487 height 58
click at [551, 130] on div "21QE005NUS Lenovo ThinkPad P16s Gen 2 16" Mobile Workstation Ultra i7 255U 32GB…" at bounding box center [784, 129] width 1487 height 58
click at [552, 131] on div "21QE005NUS Lenovo ThinkPad P16s Gen 2 16" Mobile Workstation Ultra i7 255U 32GB…" at bounding box center [784, 129] width 1487 height 58
click at [1348, 154] on link "Search" at bounding box center [1319, 160] width 145 height 20
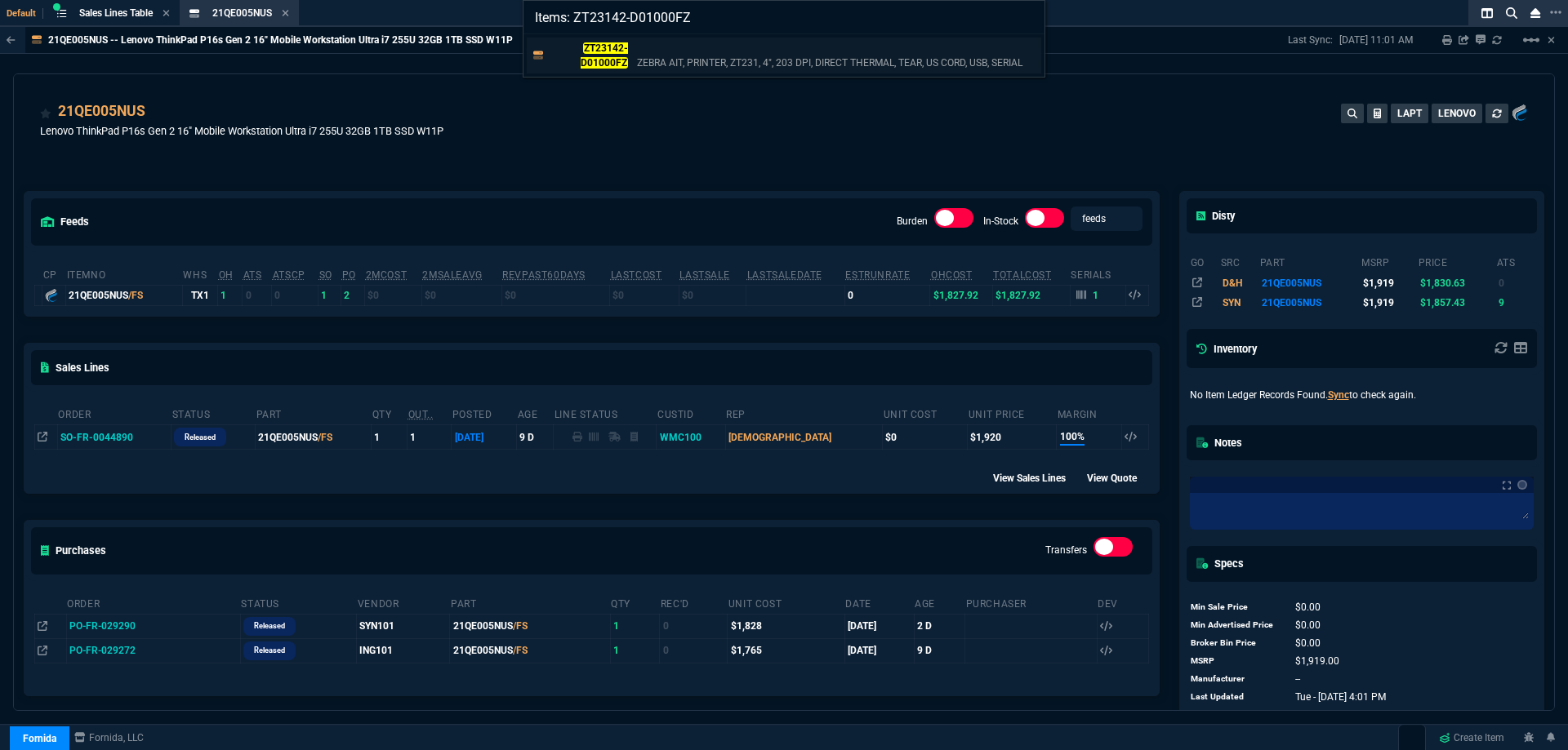
click at [614, 55] on p "ZT23142-D01000FZ" at bounding box center [588, 55] width 79 height 29
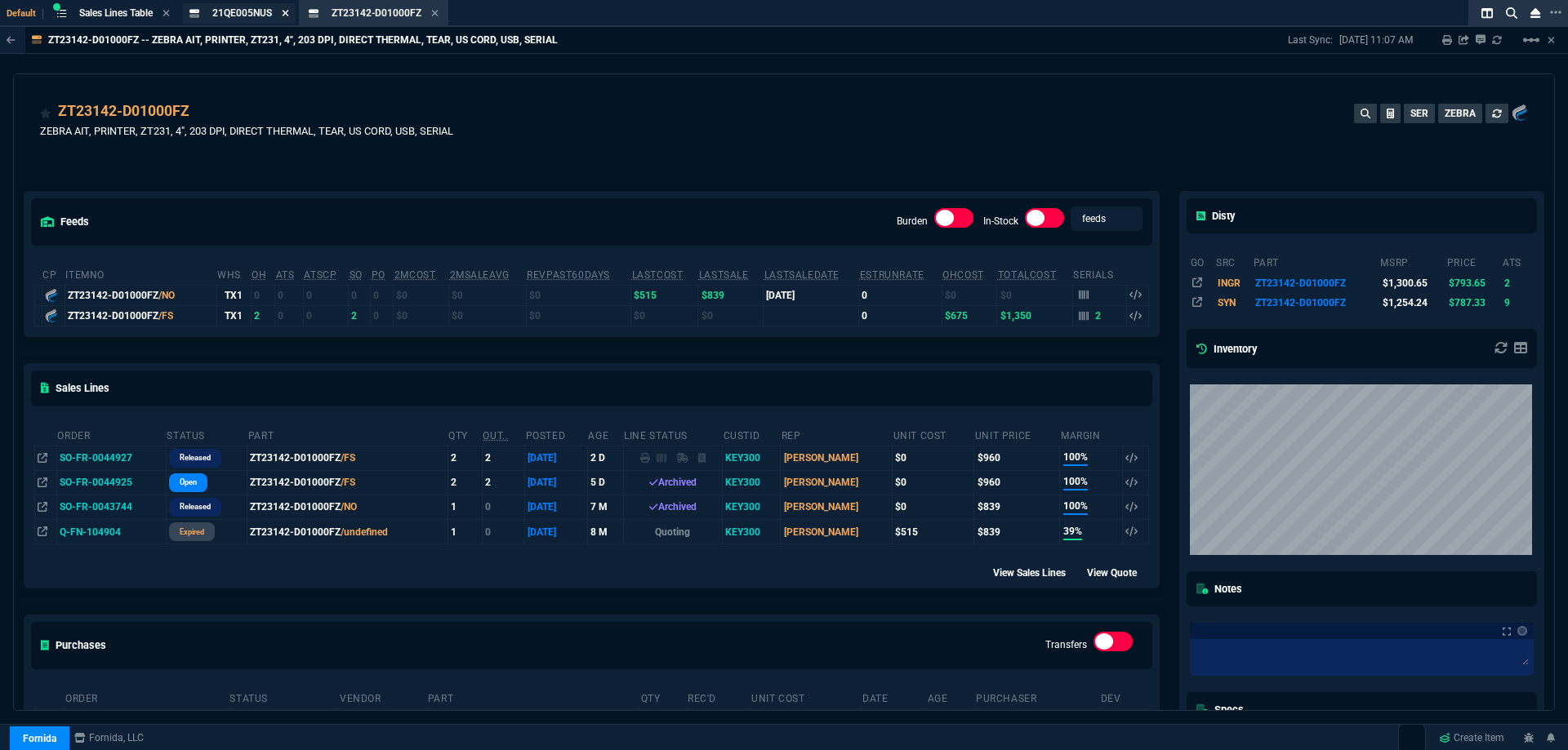
click at [289, 14] on icon at bounding box center [285, 13] width 8 height 9
click at [318, 18] on fa-icon at bounding box center [315, 14] width 8 height 11
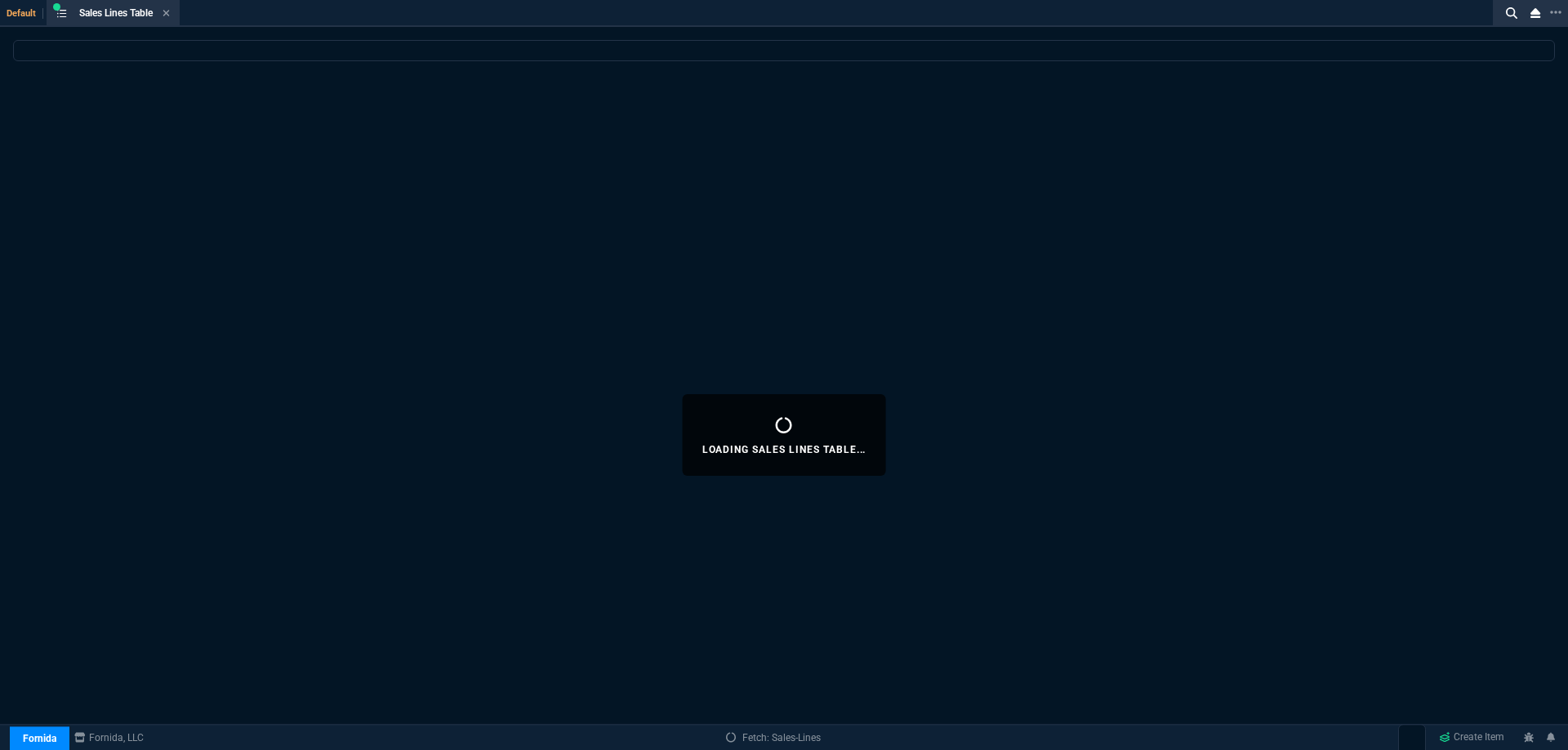
select select
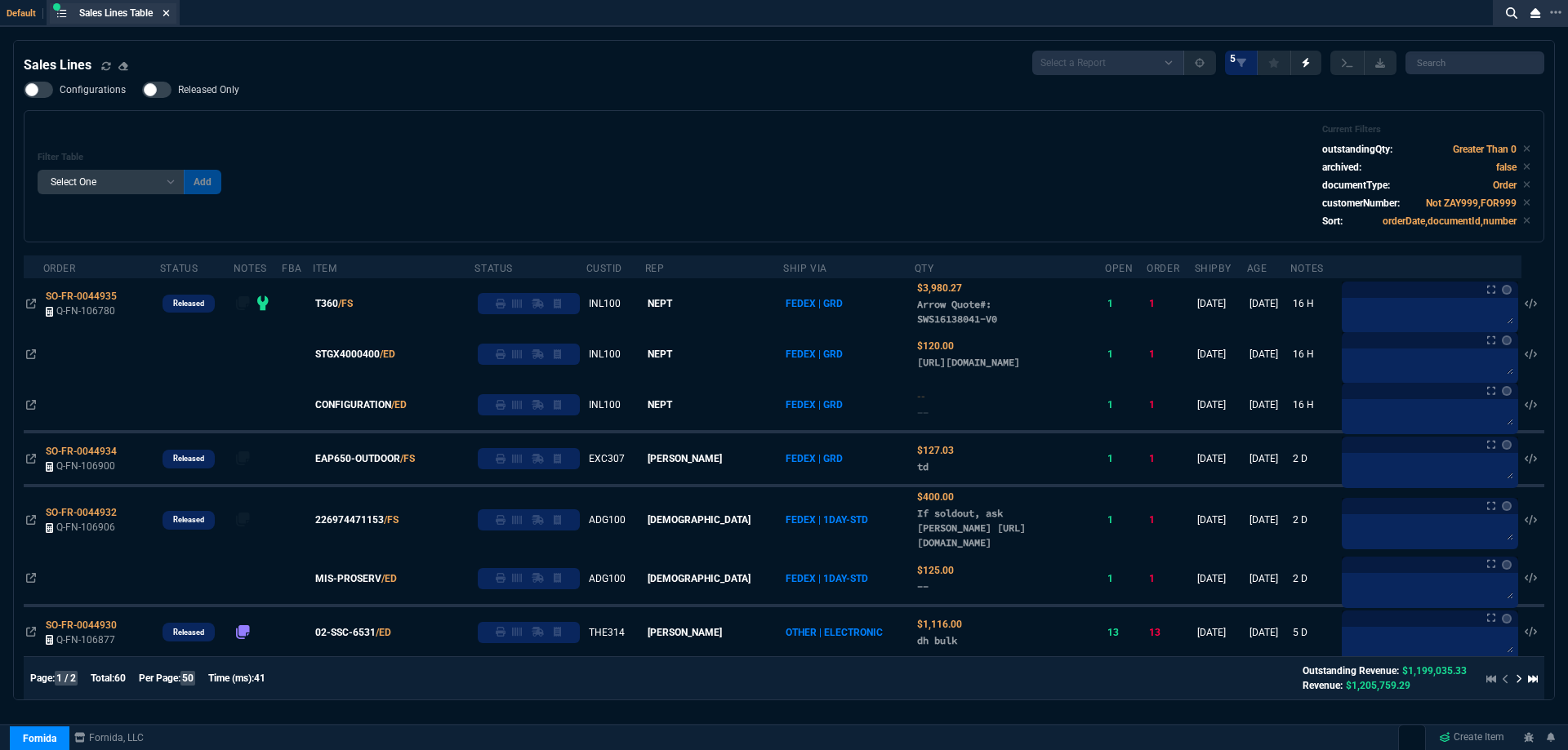
click at [169, 18] on fa-icon at bounding box center [166, 14] width 8 height 11
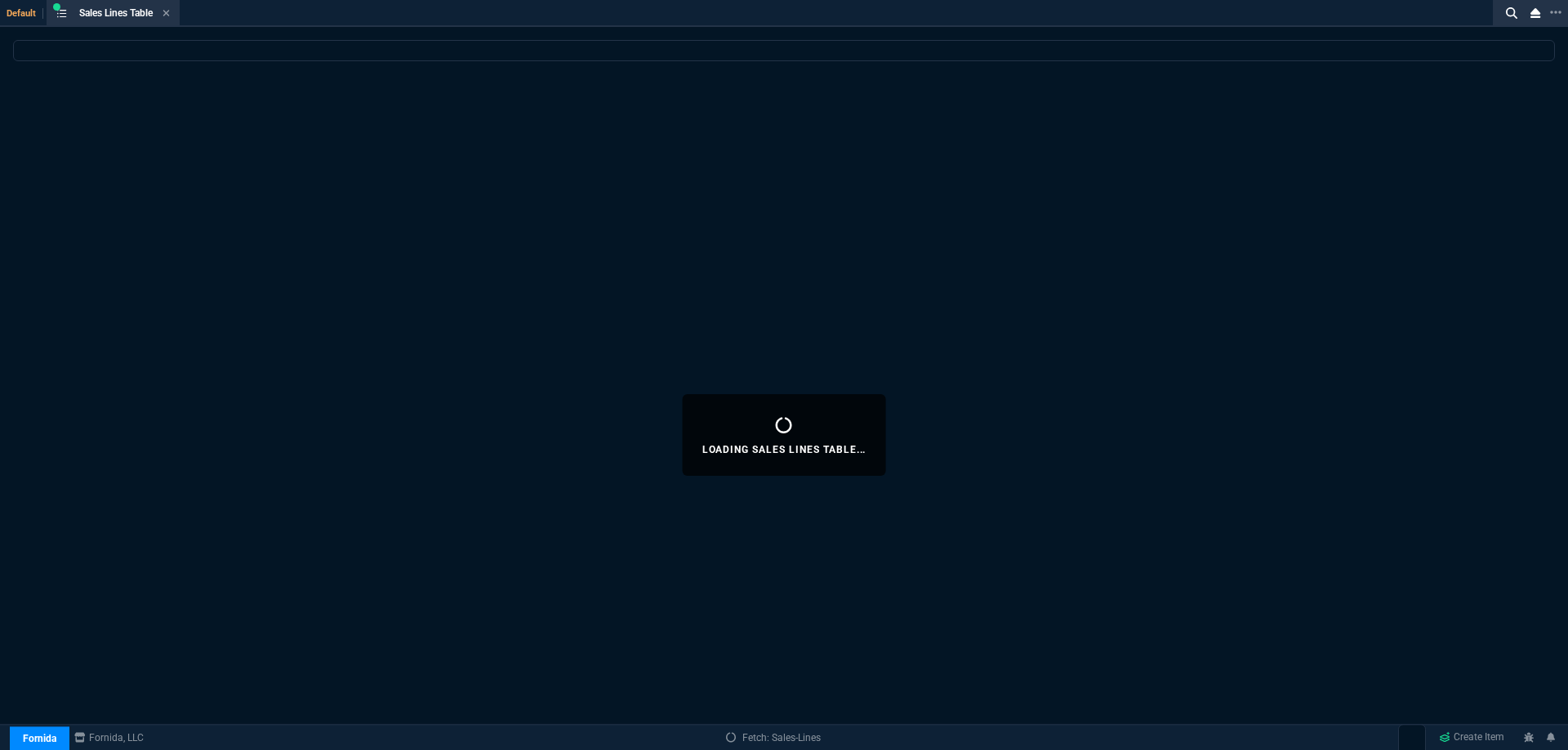
select select
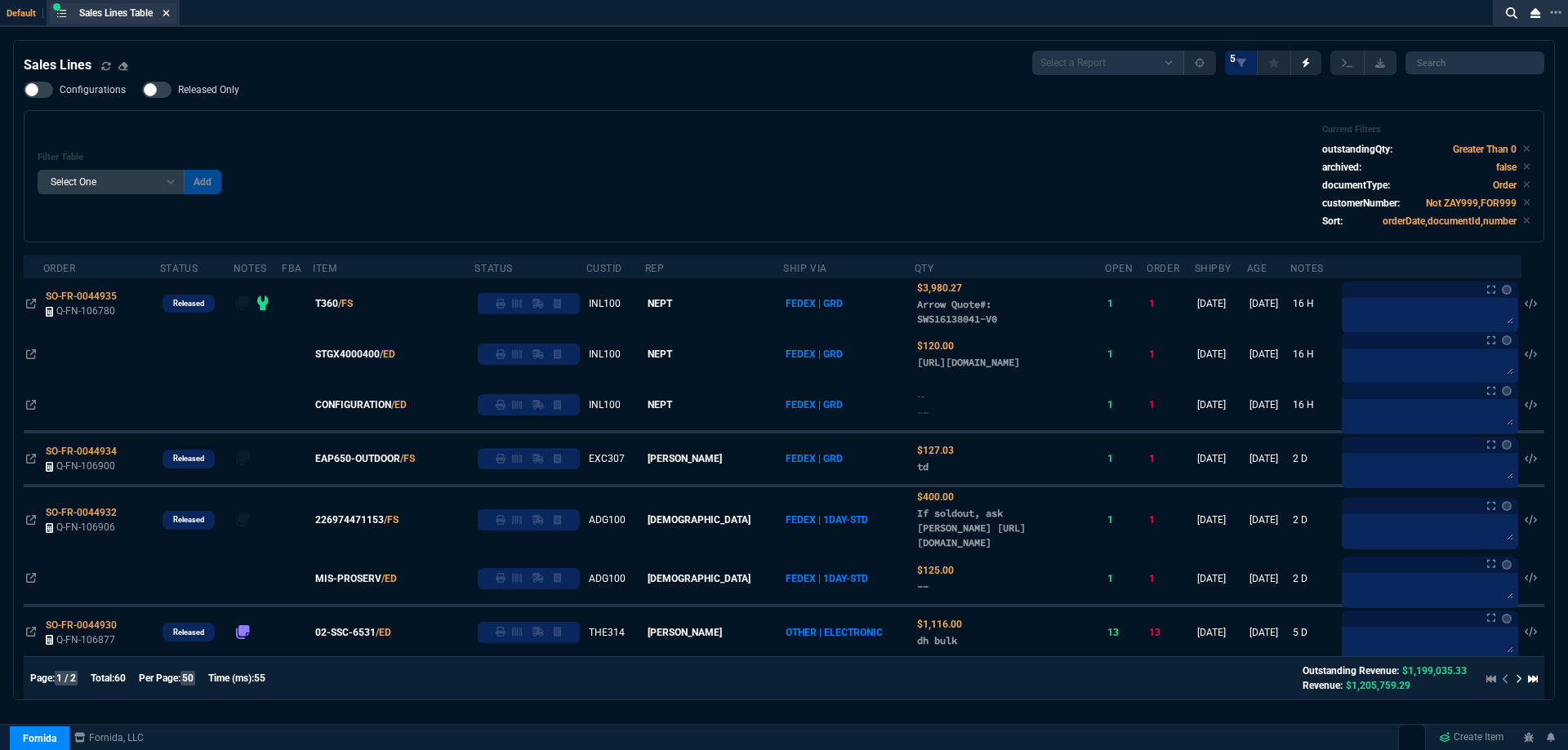
click at [169, 15] on icon at bounding box center [166, 13] width 8 height 9
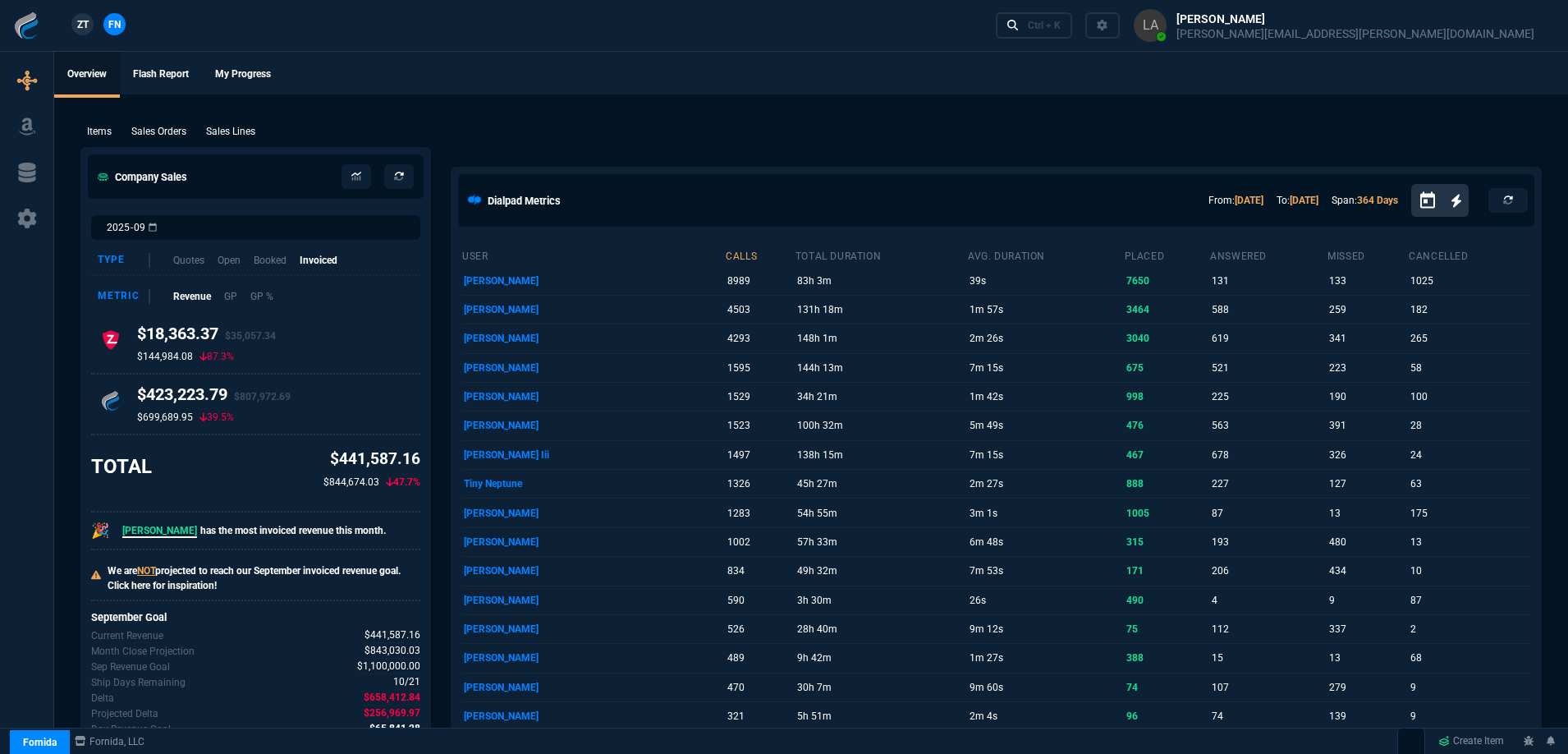
click at [86, 27] on span "ZT" at bounding box center [83, 25] width 11 height 15
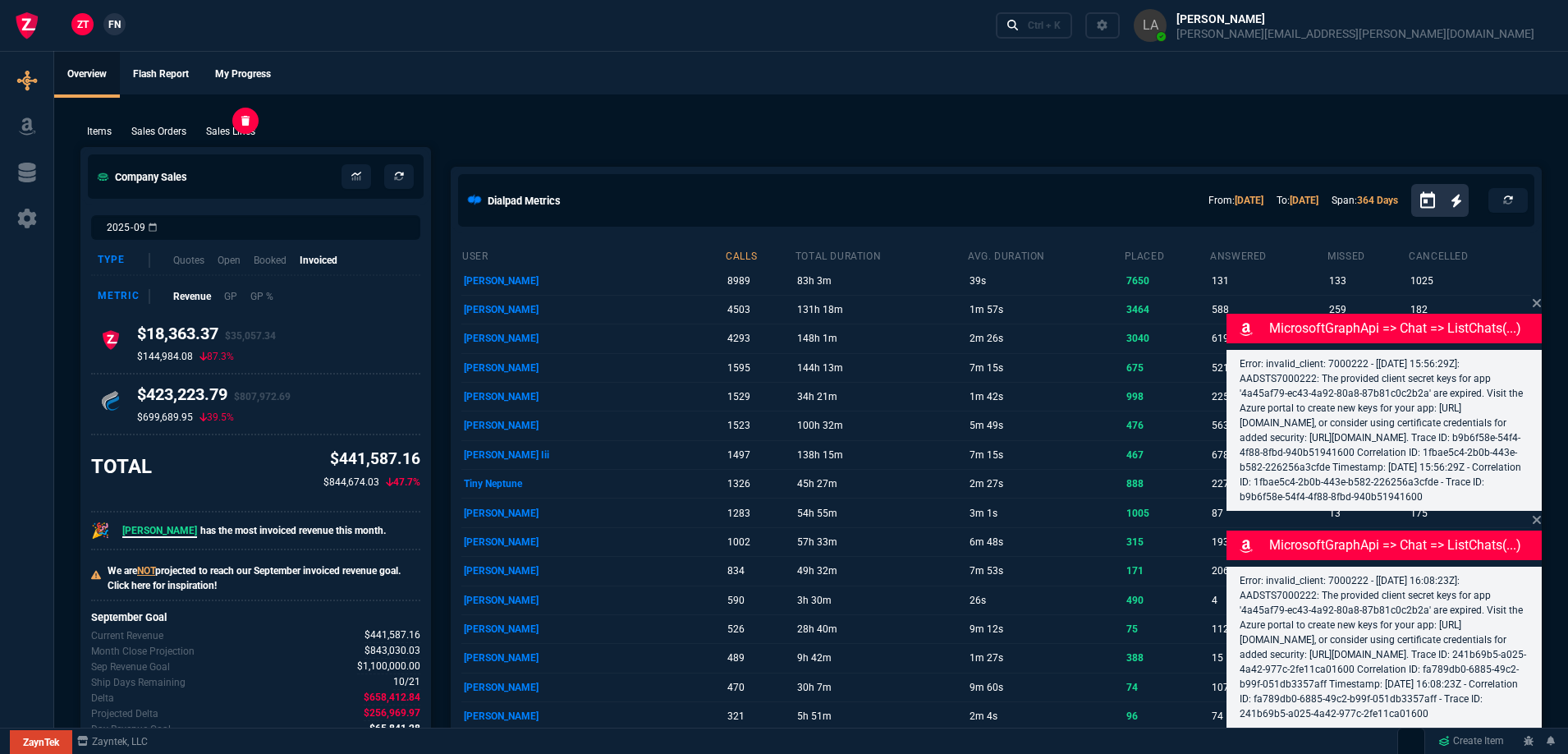
click at [234, 128] on p "Sales Lines" at bounding box center [231, 132] width 50 height 15
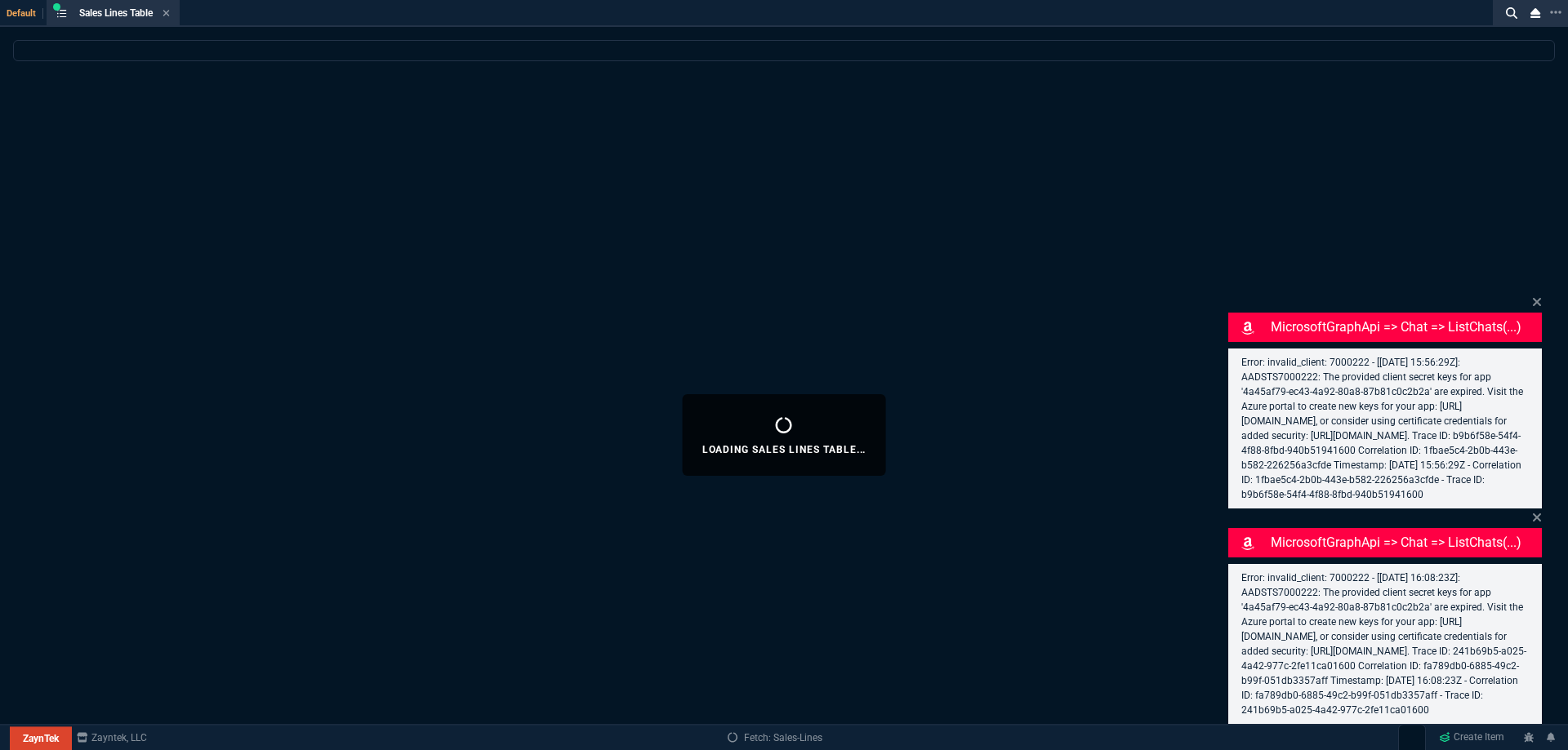
select select
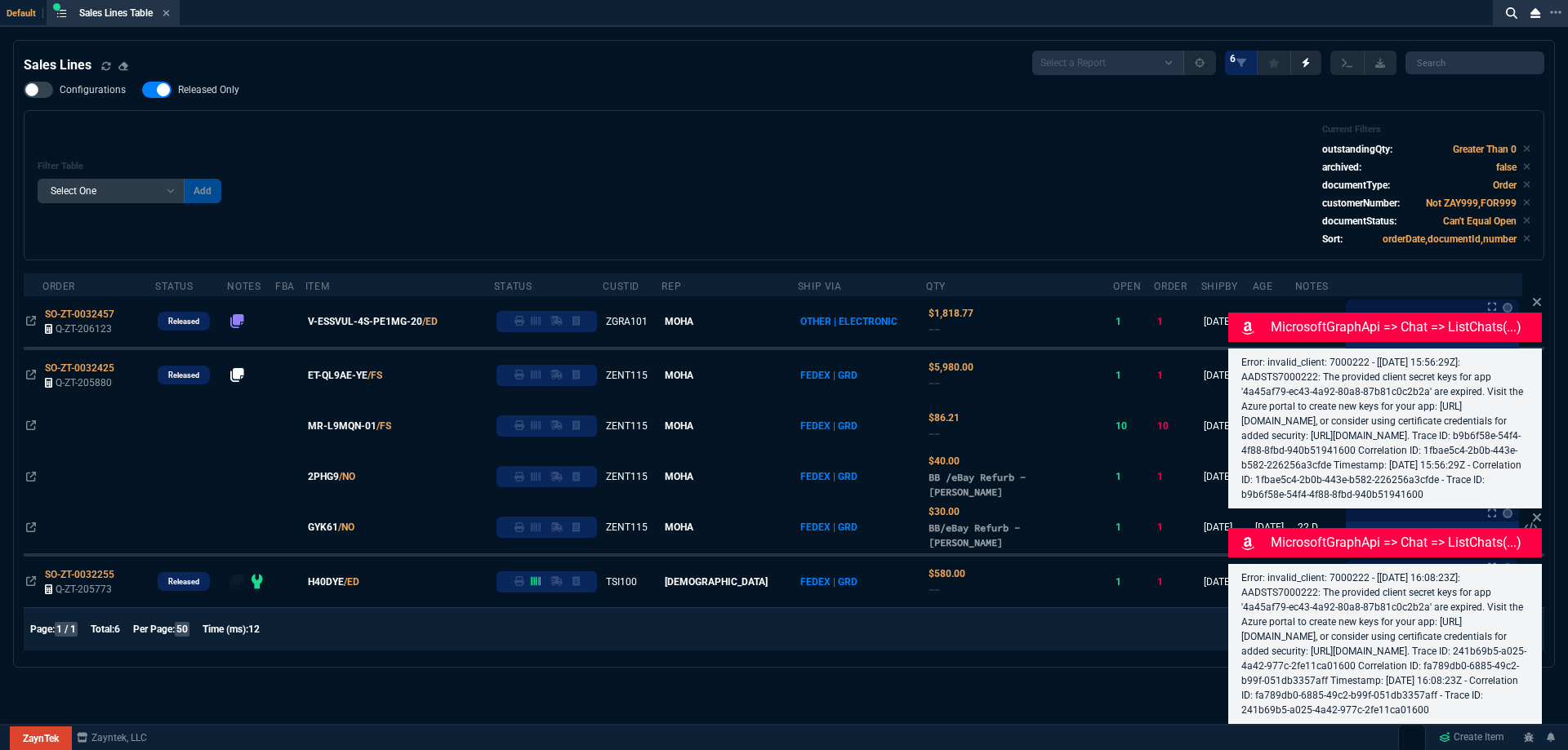
click at [207, 92] on span "Released Only" at bounding box center [208, 90] width 62 height 13
click at [142, 91] on input "Released Only" at bounding box center [141, 90] width 1 height 1
checkbox input "false"
drag, startPoint x: 584, startPoint y: 152, endPoint x: 572, endPoint y: 148, distance: 12.6
click at [582, 151] on div "Filter Table Select One Add Filter () Age () ATS () Cond (itemVariantCode) Cust…" at bounding box center [784, 185] width 1492 height 122
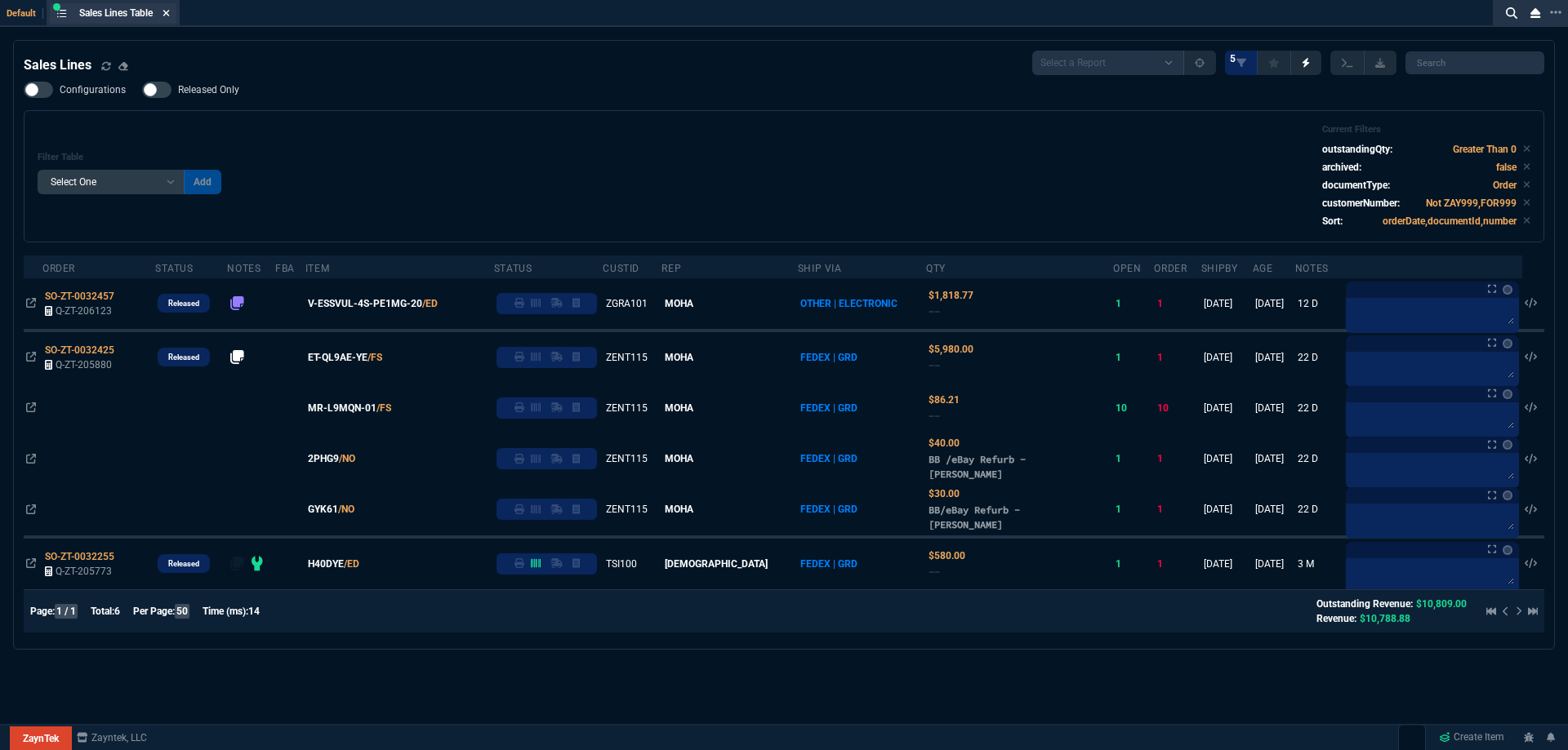
click at [169, 12] on icon at bounding box center [166, 12] width 7 height 7
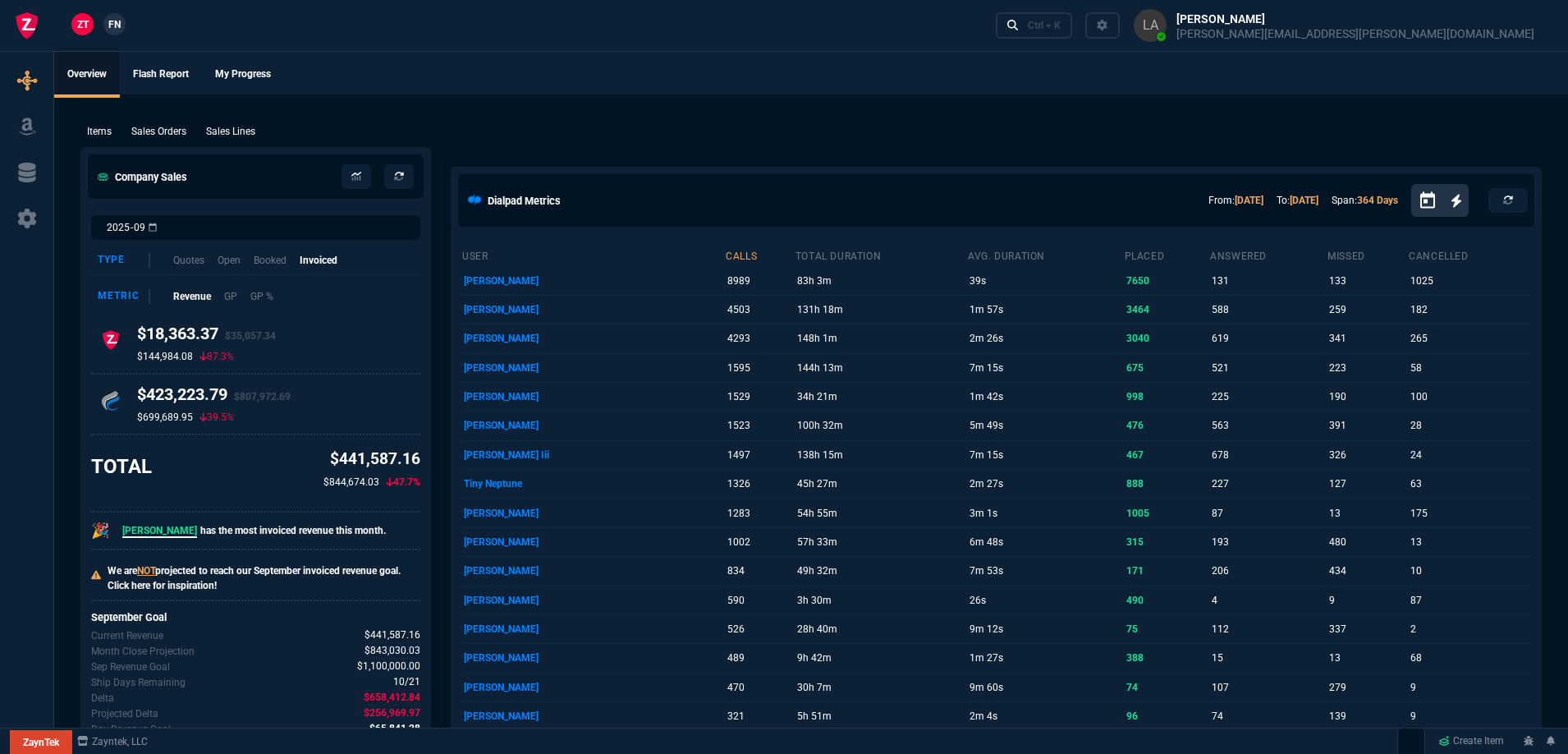
click at [111, 22] on span "FN" at bounding box center [114, 25] width 12 height 15
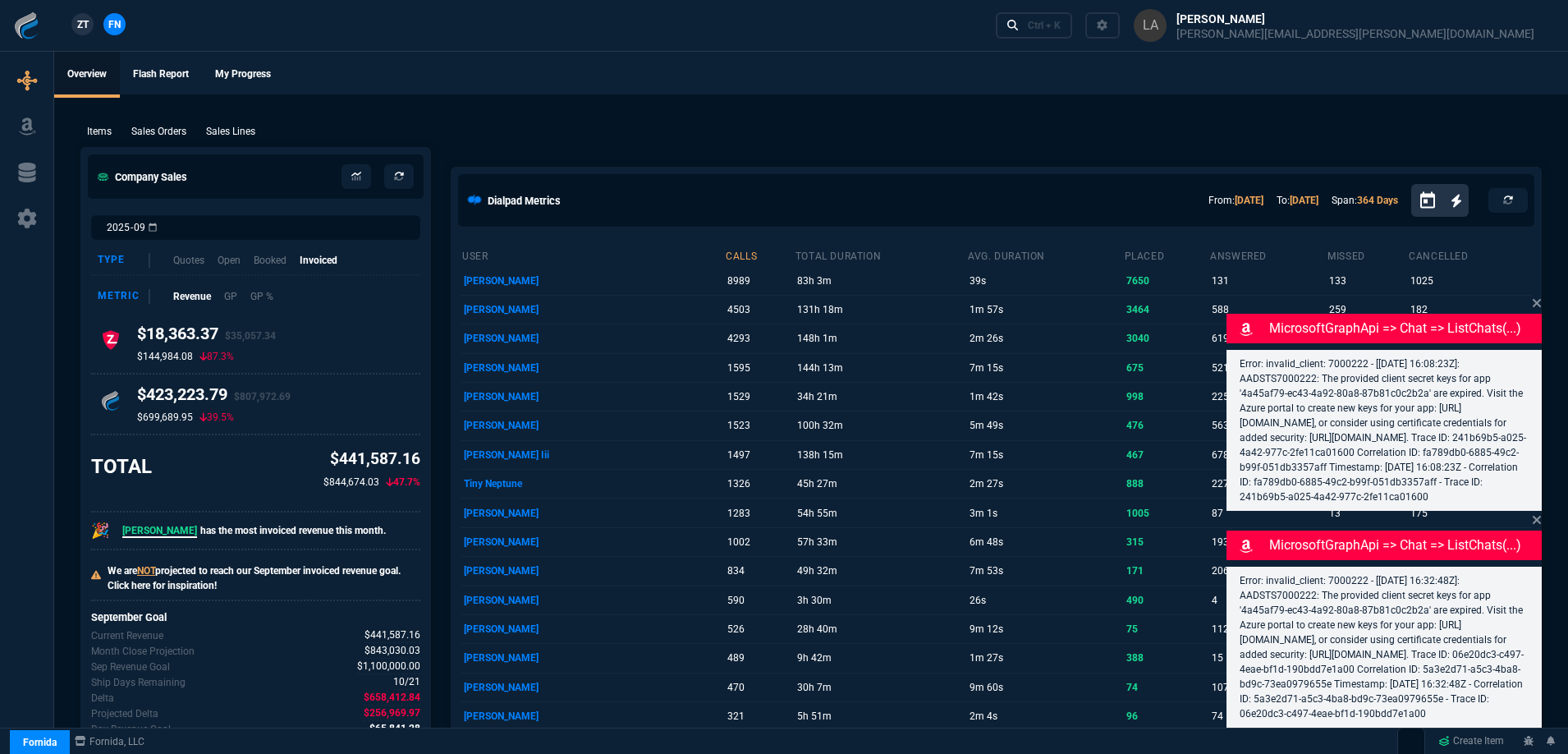
click at [228, 128] on p "Sales Lines" at bounding box center [231, 132] width 50 height 15
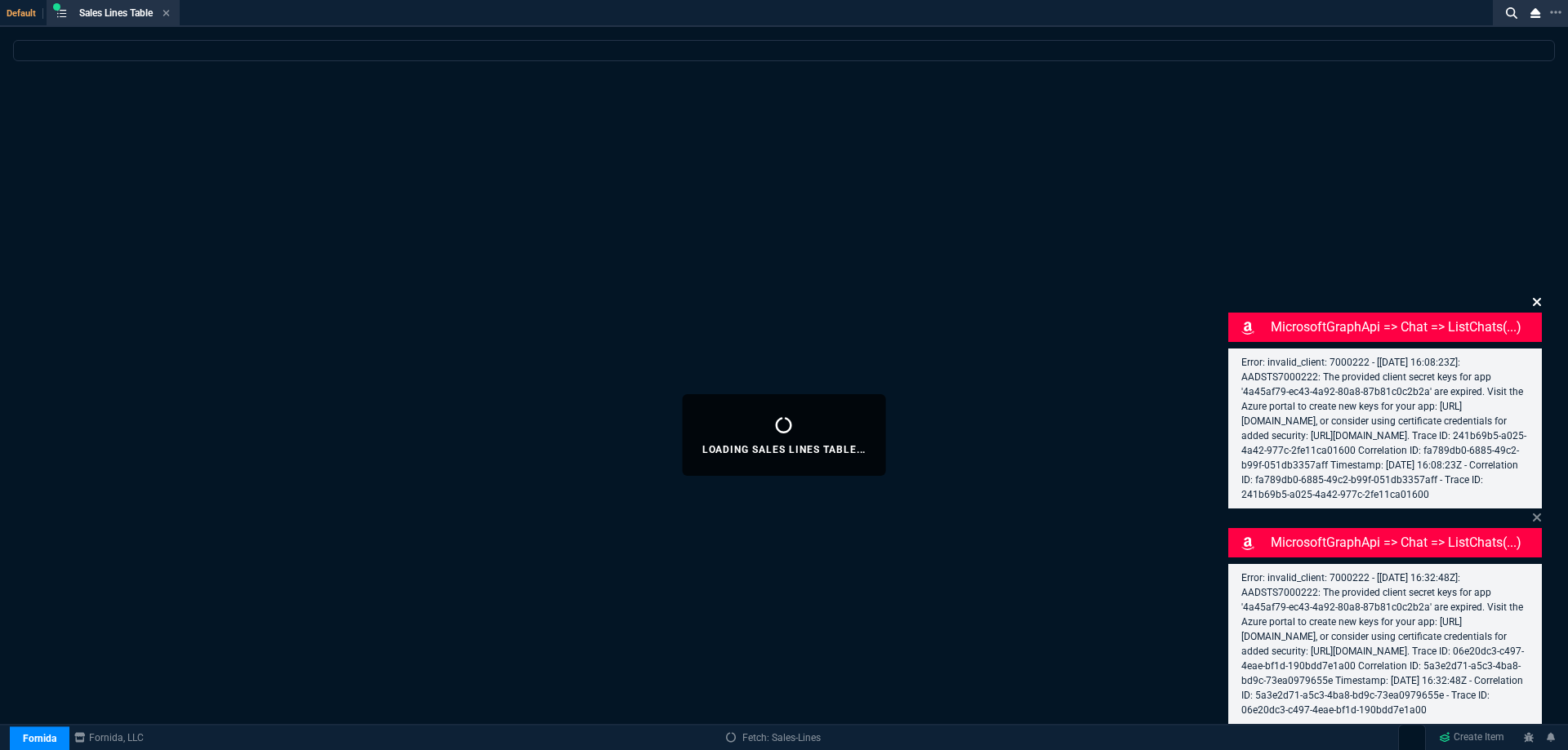
click at [1538, 298] on icon at bounding box center [1536, 302] width 9 height 9
select select
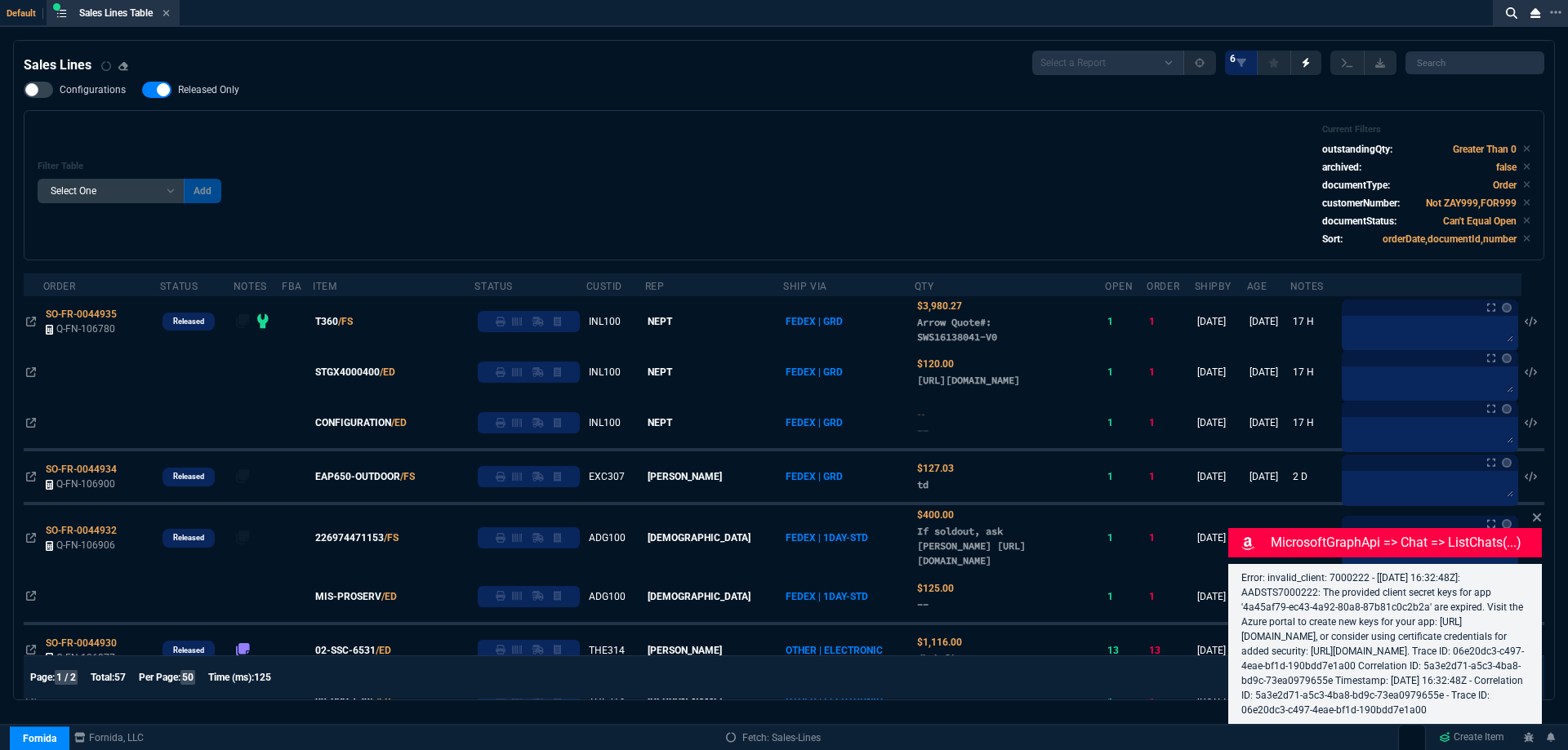
click at [1534, 513] on icon at bounding box center [1536, 517] width 9 height 9
click at [225, 91] on span "Released Only" at bounding box center [208, 90] width 62 height 13
click at [142, 91] on input "Released Only" at bounding box center [141, 90] width 1 height 1
checkbox input "false"
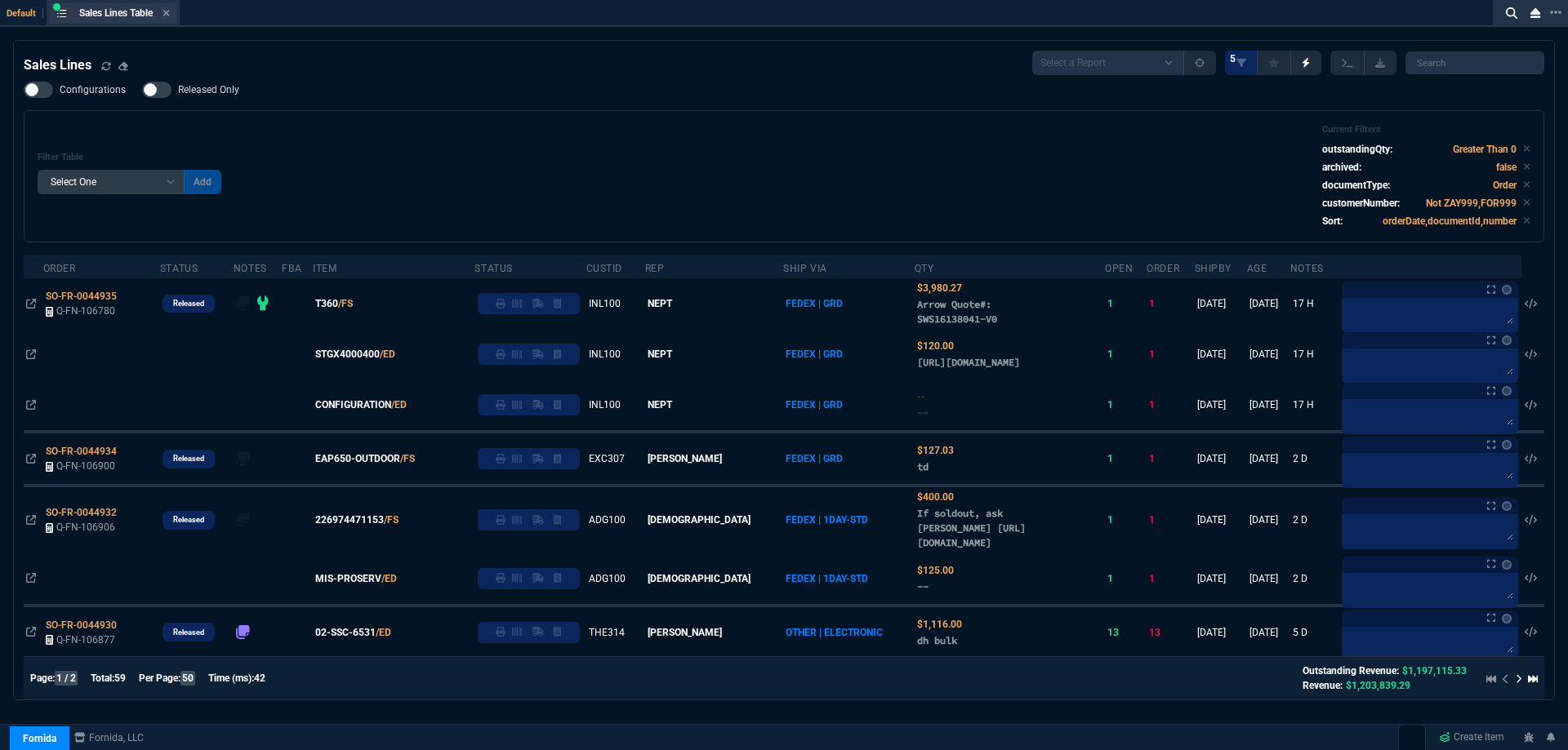
click at [173, 12] on div "Sales Lines Table Sales Line" at bounding box center [114, 13] width 127 height 21
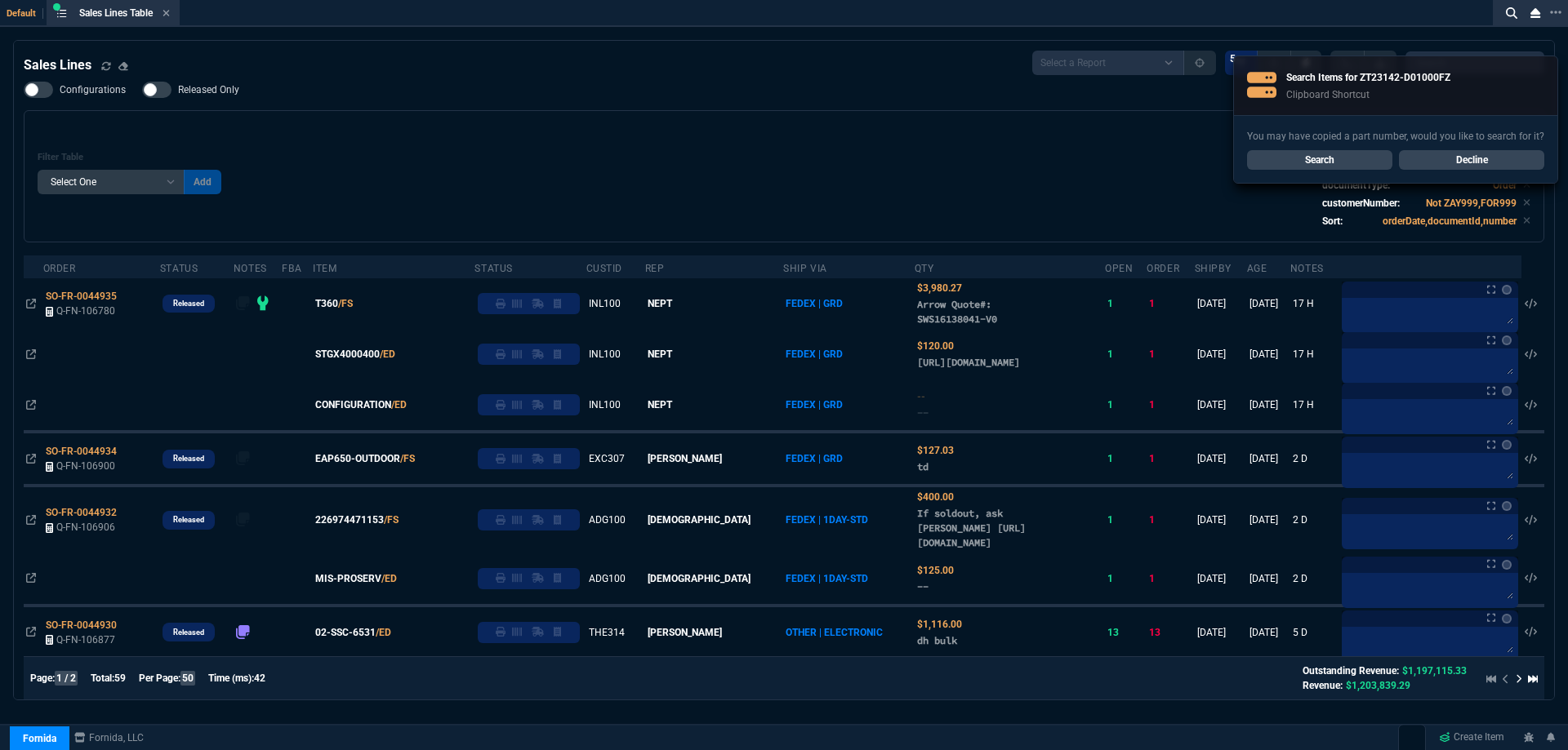
click at [170, 12] on icon at bounding box center [166, 13] width 8 height 9
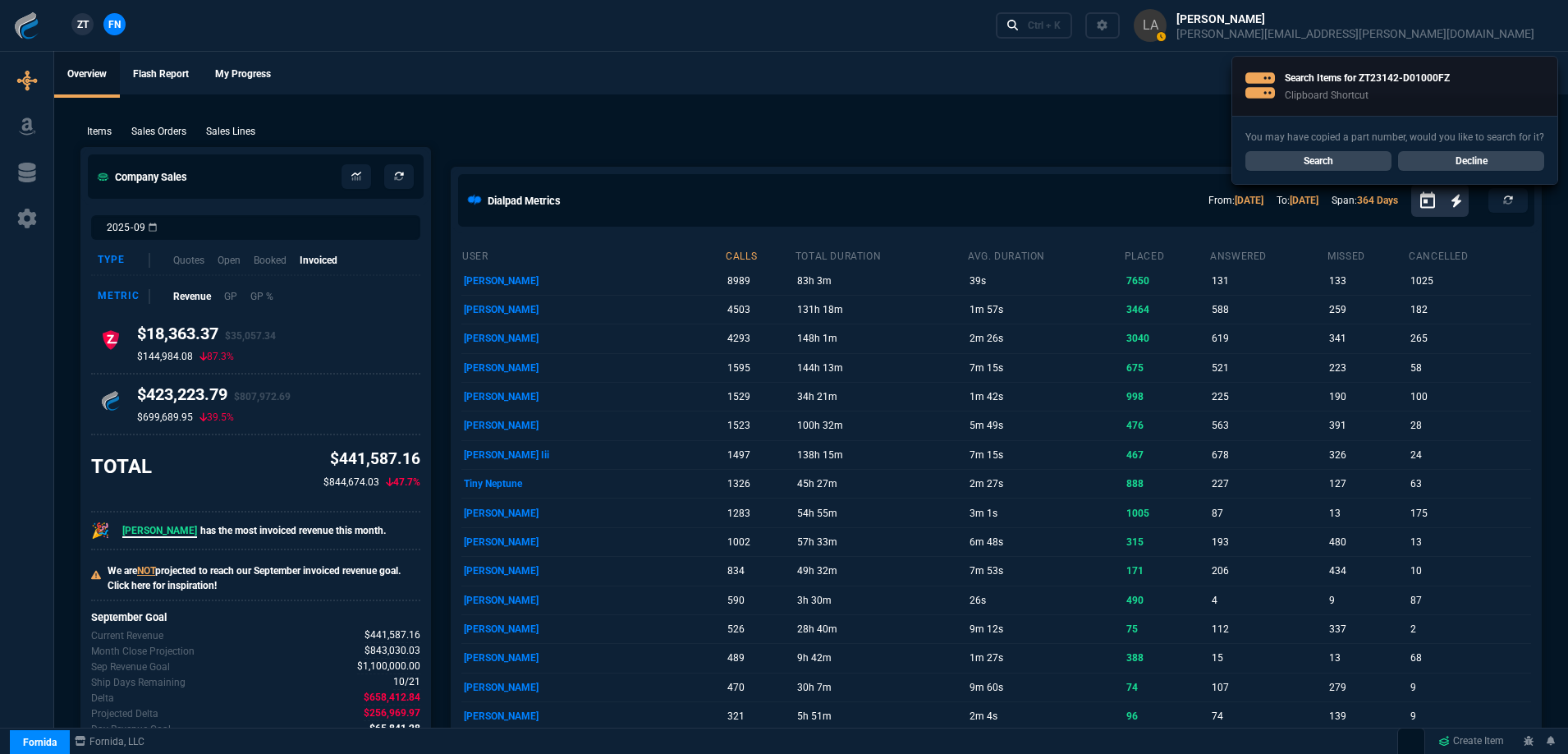
click at [84, 23] on span "ZT" at bounding box center [83, 25] width 11 height 15
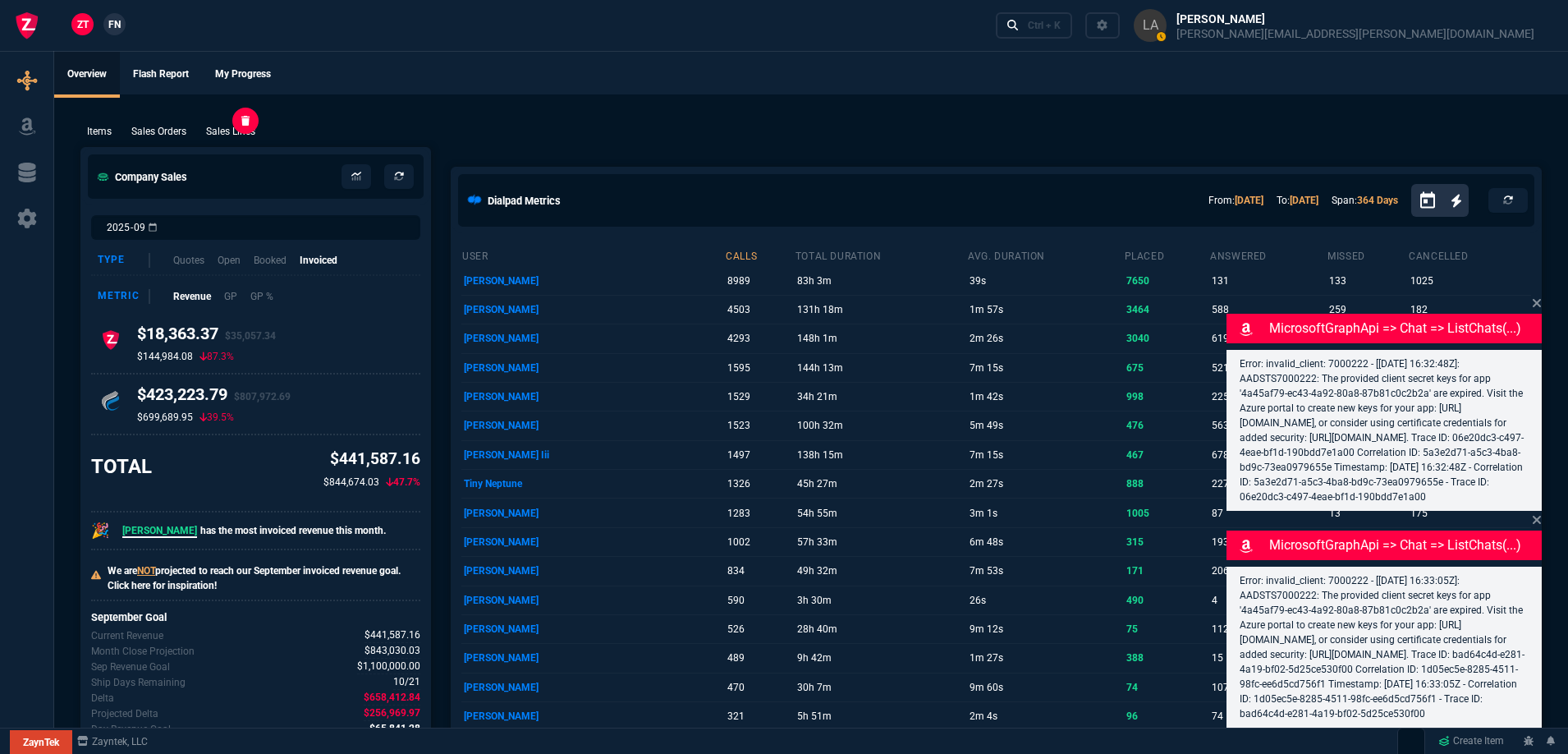
click at [249, 128] on p "Sales Lines" at bounding box center [231, 132] width 50 height 15
select select
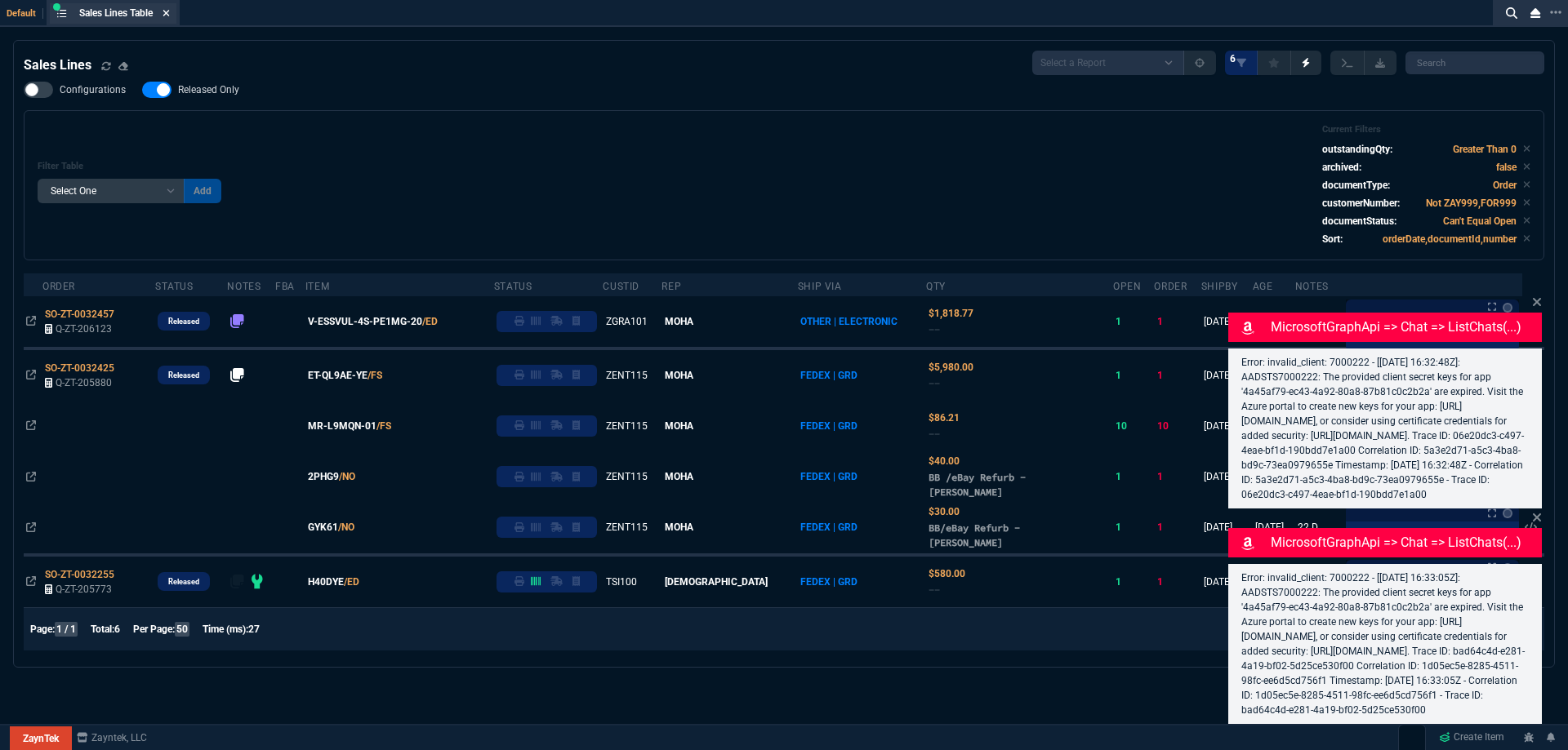
click at [170, 15] on icon at bounding box center [166, 12] width 7 height 7
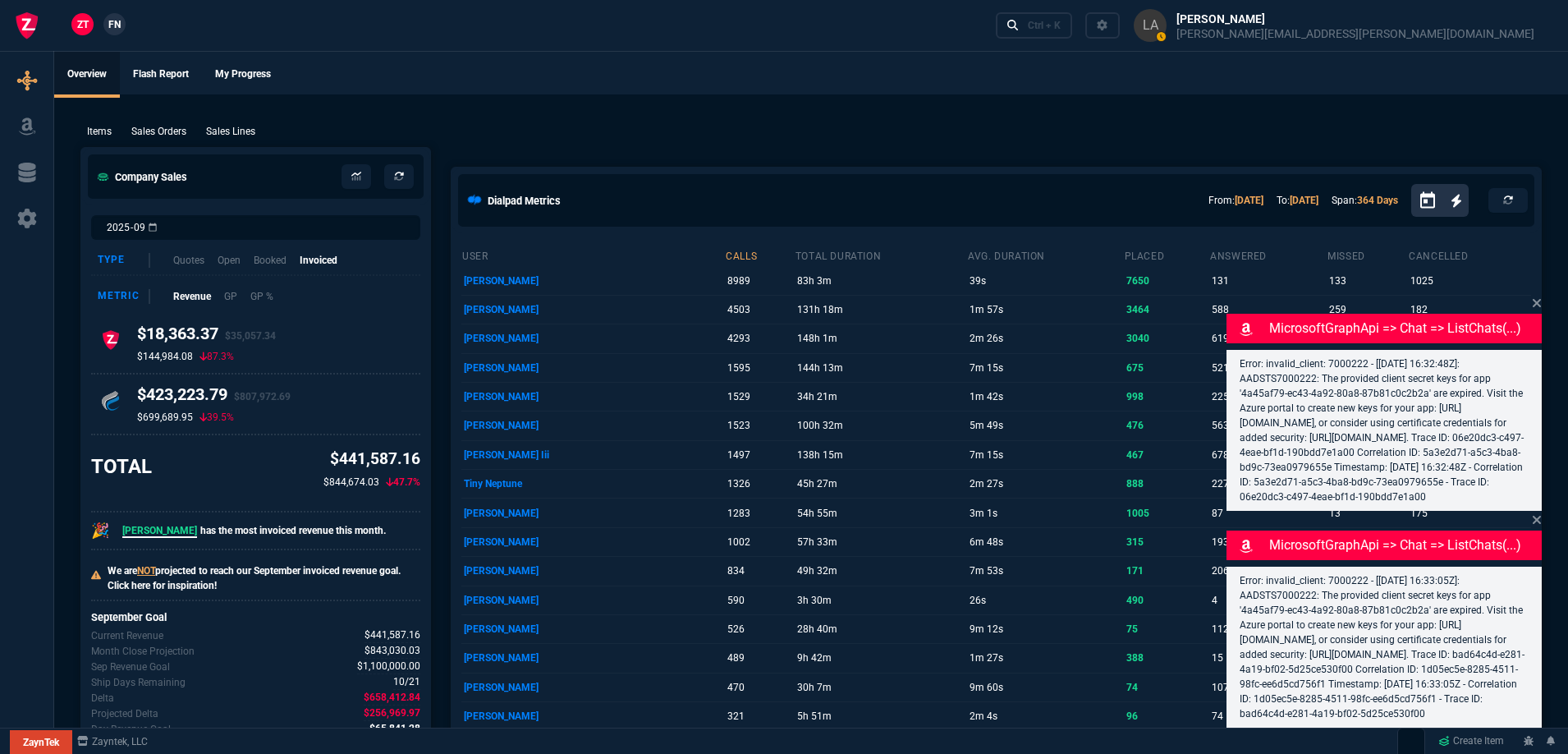
click at [125, 22] on link "FN" at bounding box center [114, 24] width 22 height 22
click at [252, 125] on p "Sales Lines" at bounding box center [231, 132] width 50 height 15
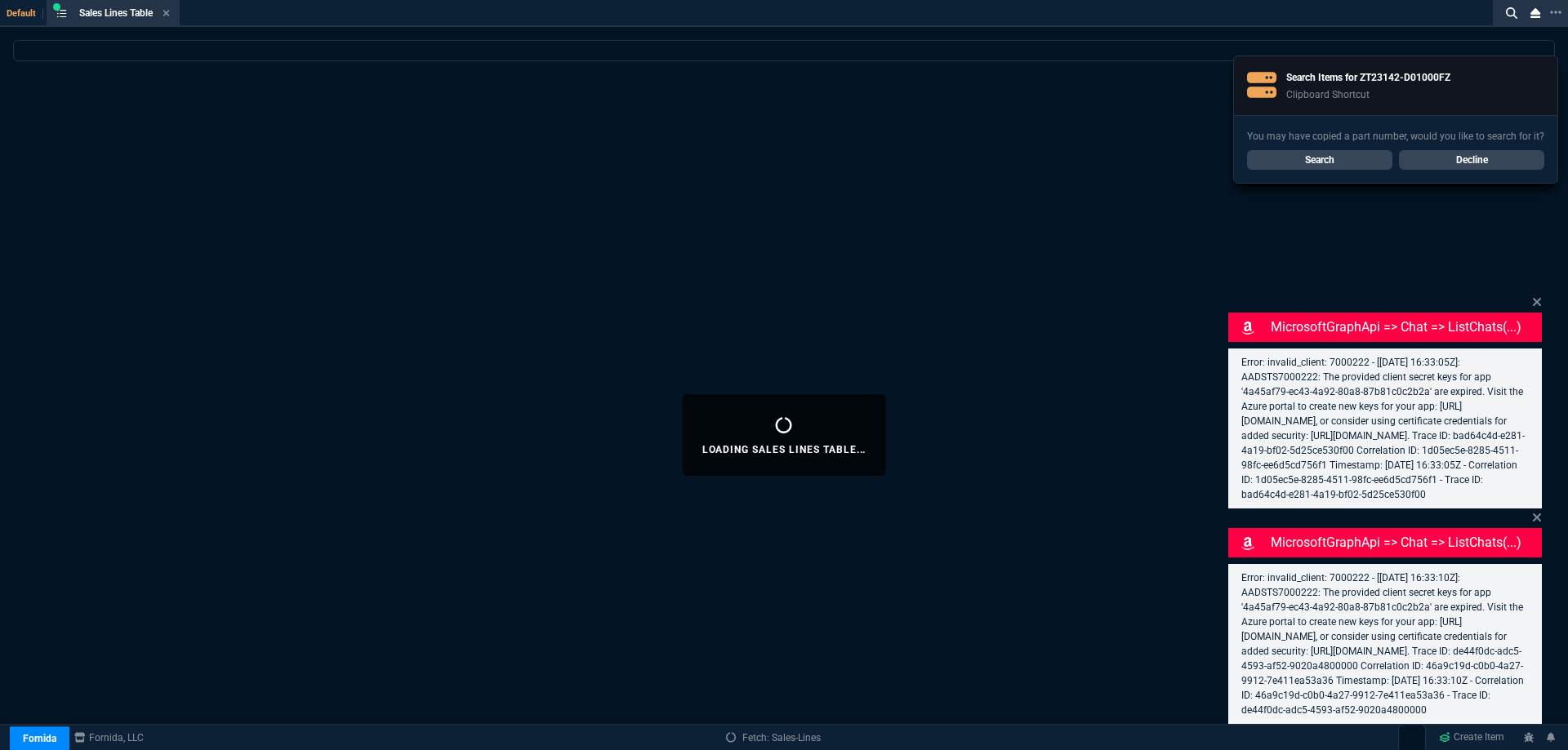
select select
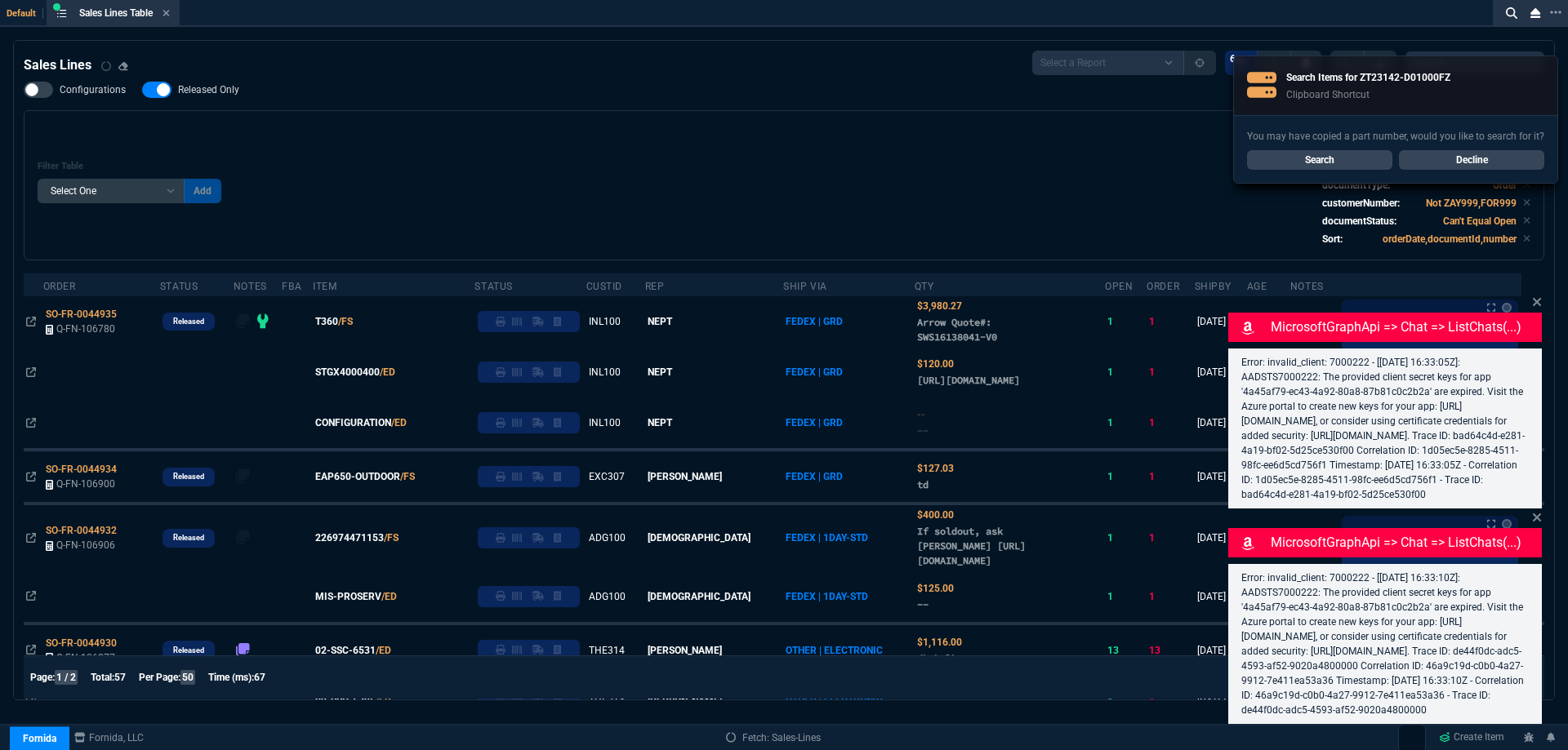
click at [1537, 295] on icon at bounding box center [1537, 302] width 9 height 13
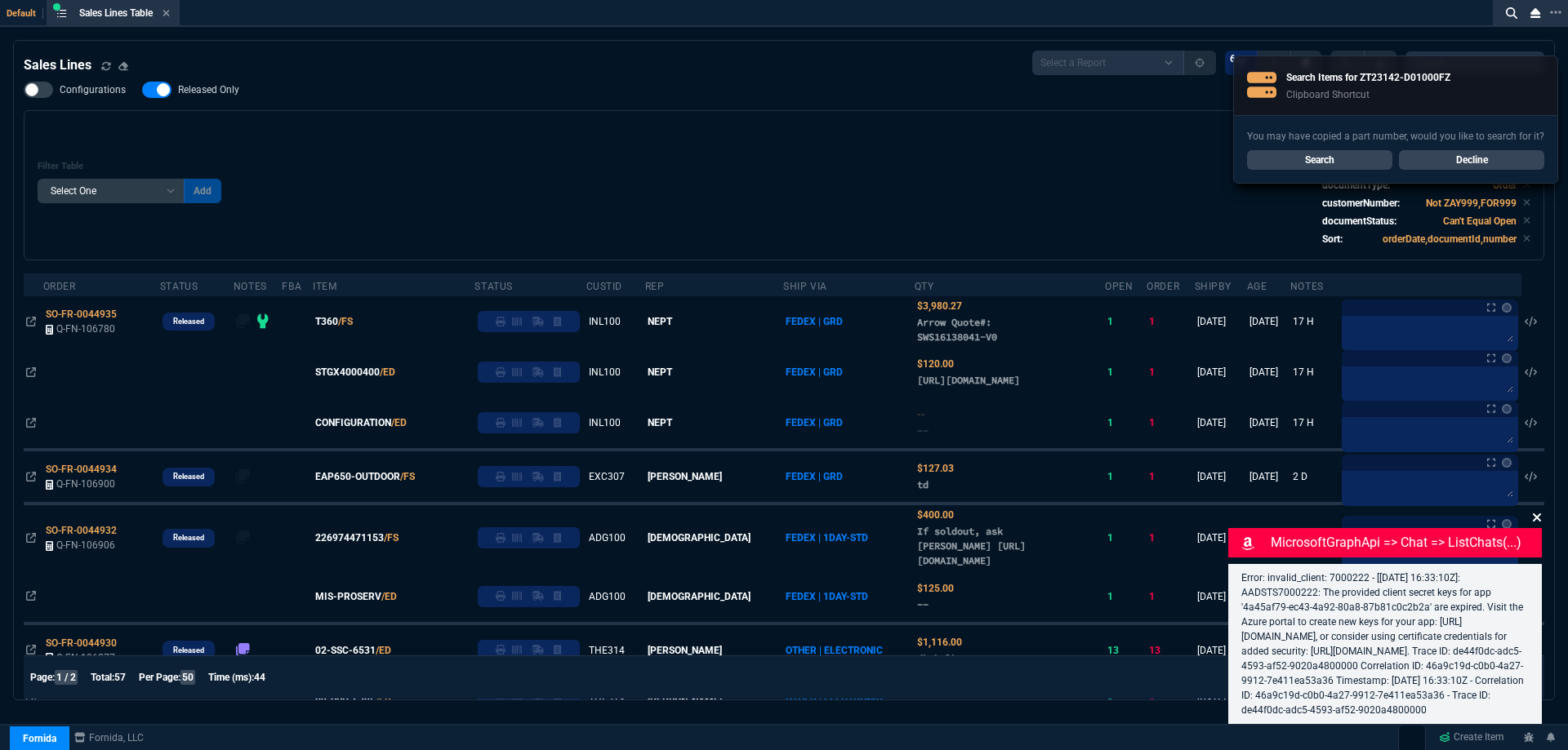
click at [1536, 513] on icon at bounding box center [1536, 517] width 9 height 9
